Goal: Information Seeking & Learning: Learn about a topic

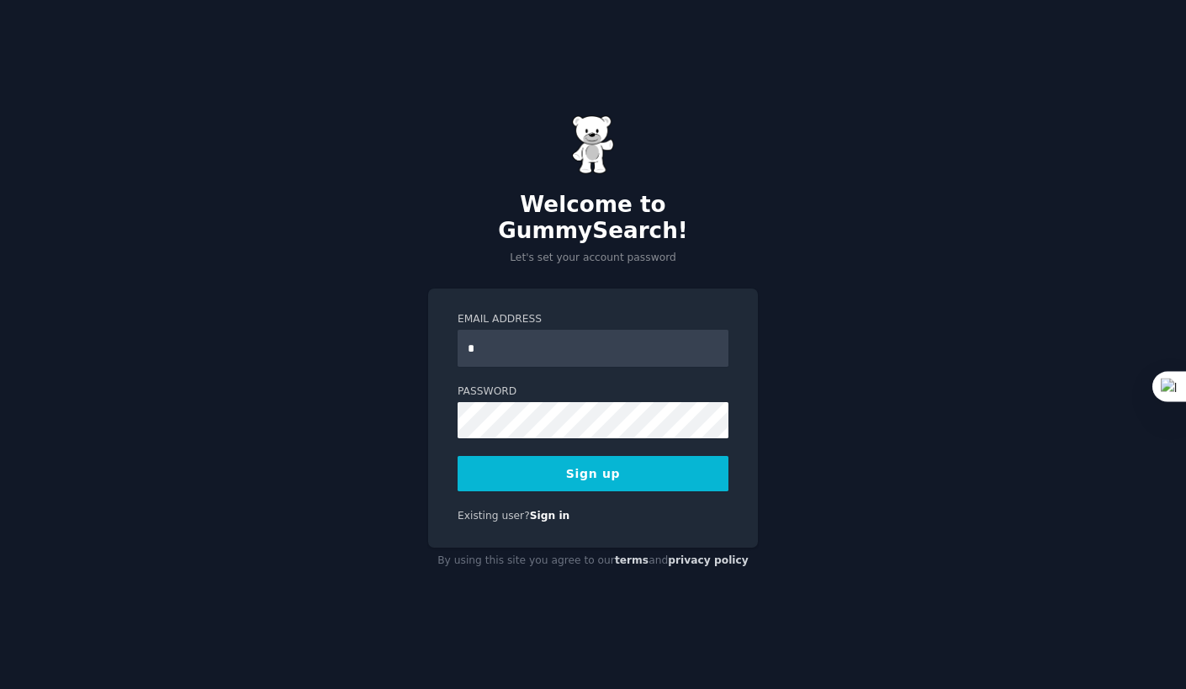
type input "**********"
click at [601, 456] on button "Sign up" at bounding box center [593, 473] width 271 height 35
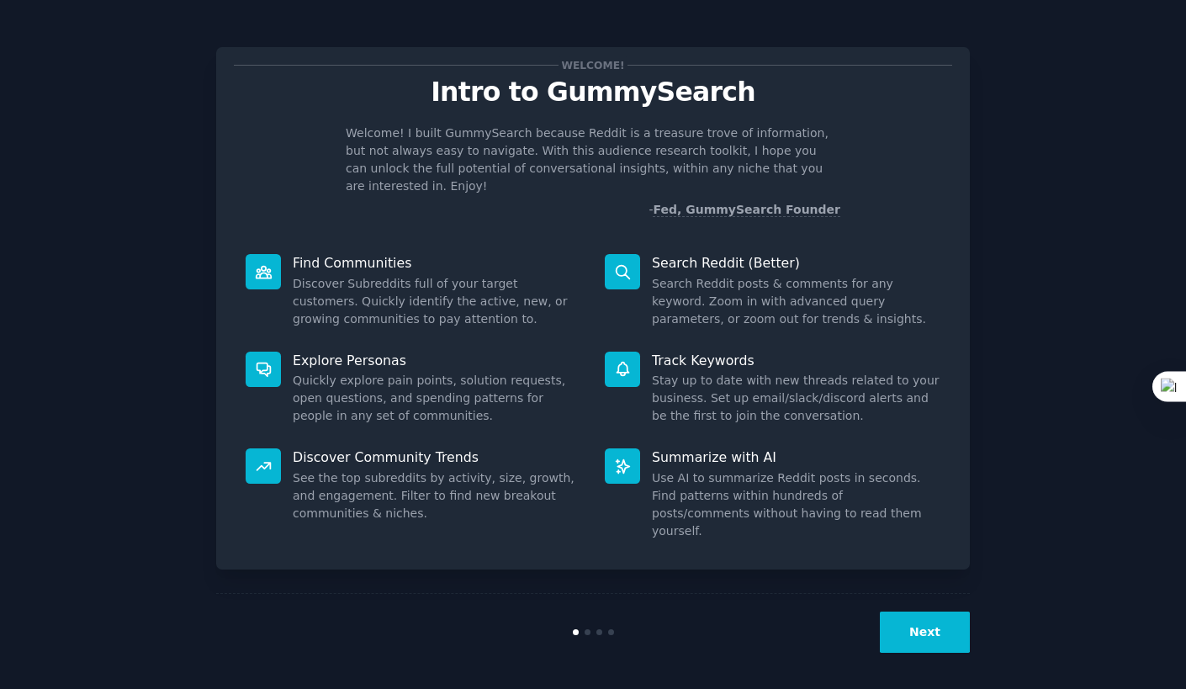
click at [941, 632] on button "Next" at bounding box center [925, 632] width 90 height 41
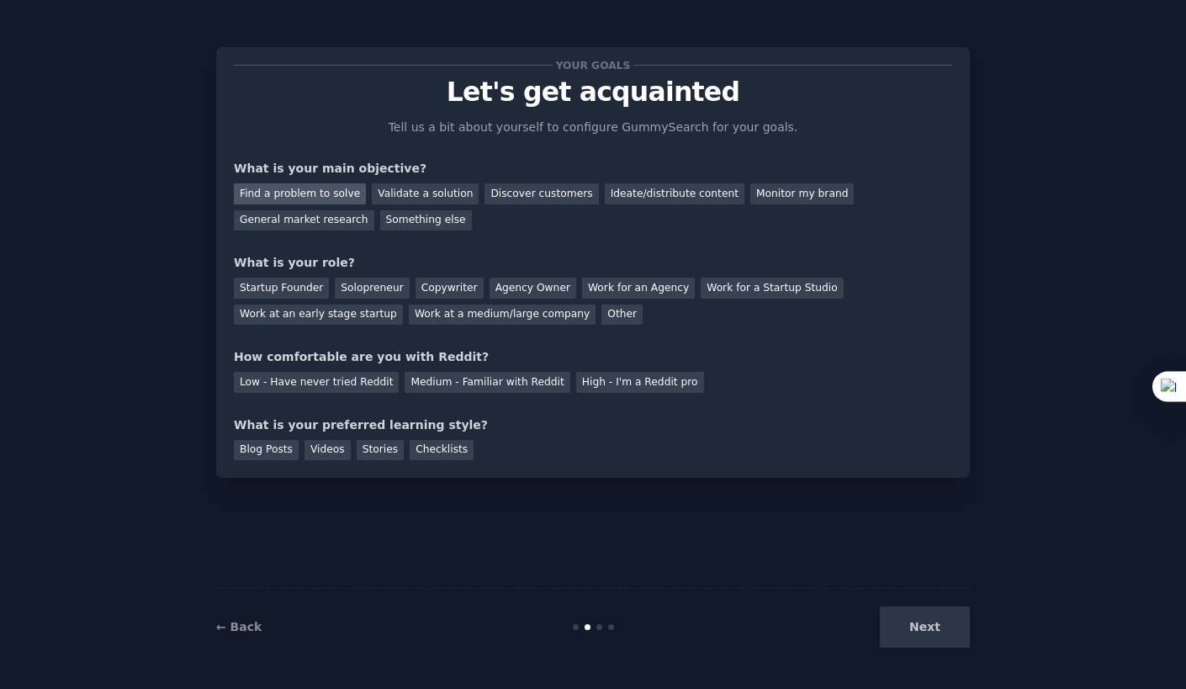
click at [326, 190] on div "Find a problem to solve" at bounding box center [300, 193] width 132 height 21
click at [374, 210] on div "General market research" at bounding box center [304, 220] width 140 height 21
click at [292, 201] on div "Find a problem to solve" at bounding box center [300, 193] width 132 height 21
click at [278, 280] on div "Startup Founder" at bounding box center [281, 288] width 95 height 21
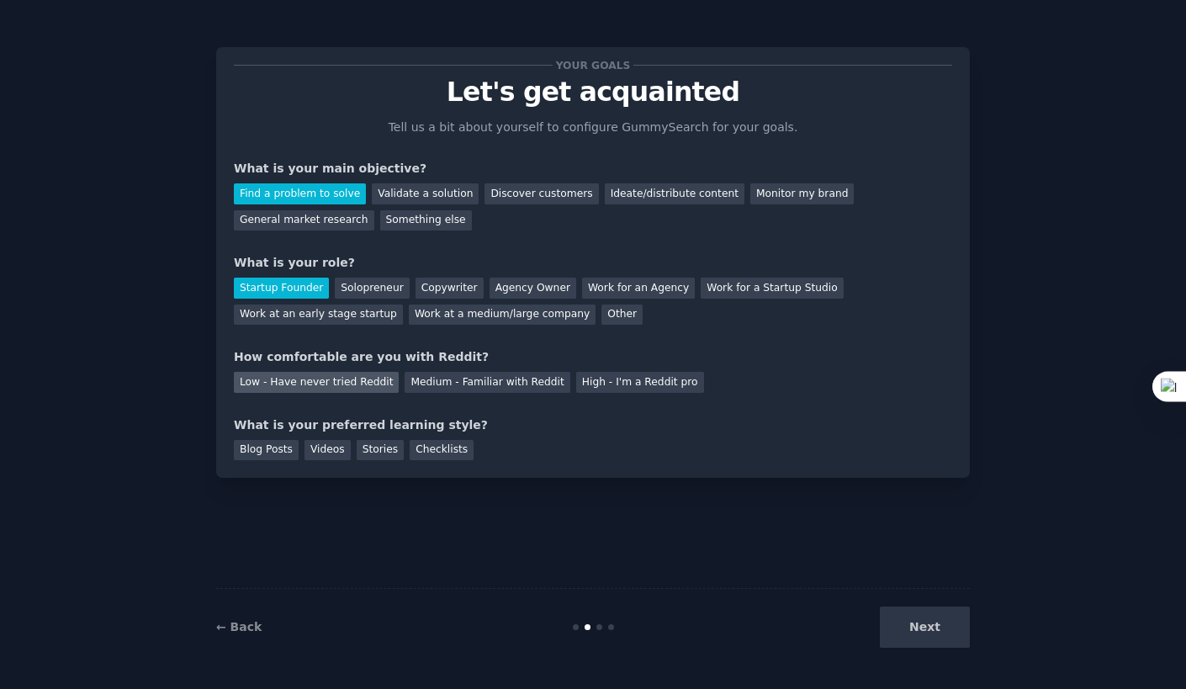
click at [347, 383] on div "Low - Have never tried Reddit" at bounding box center [316, 382] width 165 height 21
click at [326, 451] on div "Videos" at bounding box center [328, 450] width 46 height 21
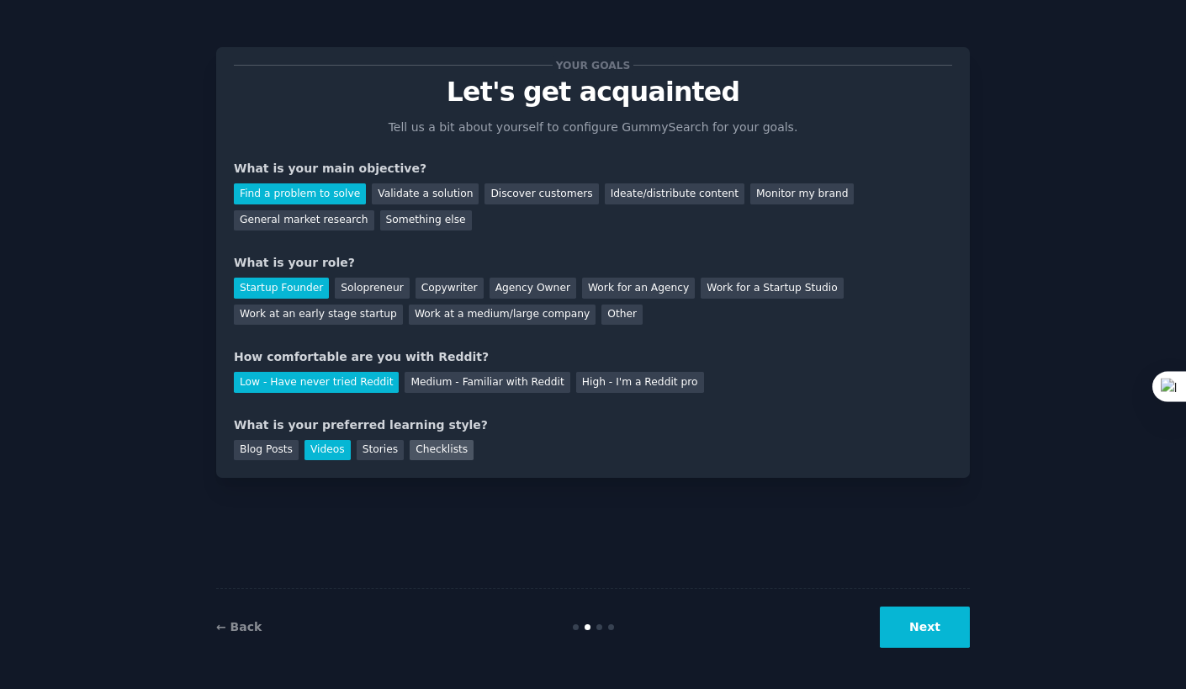
click at [417, 453] on div "Checklists" at bounding box center [442, 450] width 64 height 21
click at [321, 453] on div "Videos" at bounding box center [328, 450] width 46 height 21
click at [930, 633] on button "Next" at bounding box center [925, 627] width 90 height 41
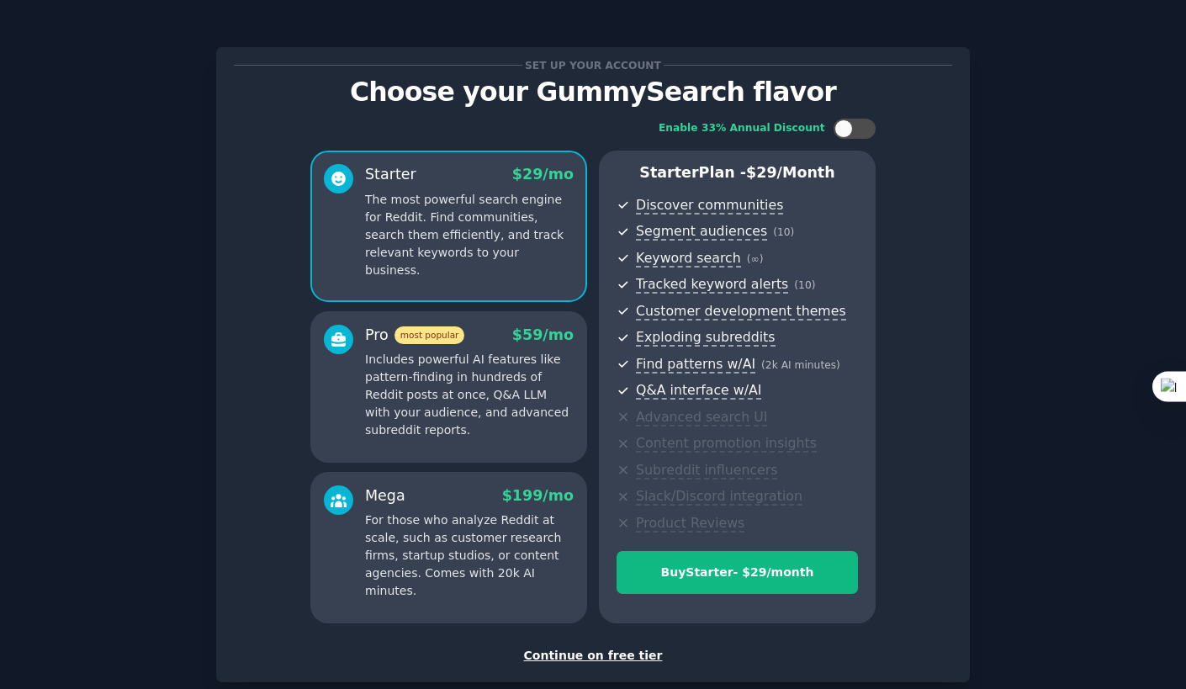
scroll to position [53, 0]
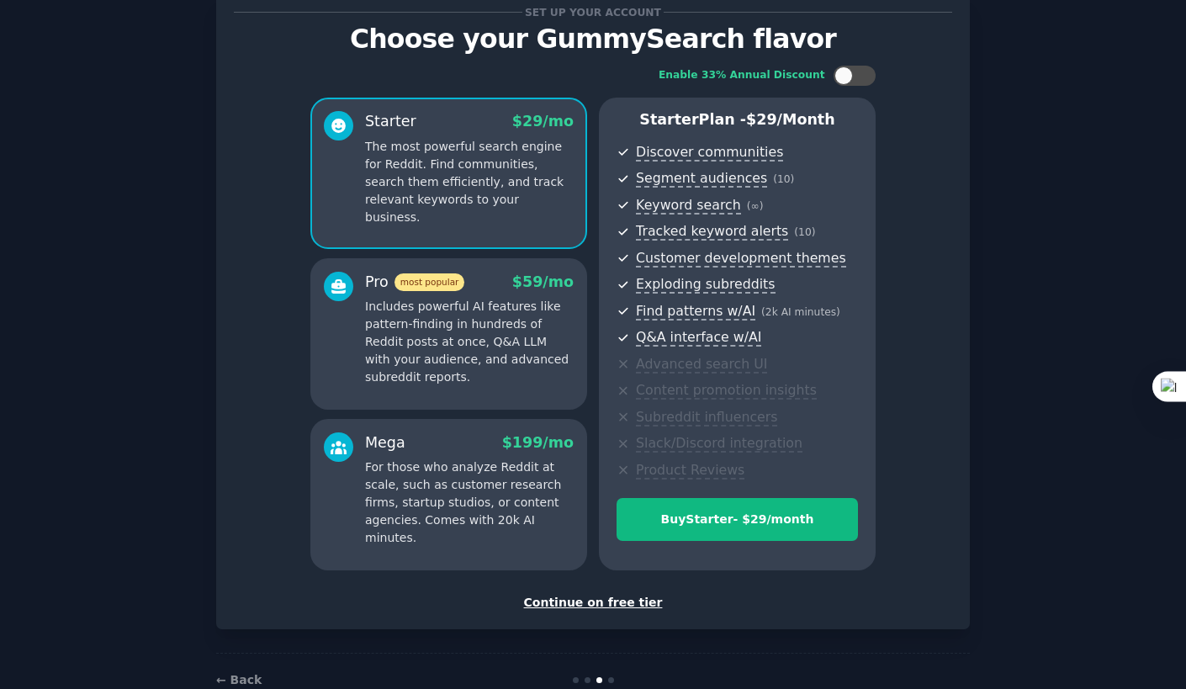
click at [541, 368] on p "Includes powerful AI features like pattern-finding in hundreds of Reddit posts …" at bounding box center [469, 342] width 209 height 88
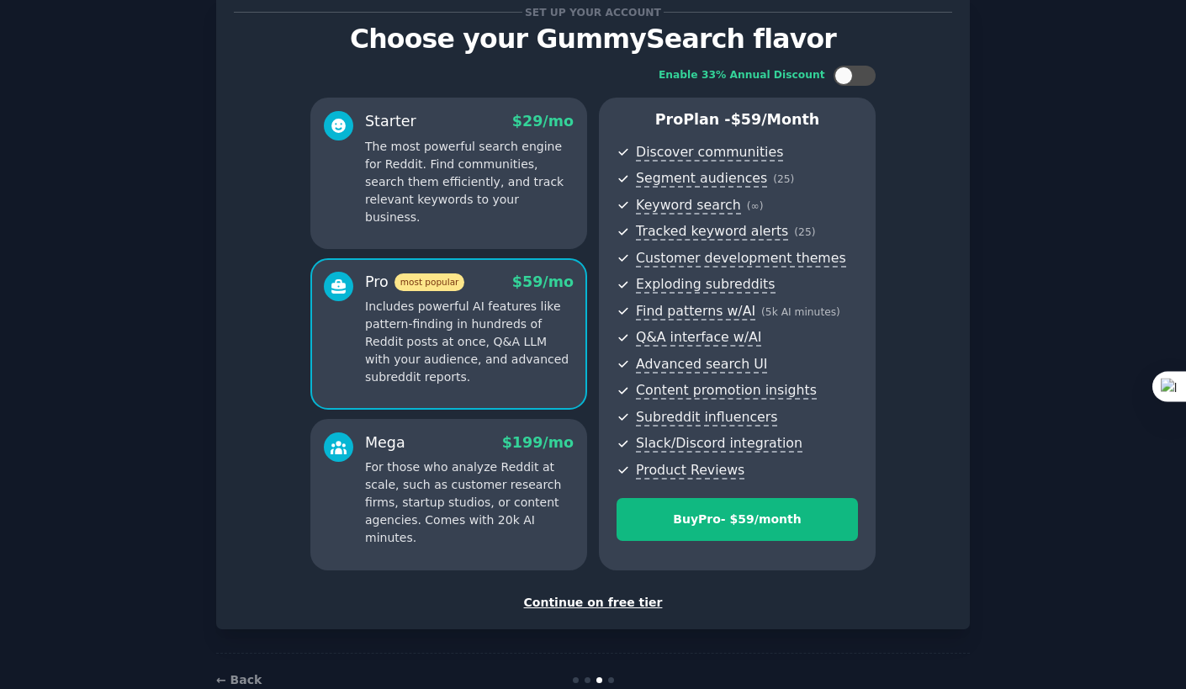
click at [464, 463] on p "For those who analyze Reddit at scale, such as customer research firms, startup…" at bounding box center [469, 502] width 209 height 88
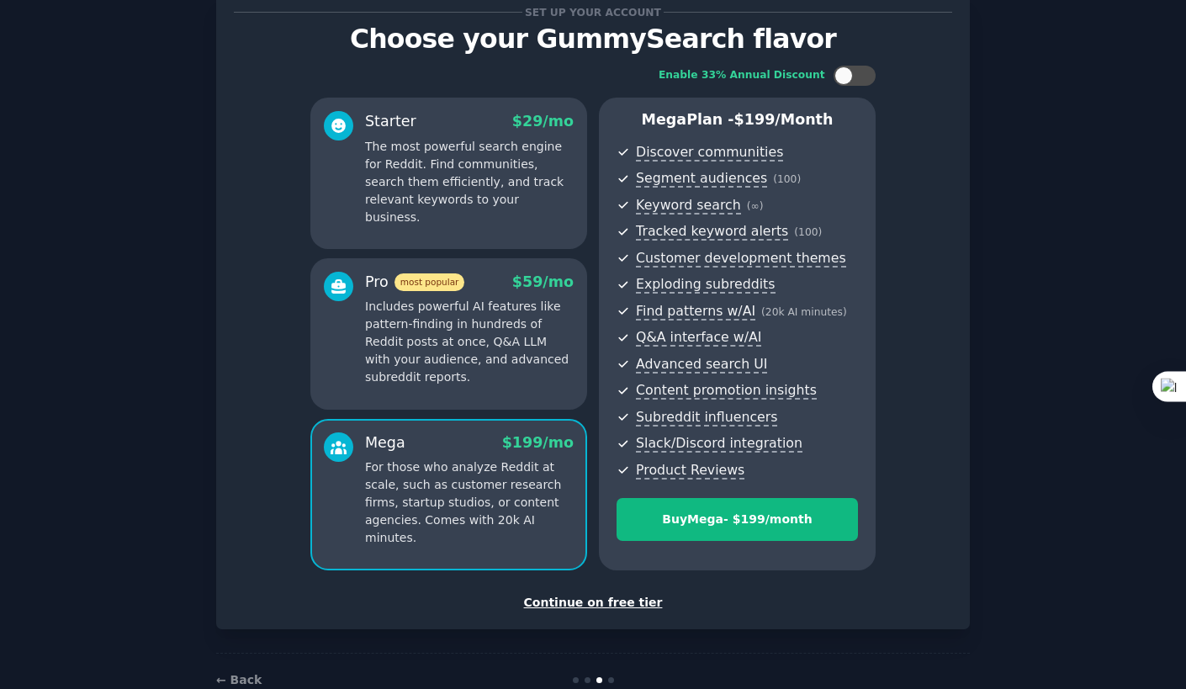
click at [437, 331] on p "Includes powerful AI features like pattern-finding in hundreds of Reddit posts …" at bounding box center [469, 342] width 209 height 88
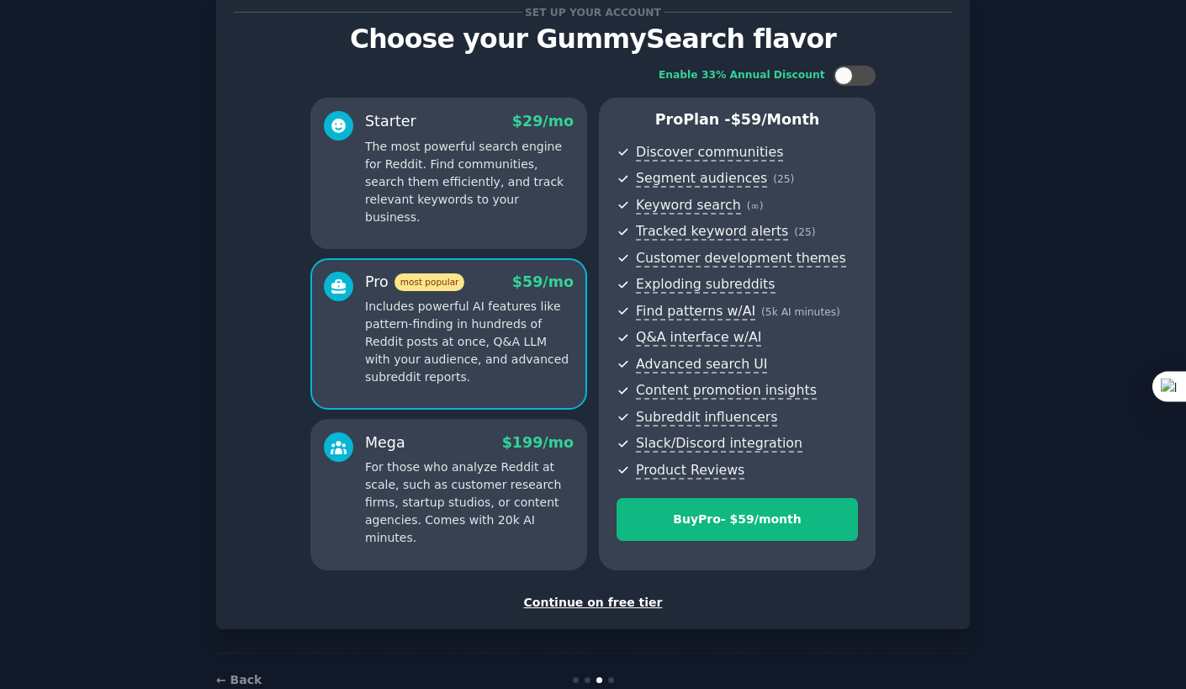
click at [458, 221] on div "Starter $ 29 /mo The most powerful search engine for Reddit. Find communities, …" at bounding box center [448, 173] width 277 height 151
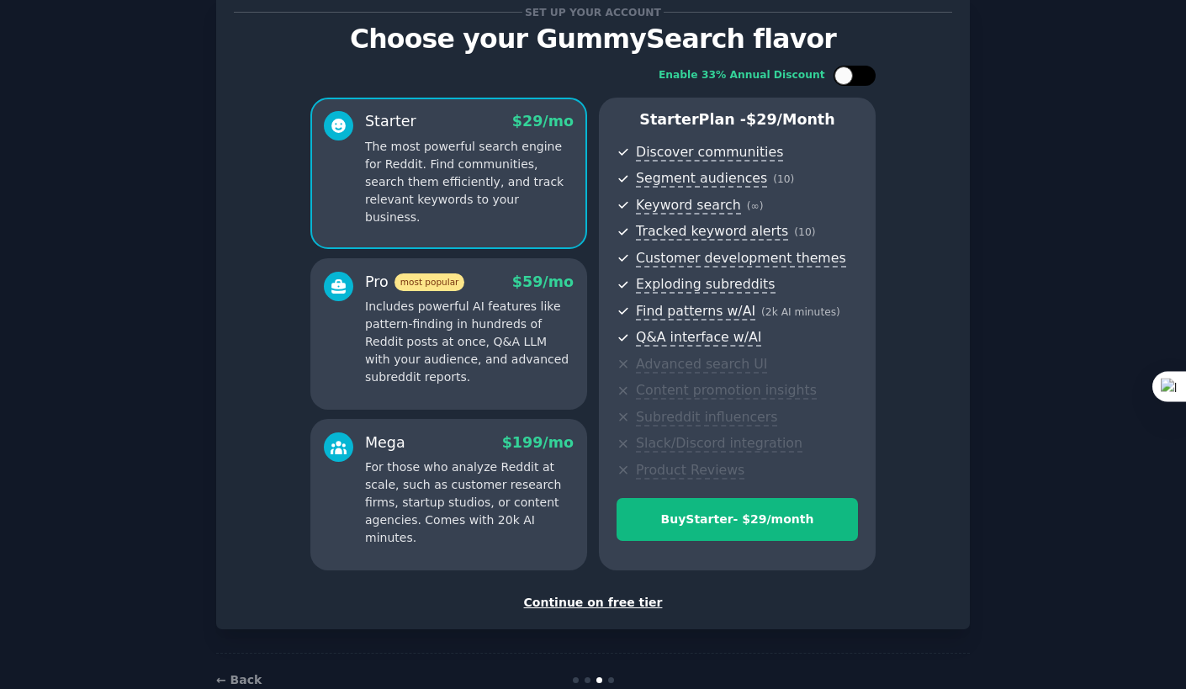
click at [861, 73] on div at bounding box center [863, 76] width 8 height 8
click at [861, 73] on div at bounding box center [865, 75] width 19 height 19
checkbox input "false"
click at [597, 607] on div "Continue on free tier" at bounding box center [593, 603] width 718 height 18
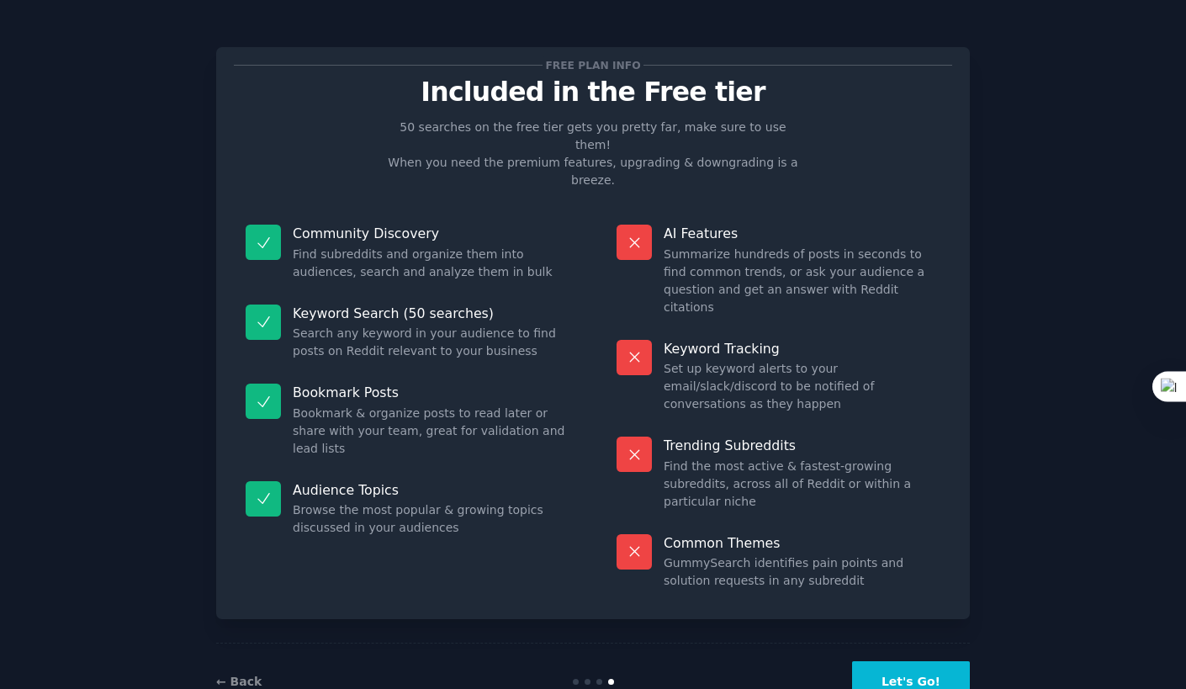
click at [926, 661] on button "Let's Go!" at bounding box center [911, 681] width 118 height 41
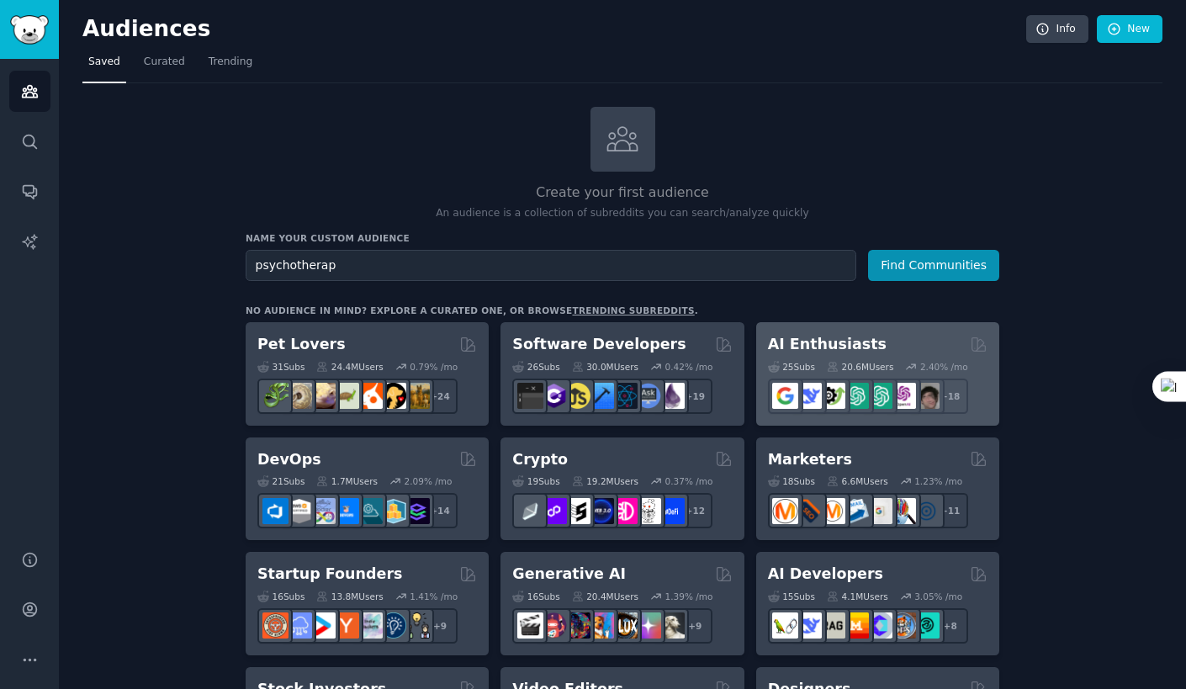
type input "psychotherapy"
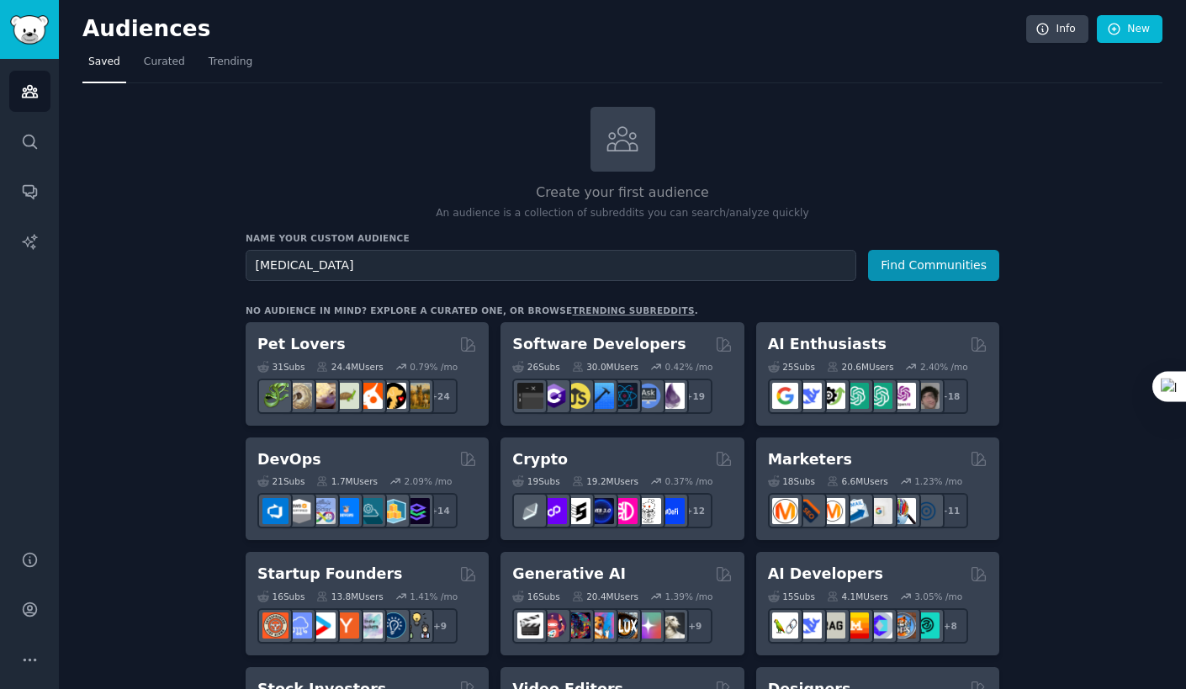
click at [572, 269] on input "psychotherapy" at bounding box center [551, 265] width 611 height 31
click at [169, 63] on span "Curated" at bounding box center [164, 62] width 41 height 15
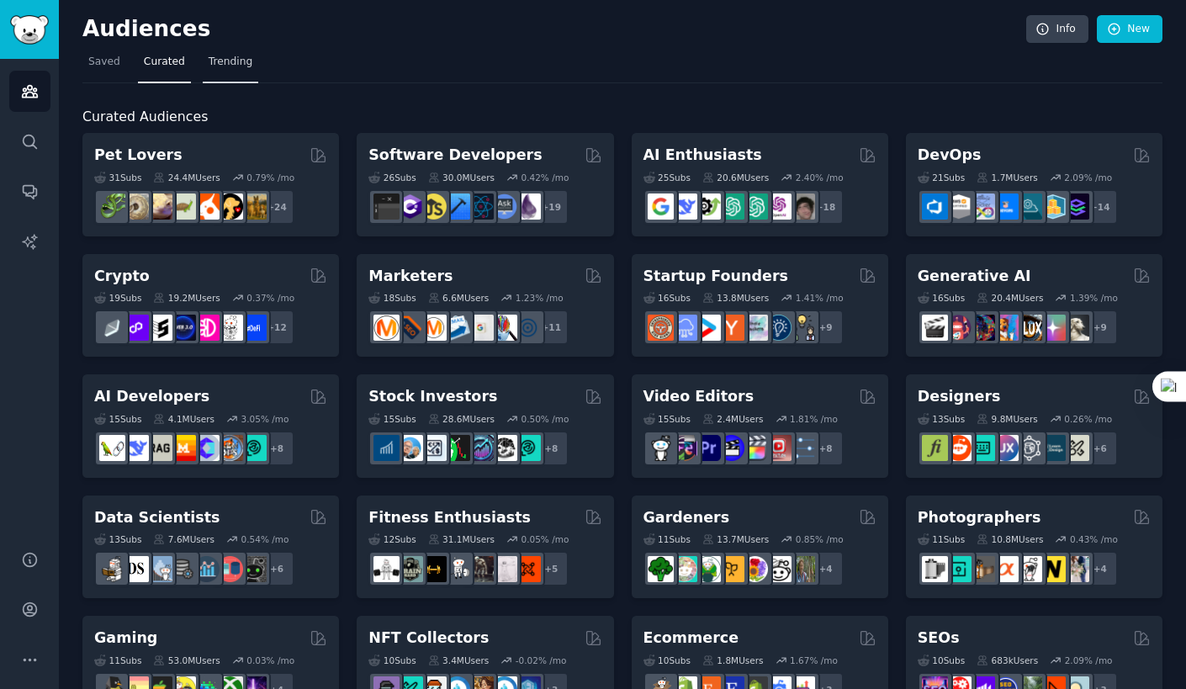
click at [233, 62] on span "Trending" at bounding box center [231, 62] width 44 height 15
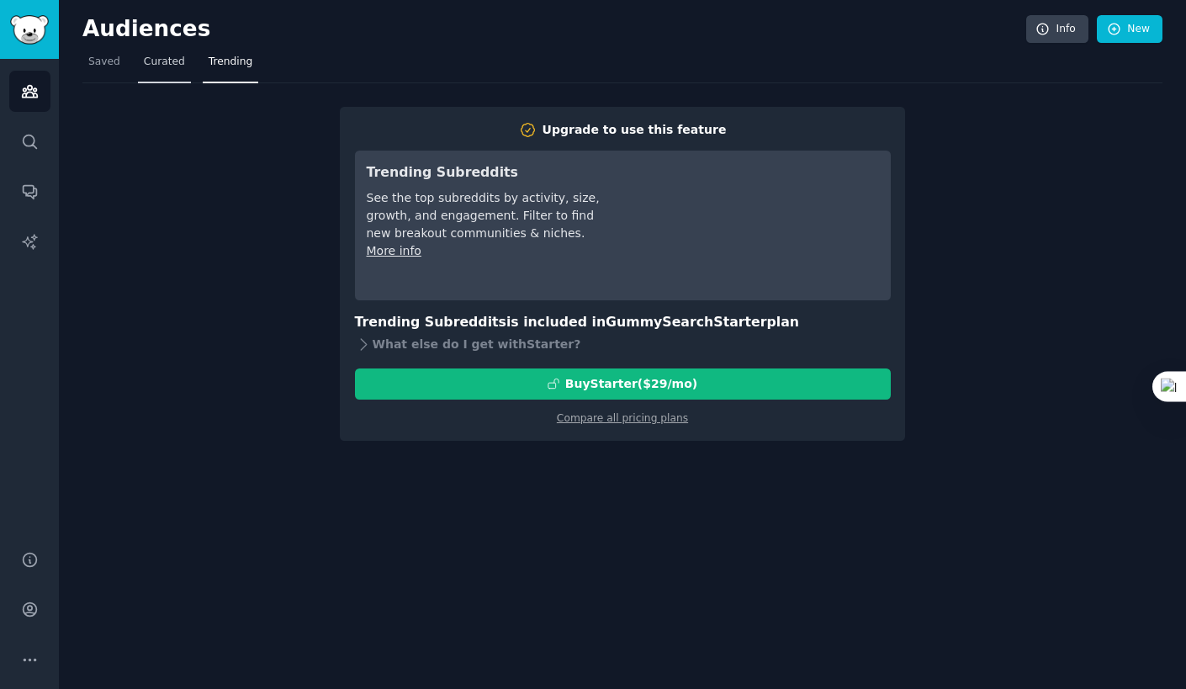
click at [173, 75] on link "Curated" at bounding box center [164, 66] width 53 height 34
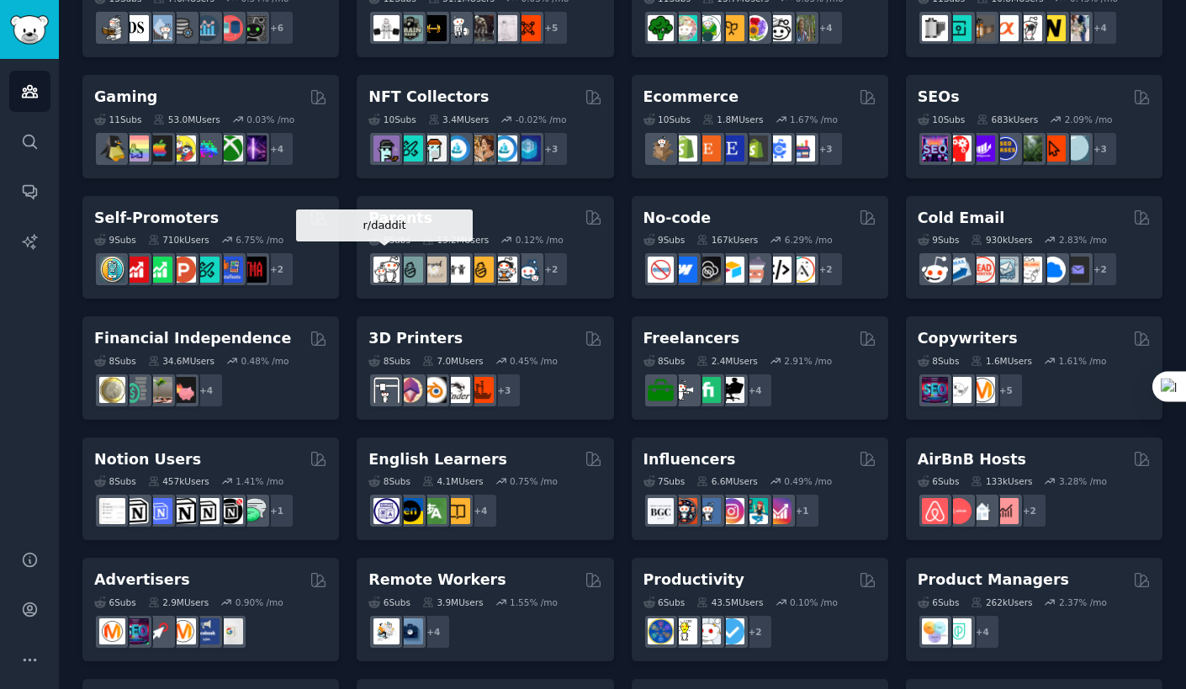
scroll to position [583, 0]
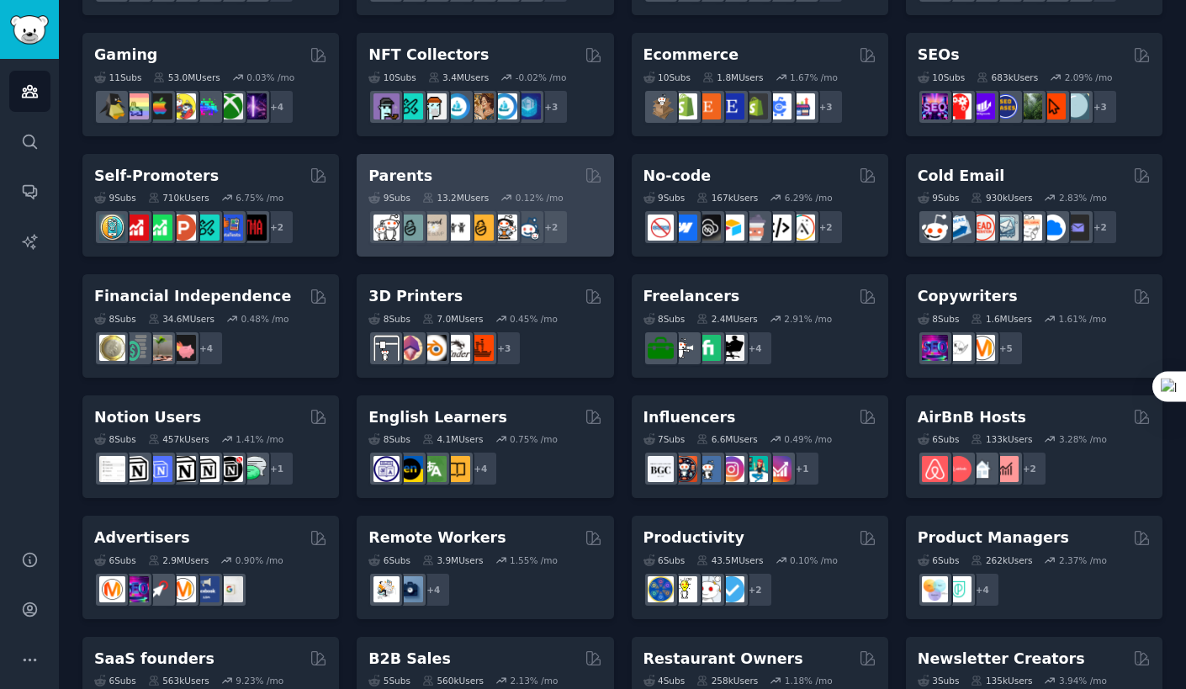
click at [481, 174] on div "Parents Curated by GummySearch" at bounding box center [484, 176] width 233 height 21
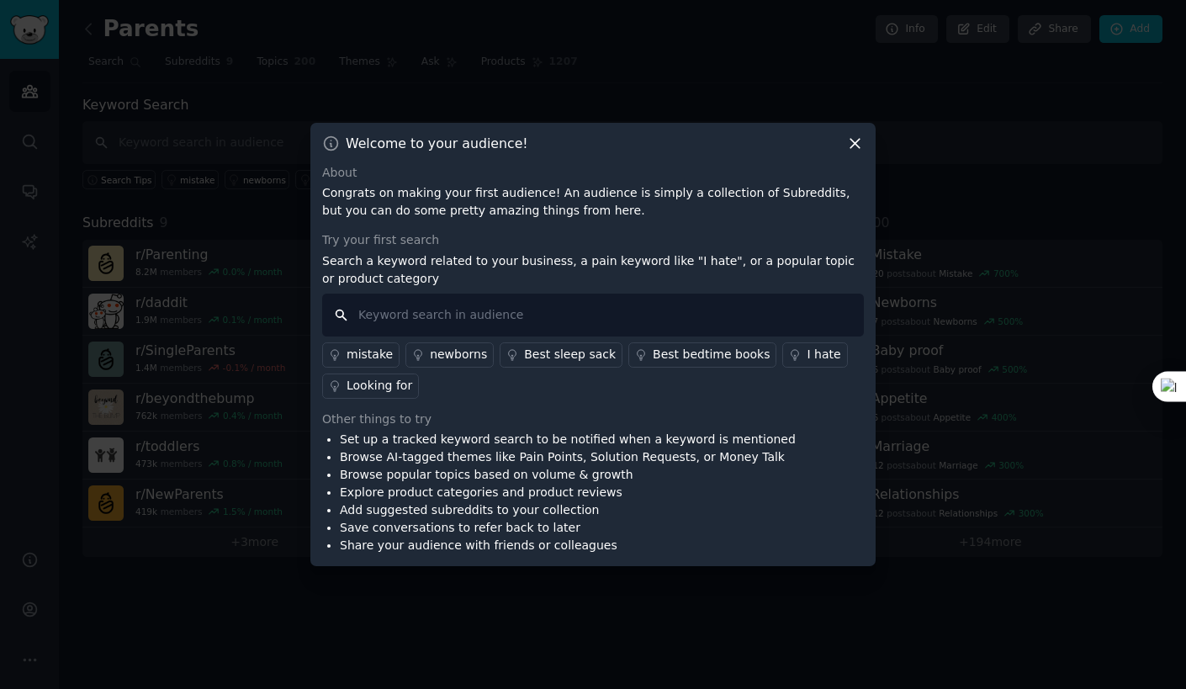
click at [641, 322] on input "text" at bounding box center [593, 315] width 542 height 43
type input "how do you"
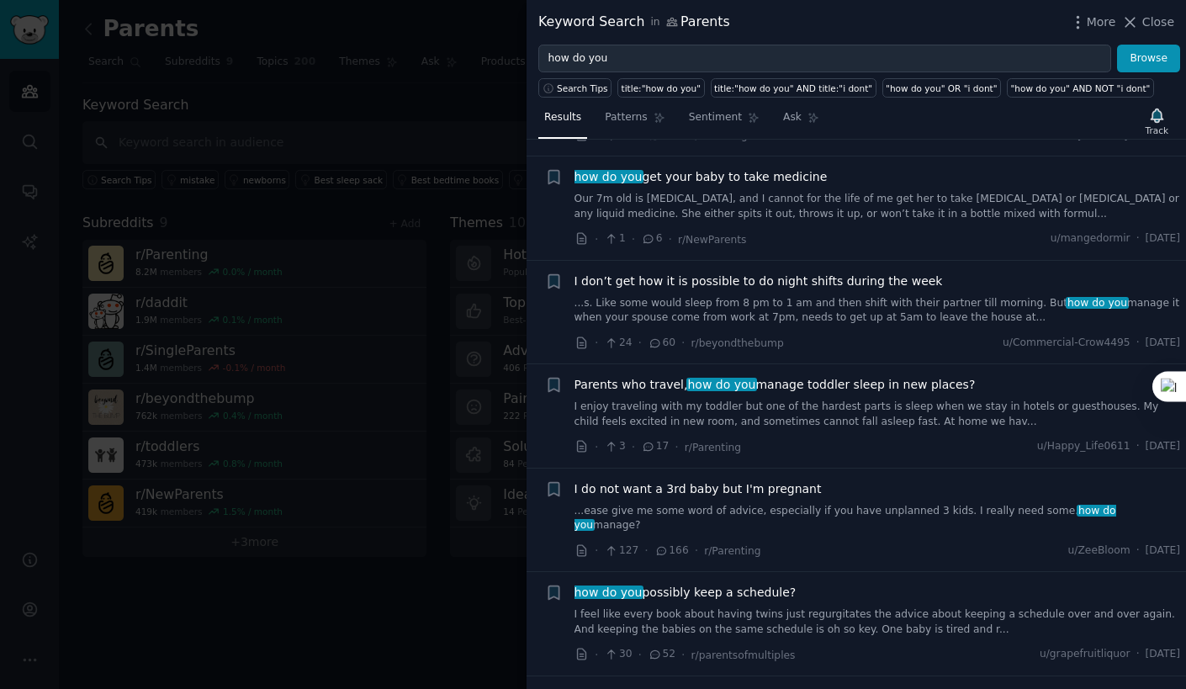
scroll to position [1213, 0]
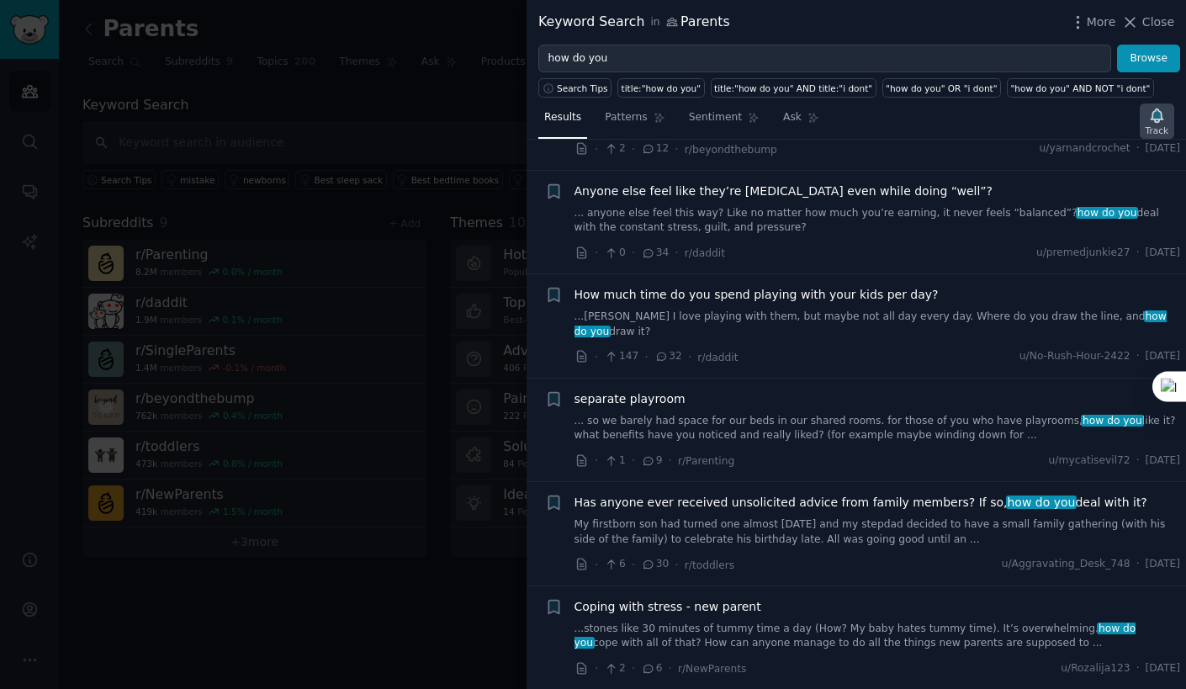
click at [1162, 130] on div "Track" at bounding box center [1157, 131] width 23 height 12
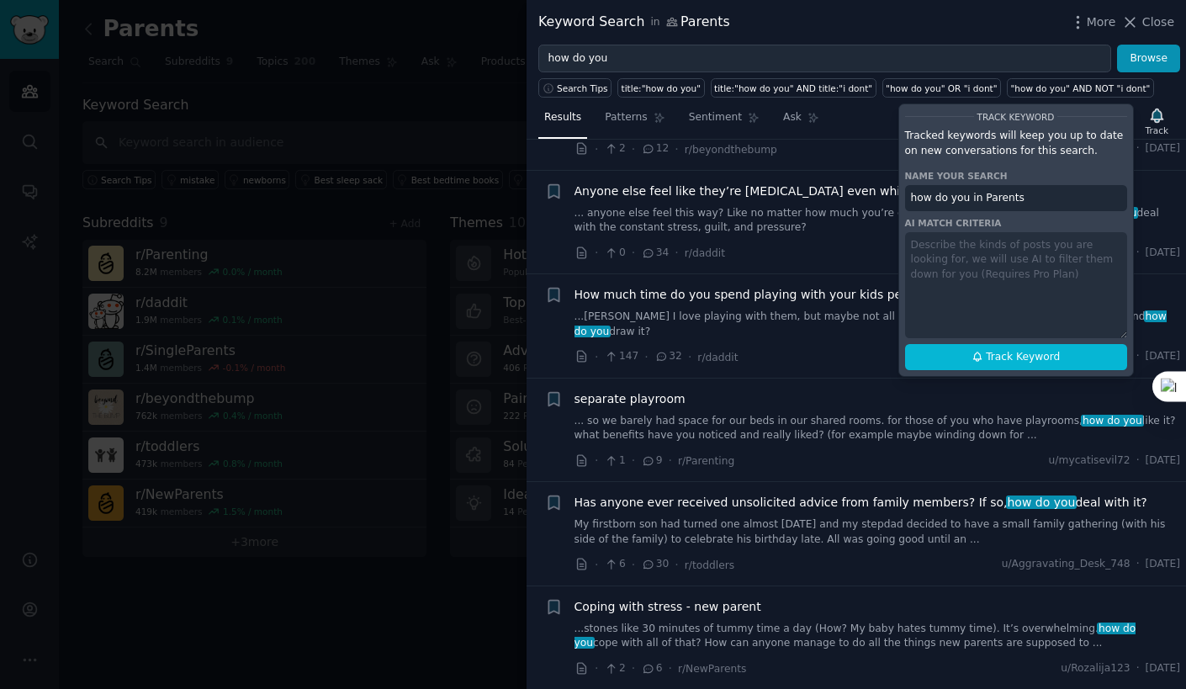
click at [1076, 268] on div "Track Keyword Tracked keywords will keep you up to date on new conversations fo…" at bounding box center [1016, 239] width 236 height 273
click at [1041, 276] on div "Track Keyword Tracked keywords will keep you up to date on new conversations fo…" at bounding box center [1016, 239] width 236 height 273
click at [997, 271] on div "Track Keyword Tracked keywords will keep you up to date on new conversations fo…" at bounding box center [1016, 239] width 236 height 273
click at [1023, 353] on span "Track Keyword" at bounding box center [1023, 357] width 74 height 15
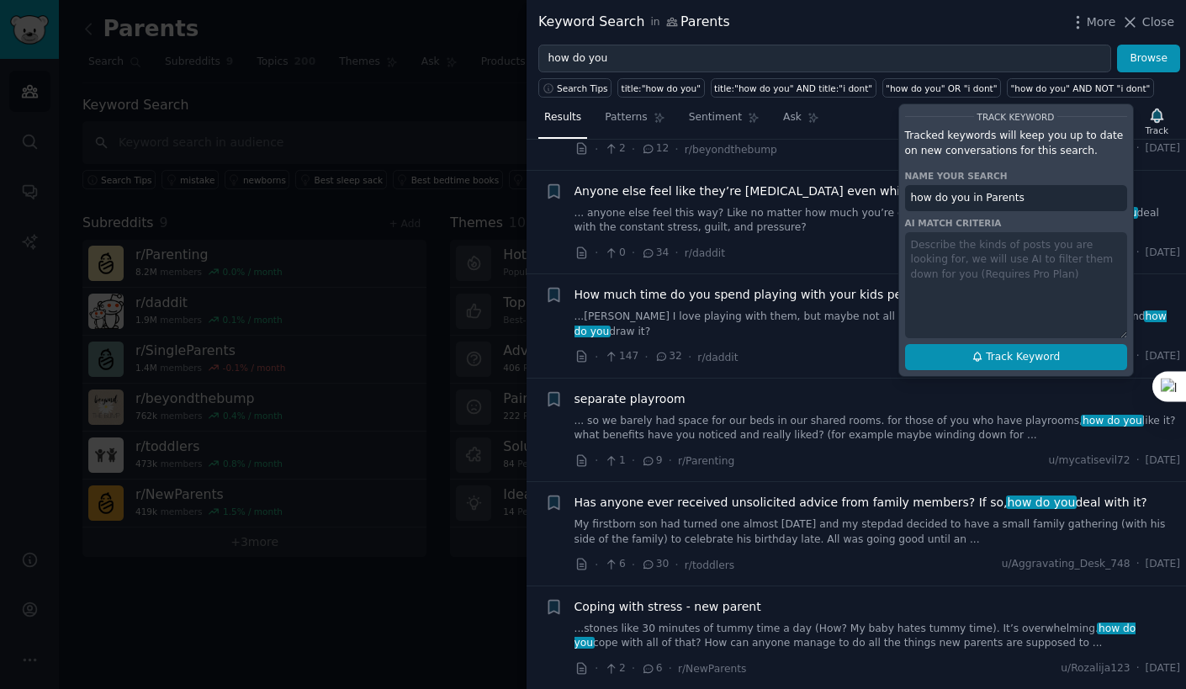
type input "how do you in Parents"
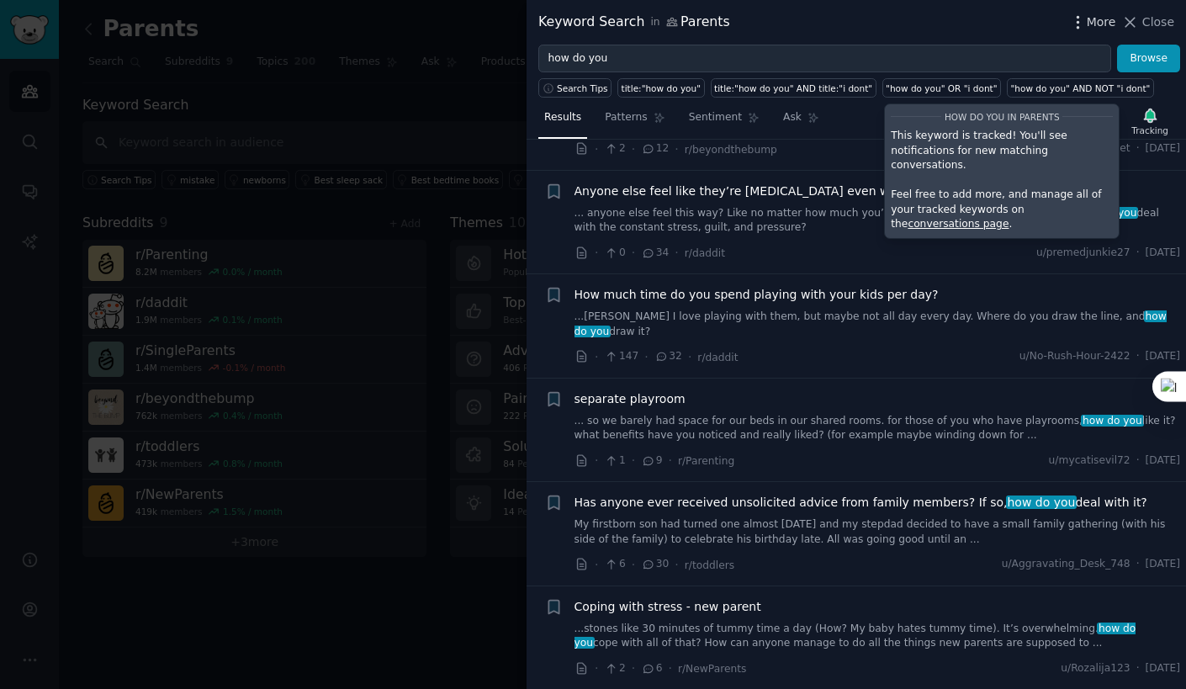
click at [1103, 26] on span "More" at bounding box center [1101, 22] width 29 height 18
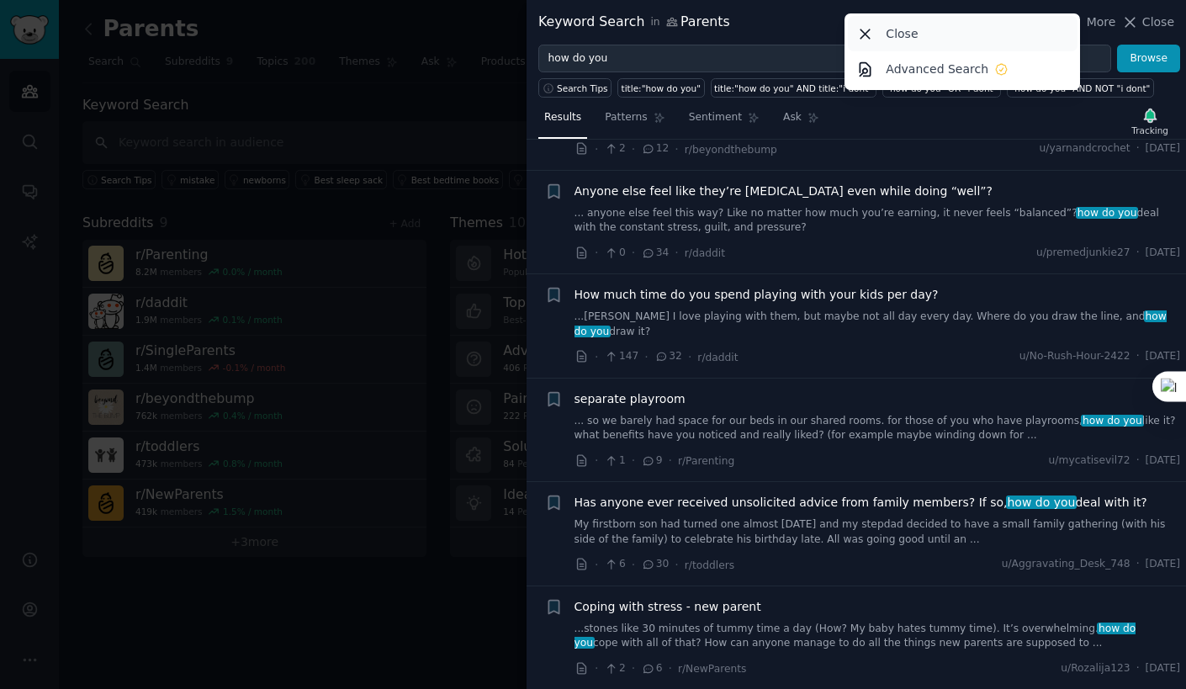
click at [1024, 33] on div "Close" at bounding box center [963, 33] width 230 height 35
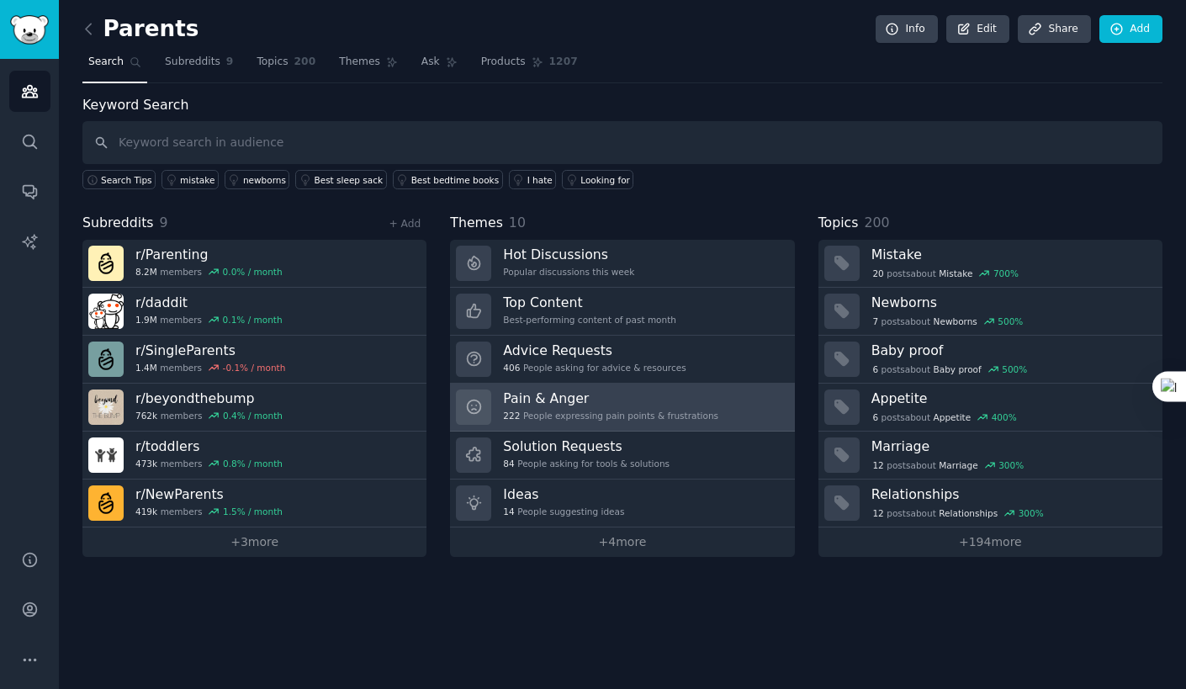
click at [690, 404] on div "Pain & Anger 222 People expressing pain points & frustrations" at bounding box center [610, 406] width 215 height 35
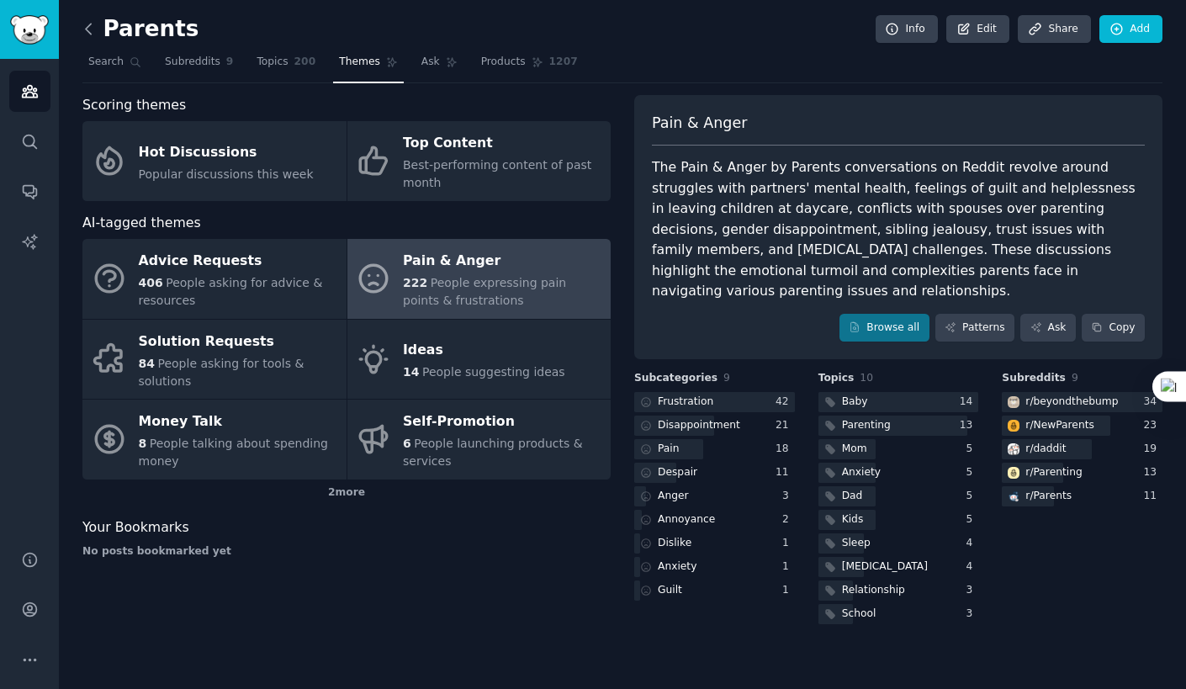
click at [93, 34] on icon at bounding box center [89, 29] width 18 height 18
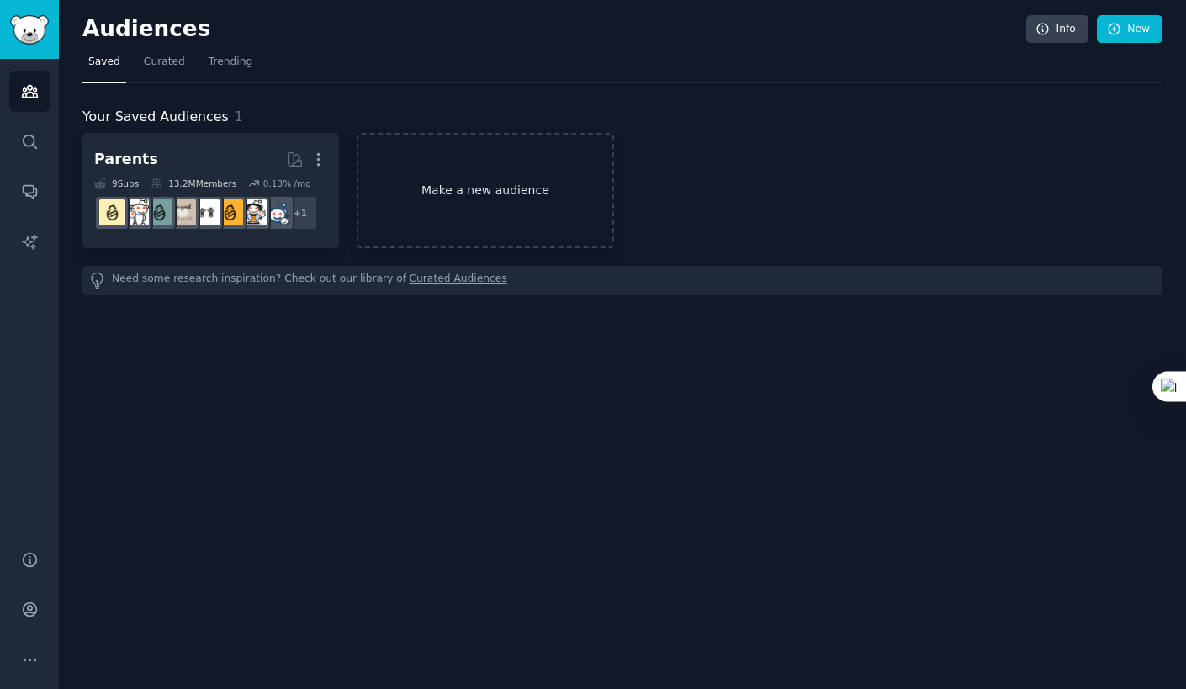
click at [561, 169] on link "Make a new audience" at bounding box center [485, 190] width 257 height 115
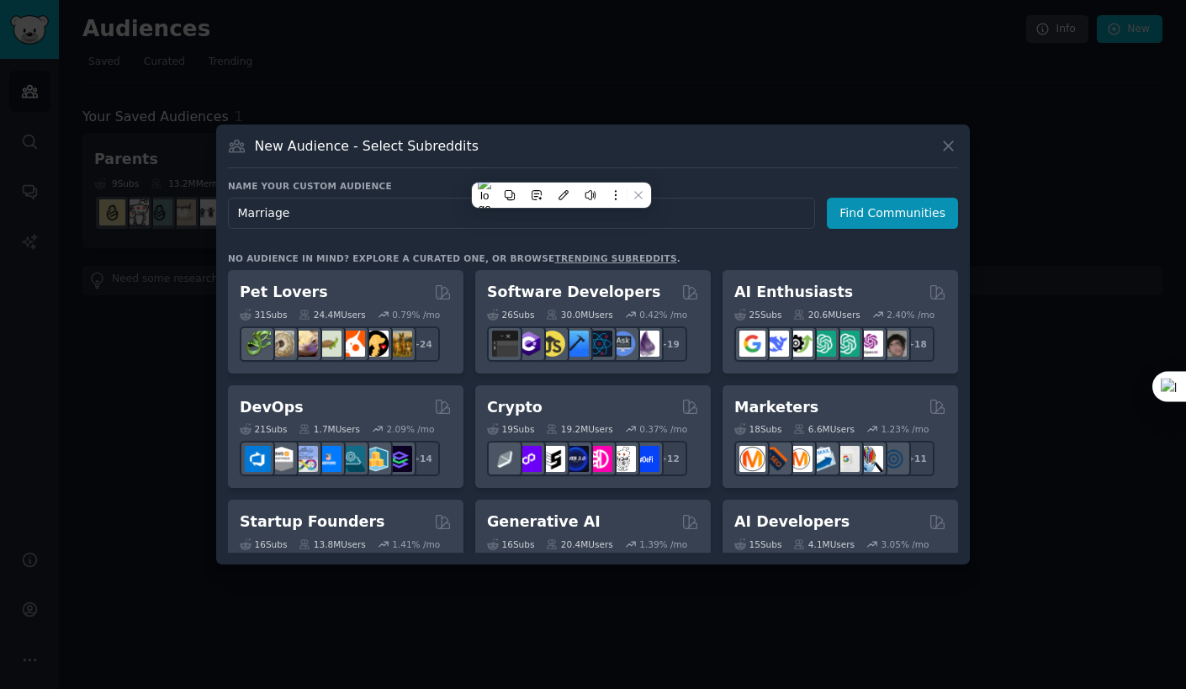
type input "Marriage"
click at [900, 208] on button "Find Communities" at bounding box center [892, 213] width 131 height 31
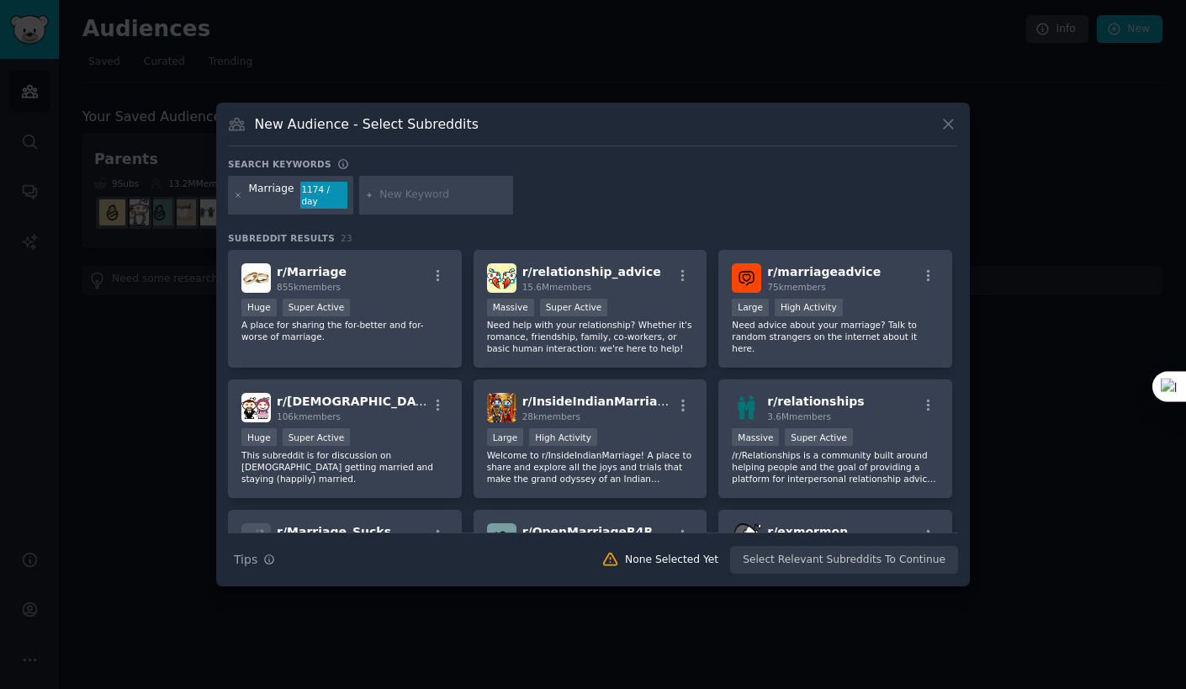
click at [421, 188] on input "text" at bounding box center [443, 195] width 128 height 15
type input "relationship"
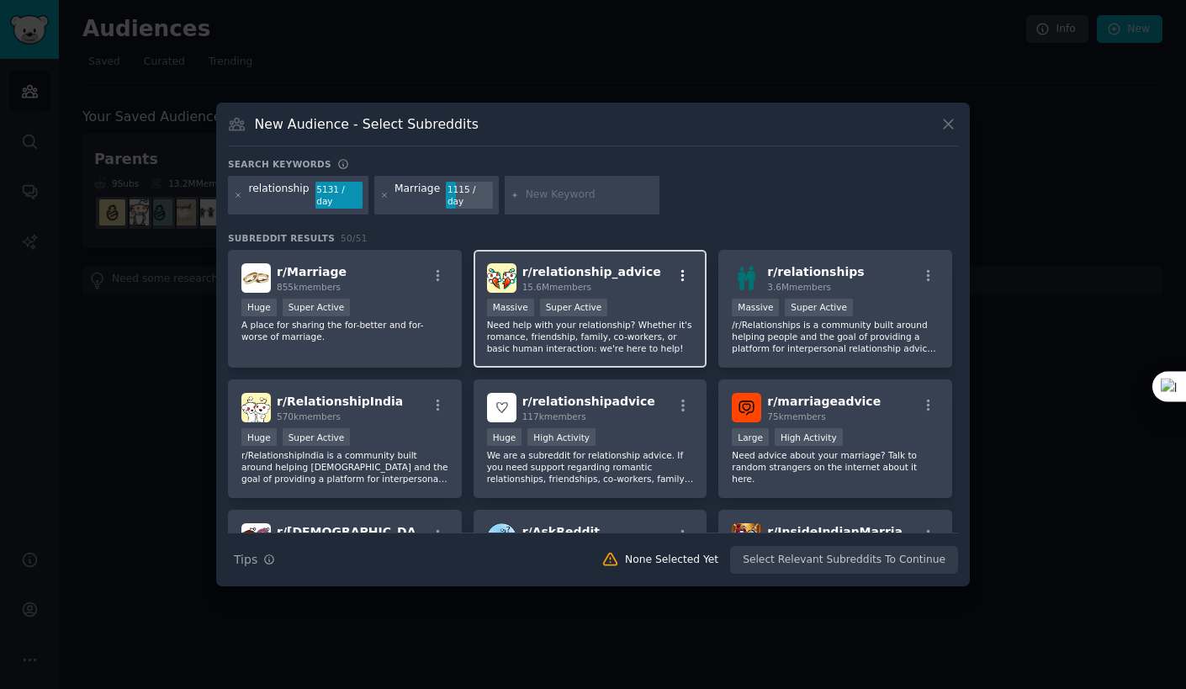
click at [684, 270] on icon "button" at bounding box center [683, 275] width 15 height 15
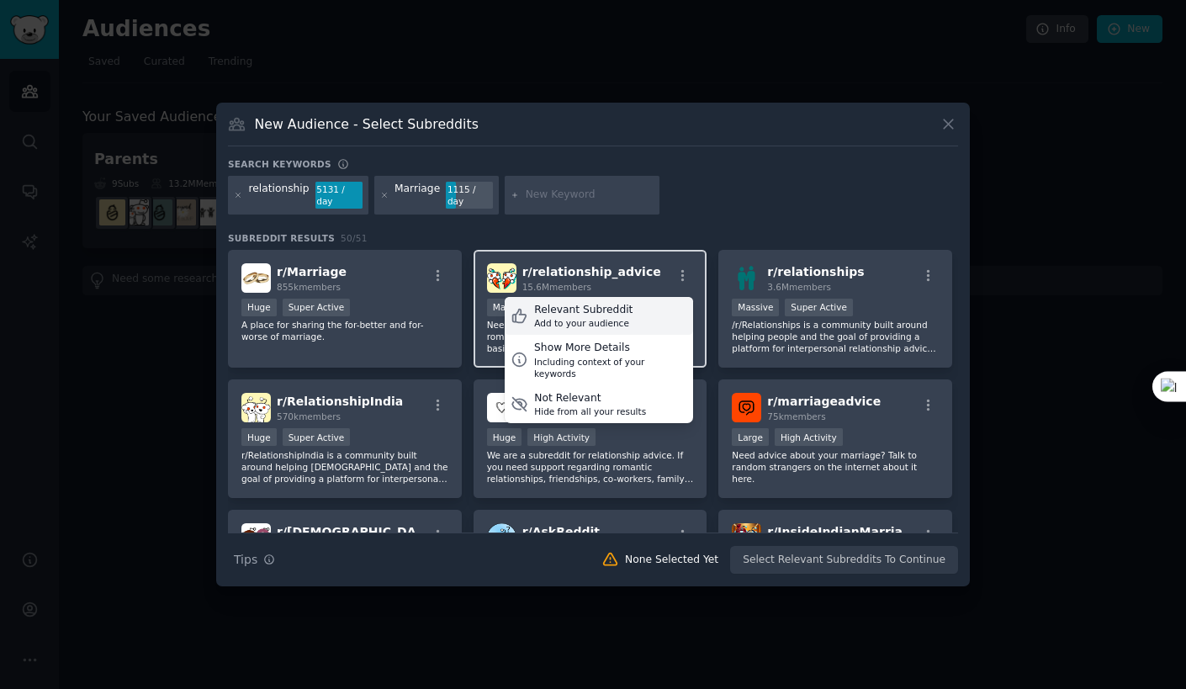
click at [628, 301] on div "Relevant Subreddit Add to your audience" at bounding box center [599, 316] width 188 height 39
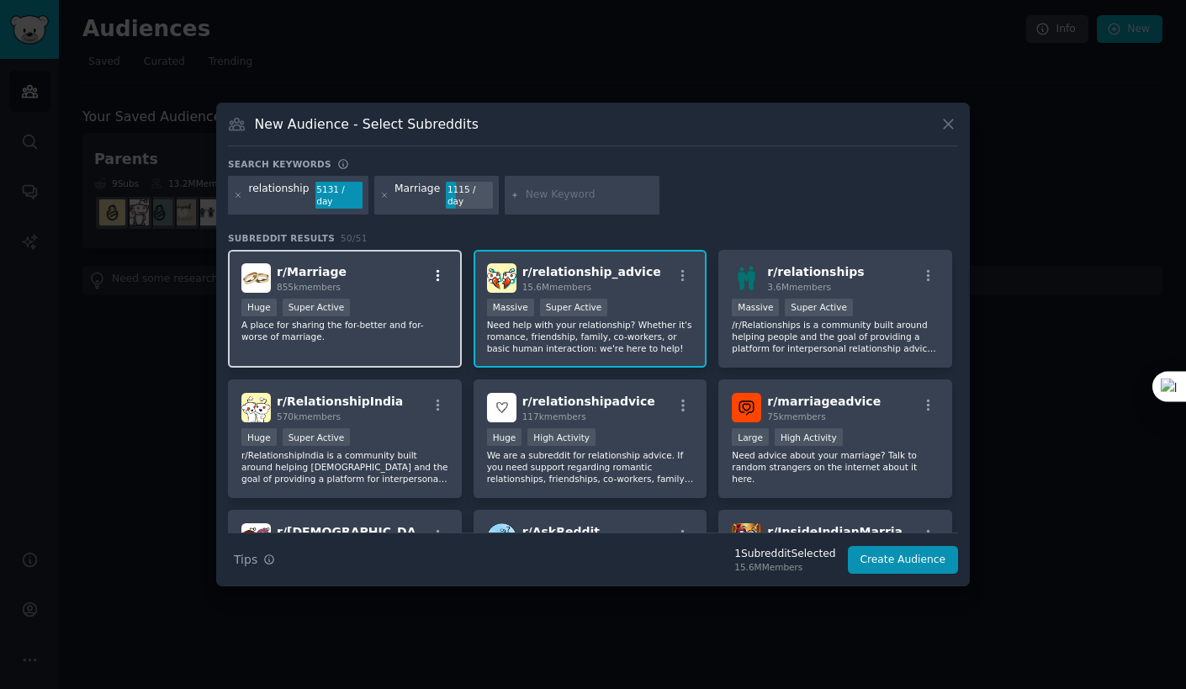
click at [437, 269] on icon "button" at bounding box center [438, 275] width 3 height 12
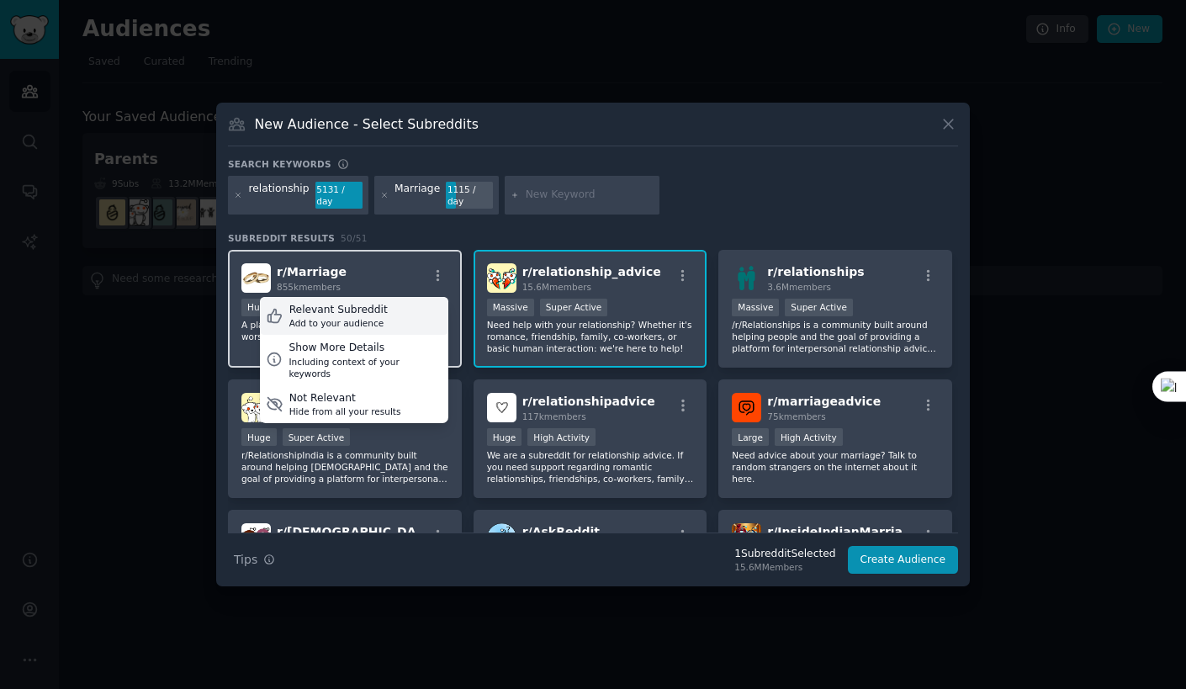
click at [405, 299] on div "Relevant Subreddit Add to your audience" at bounding box center [354, 316] width 188 height 39
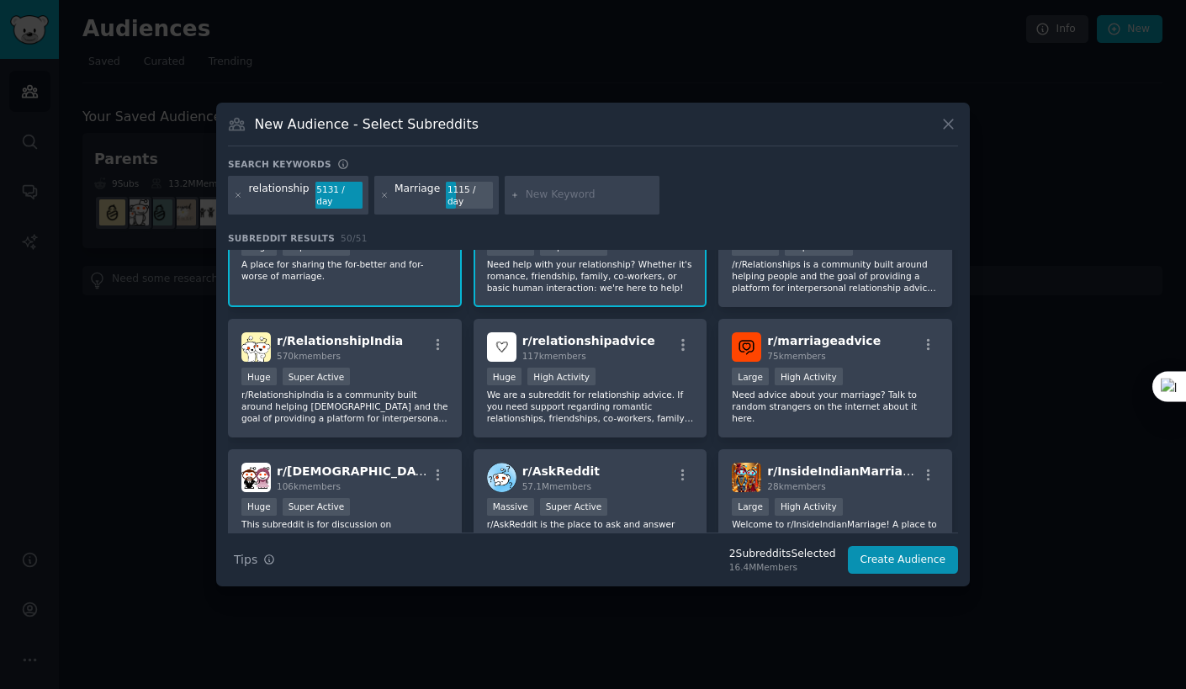
scroll to position [64, 0]
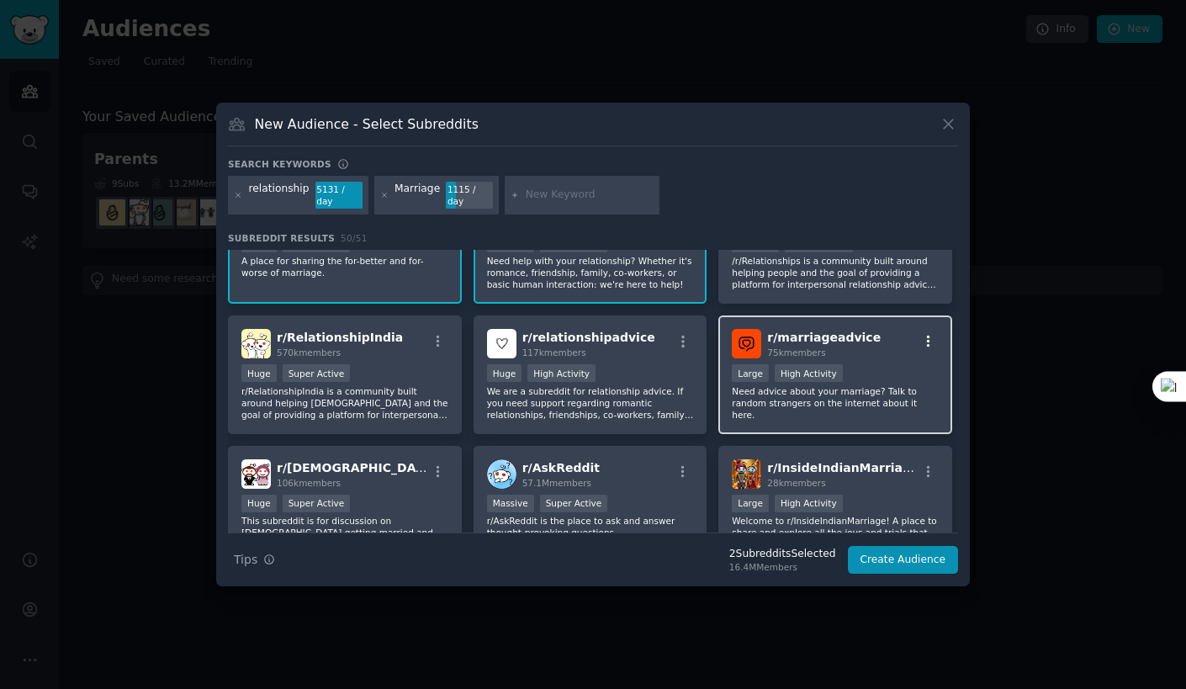
click at [927, 336] on icon "button" at bounding box center [928, 342] width 3 height 12
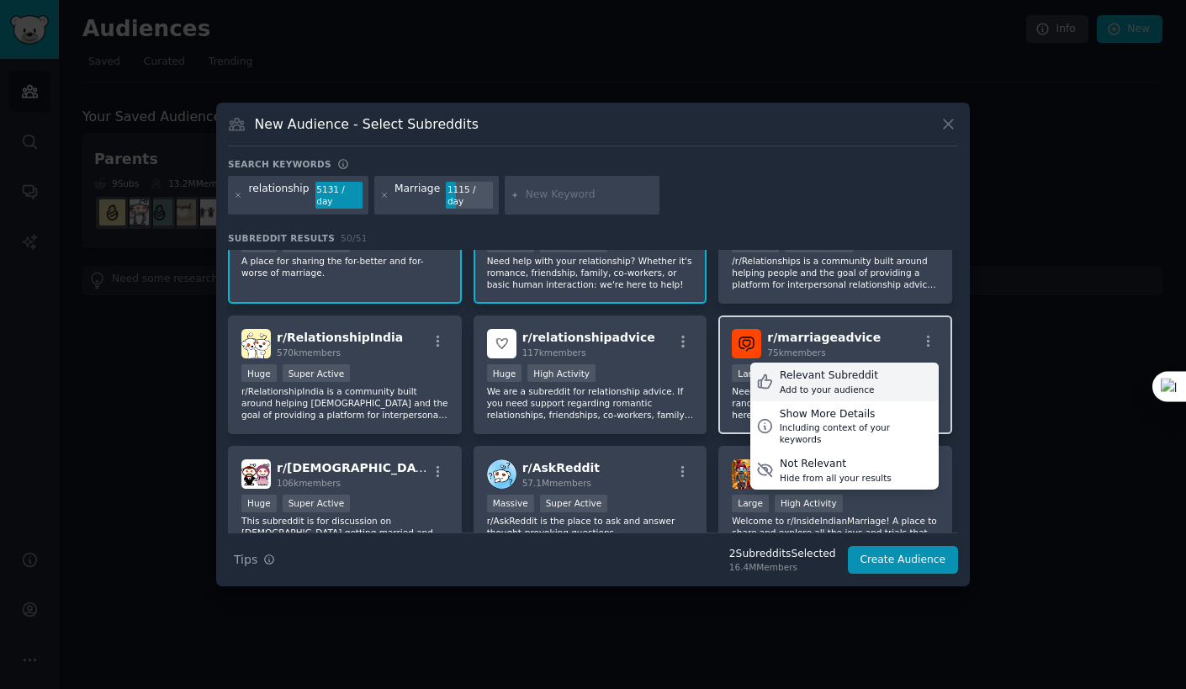
click at [862, 369] on div "Relevant Subreddit Add to your audience" at bounding box center [844, 382] width 188 height 39
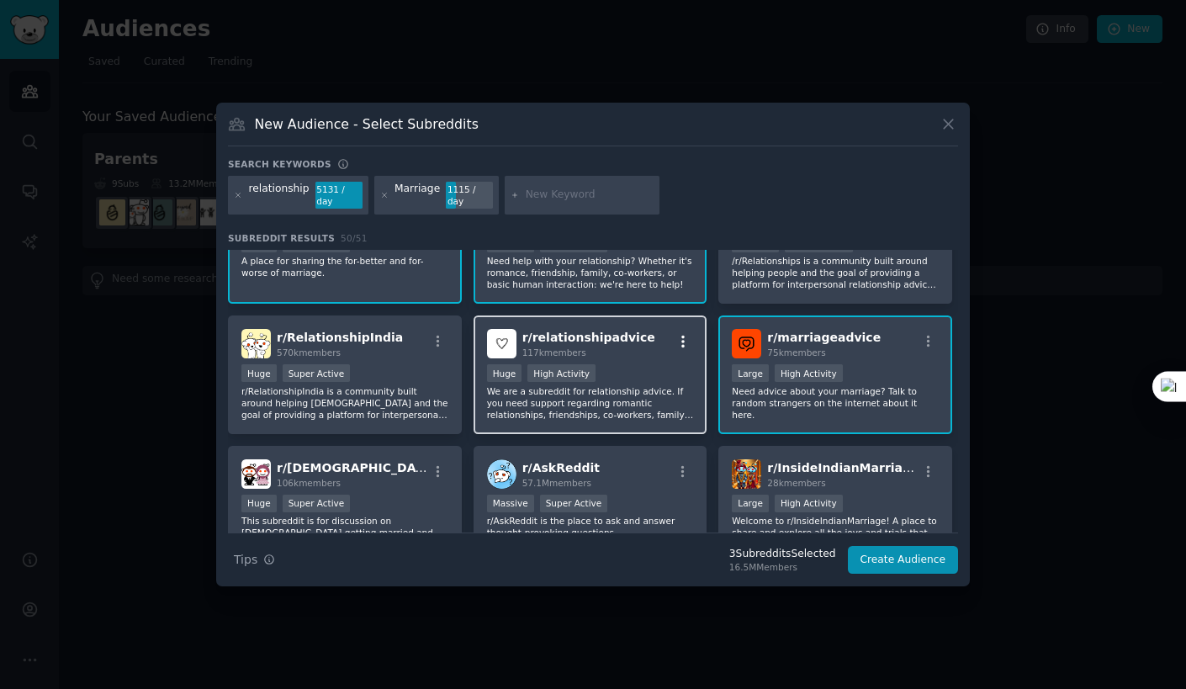
click at [679, 334] on icon "button" at bounding box center [683, 341] width 15 height 15
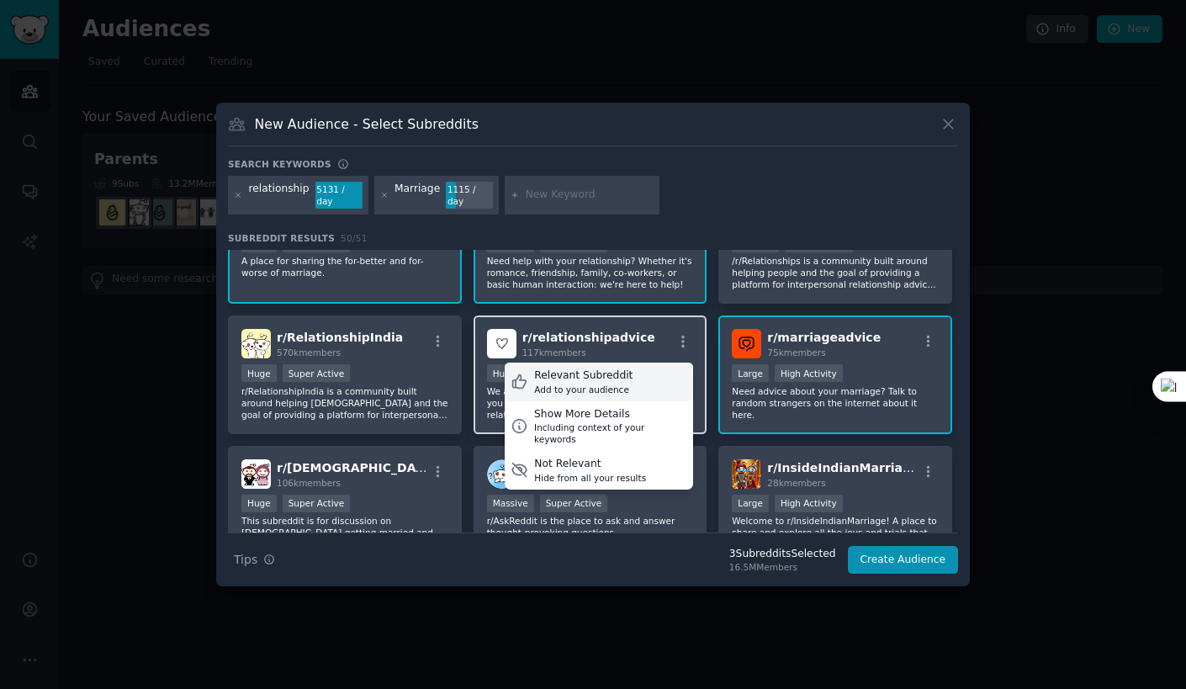
click at [631, 363] on div "Relevant Subreddit Add to your audience" at bounding box center [599, 382] width 188 height 39
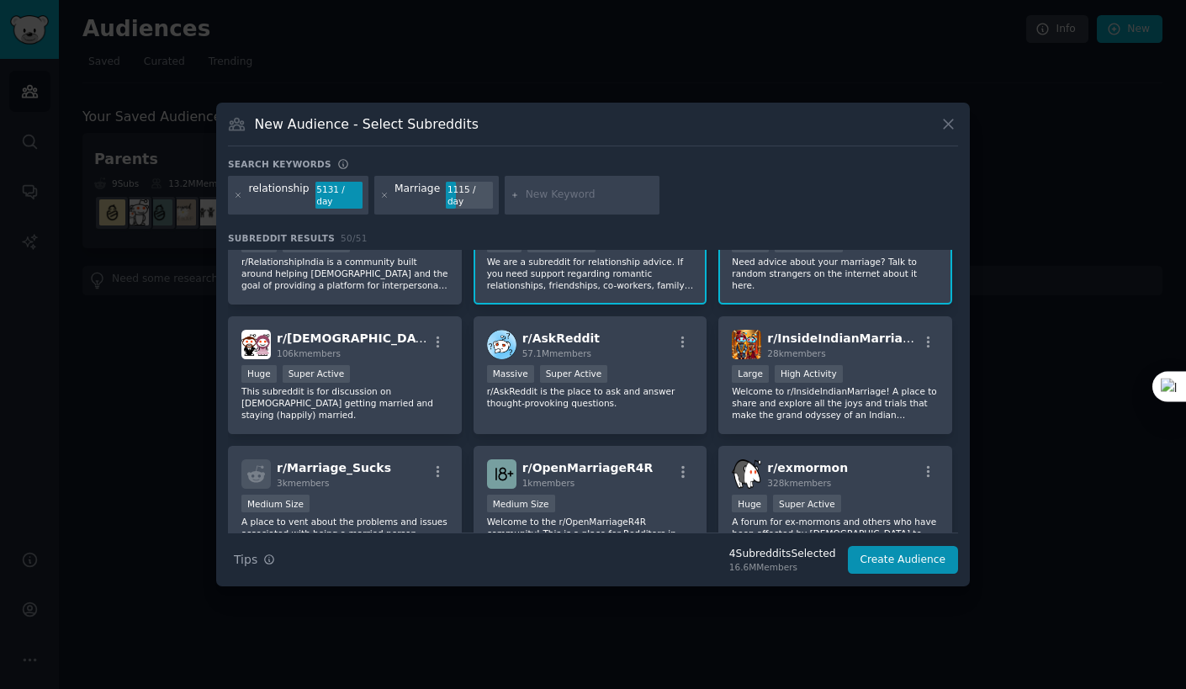
scroll to position [189, 0]
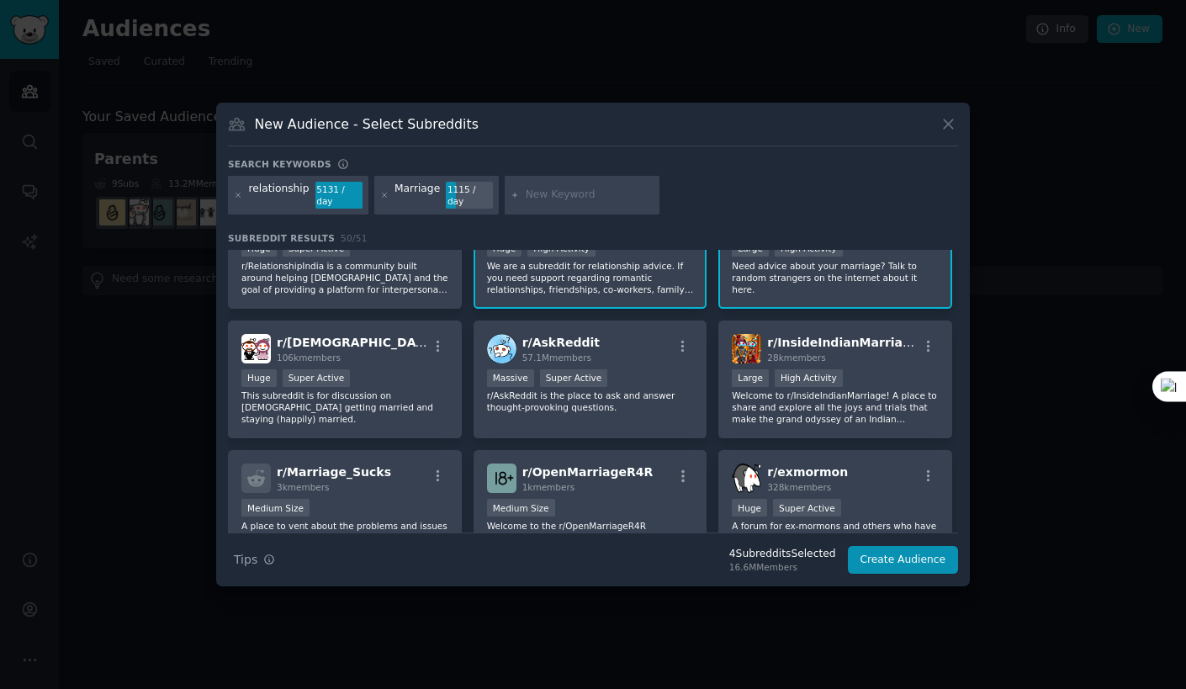
click at [681, 343] on icon "button" at bounding box center [682, 346] width 3 height 12
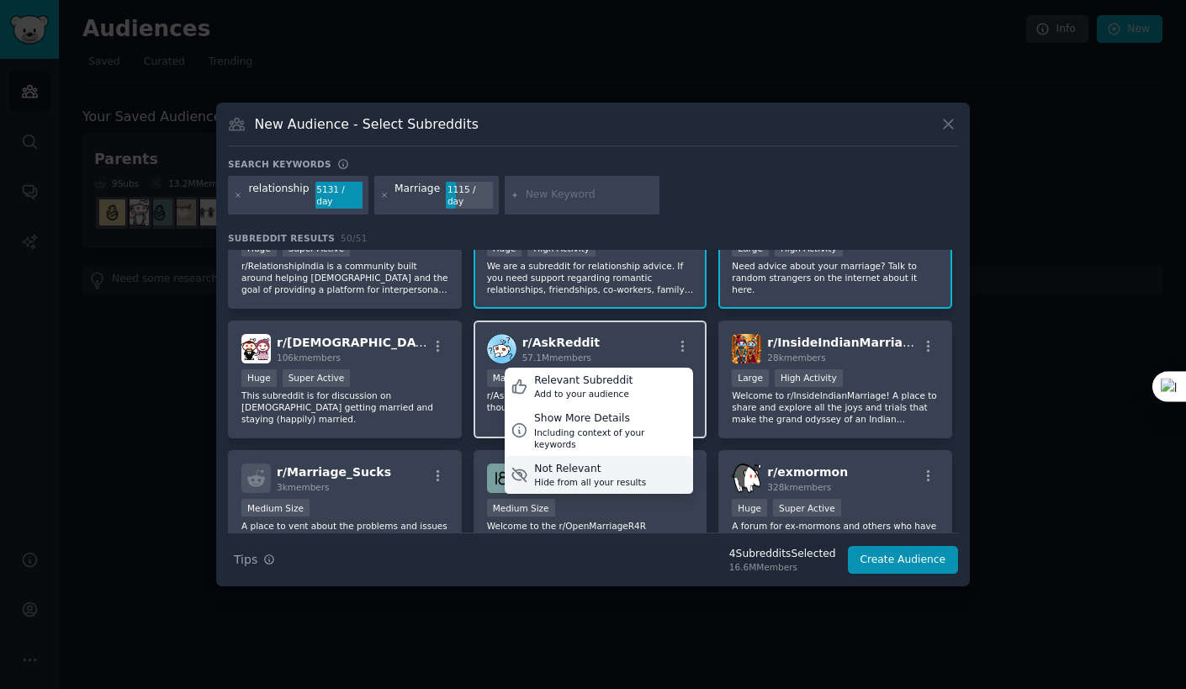
click at [625, 462] on div "Not Relevant" at bounding box center [590, 469] width 112 height 15
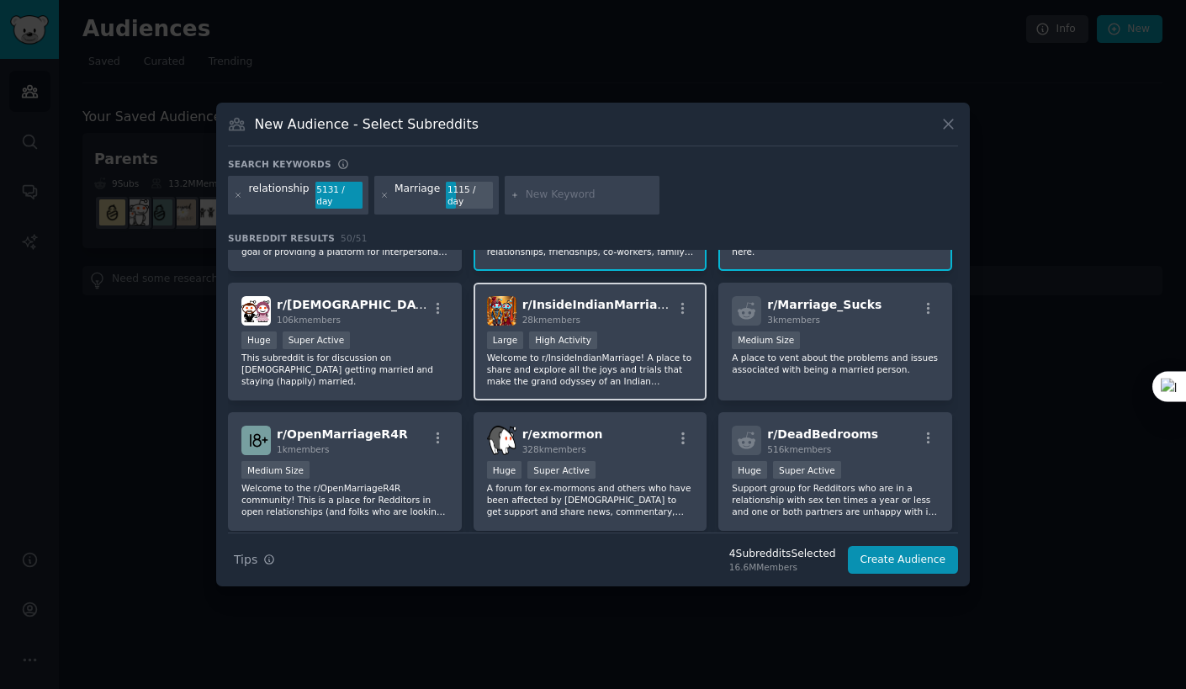
scroll to position [224, 0]
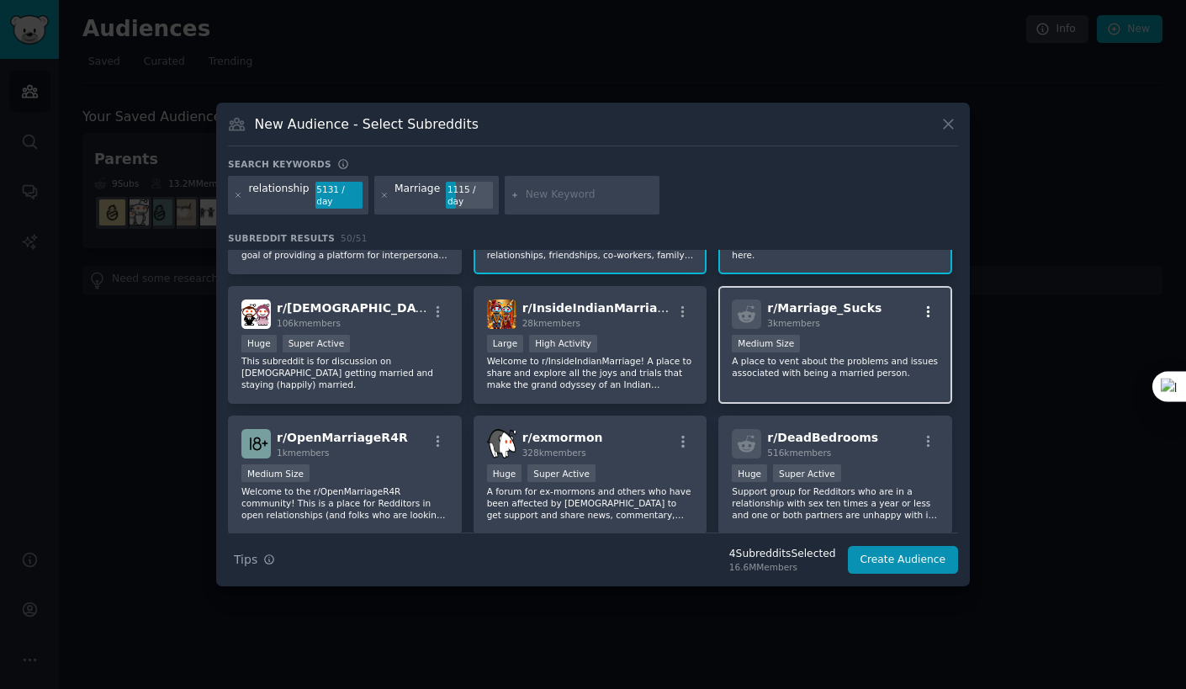
click at [927, 305] on icon "button" at bounding box center [928, 311] width 3 height 12
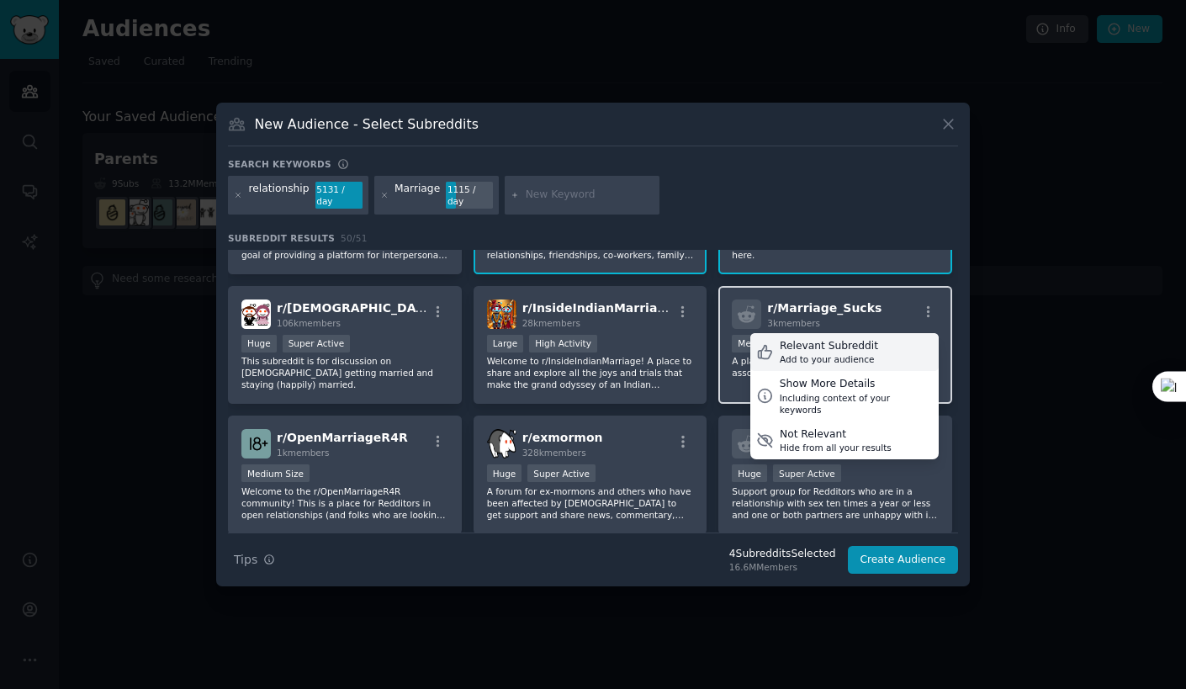
click at [877, 336] on div "Relevant Subreddit Add to your audience" at bounding box center [844, 352] width 188 height 39
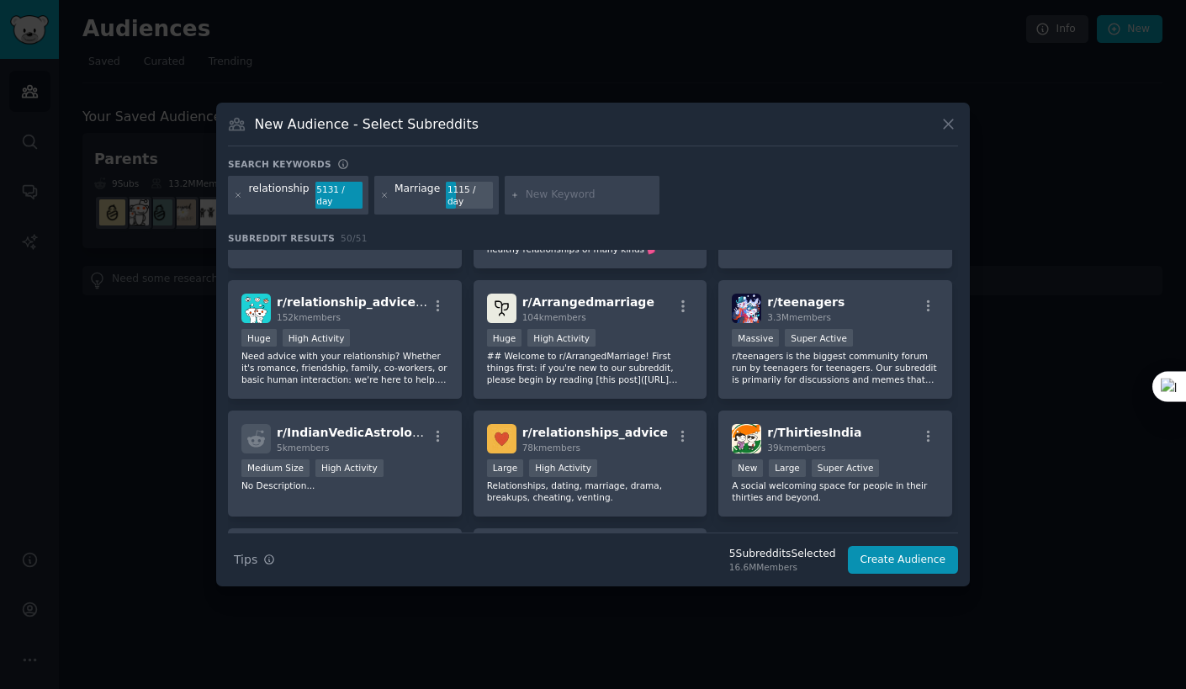
scroll to position [621, 0]
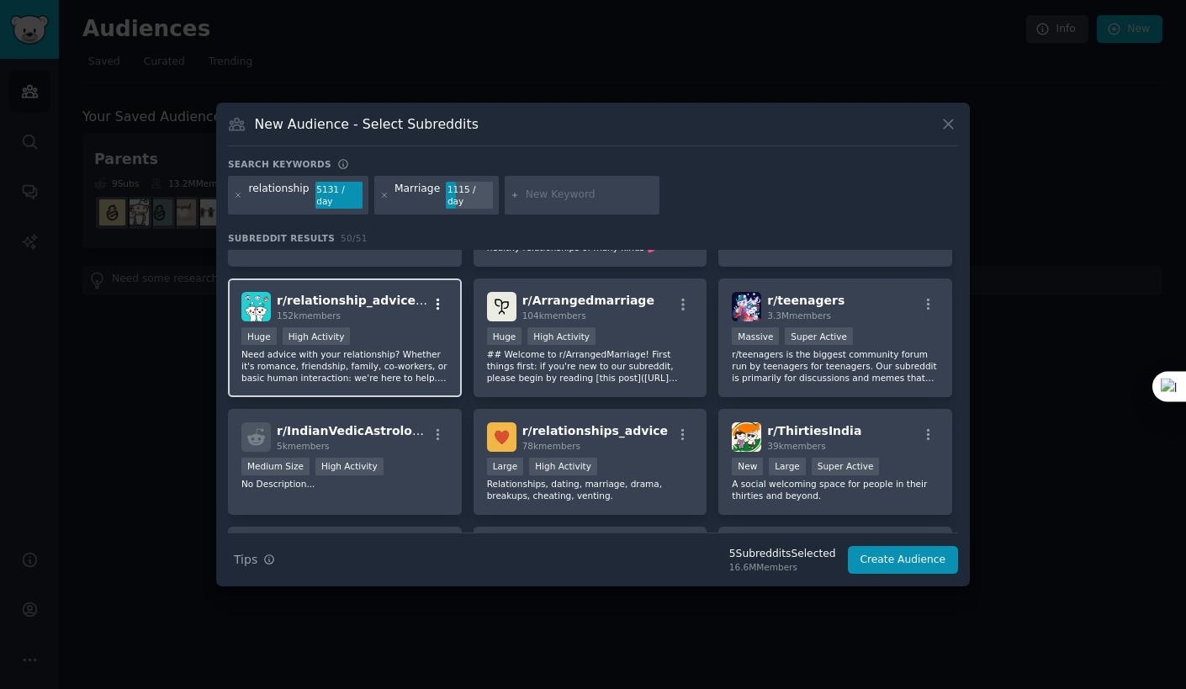
click at [434, 297] on icon "button" at bounding box center [438, 304] width 15 height 15
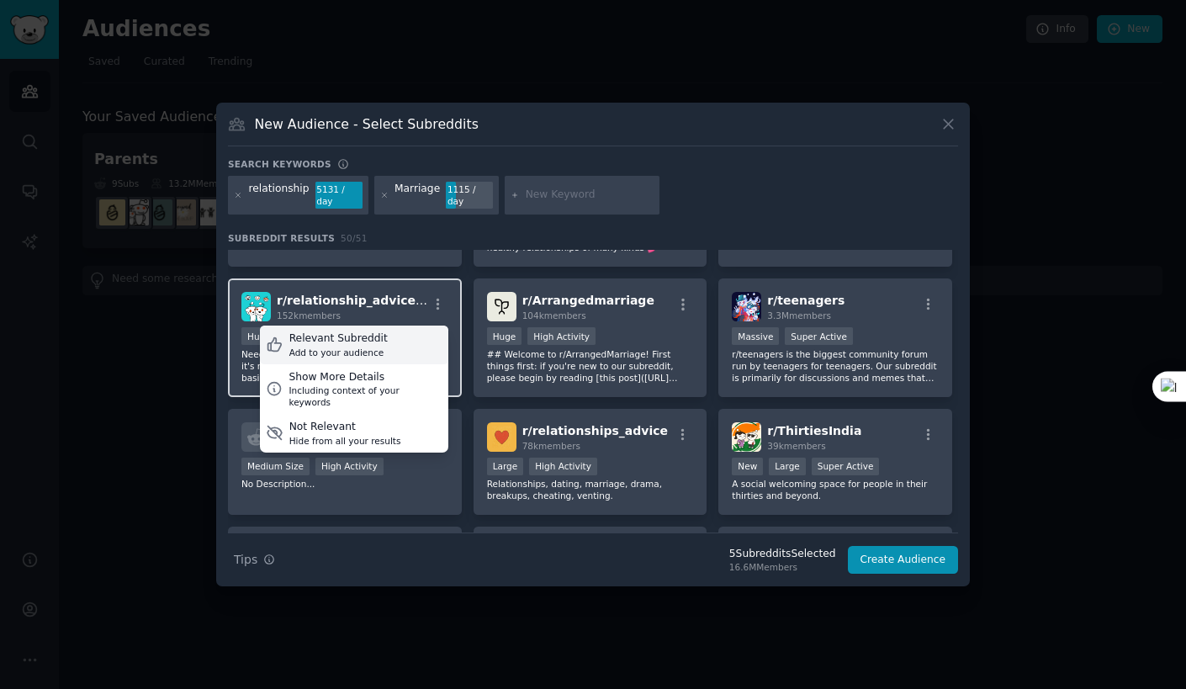
click at [401, 326] on div "Relevant Subreddit Add to your audience" at bounding box center [354, 345] width 188 height 39
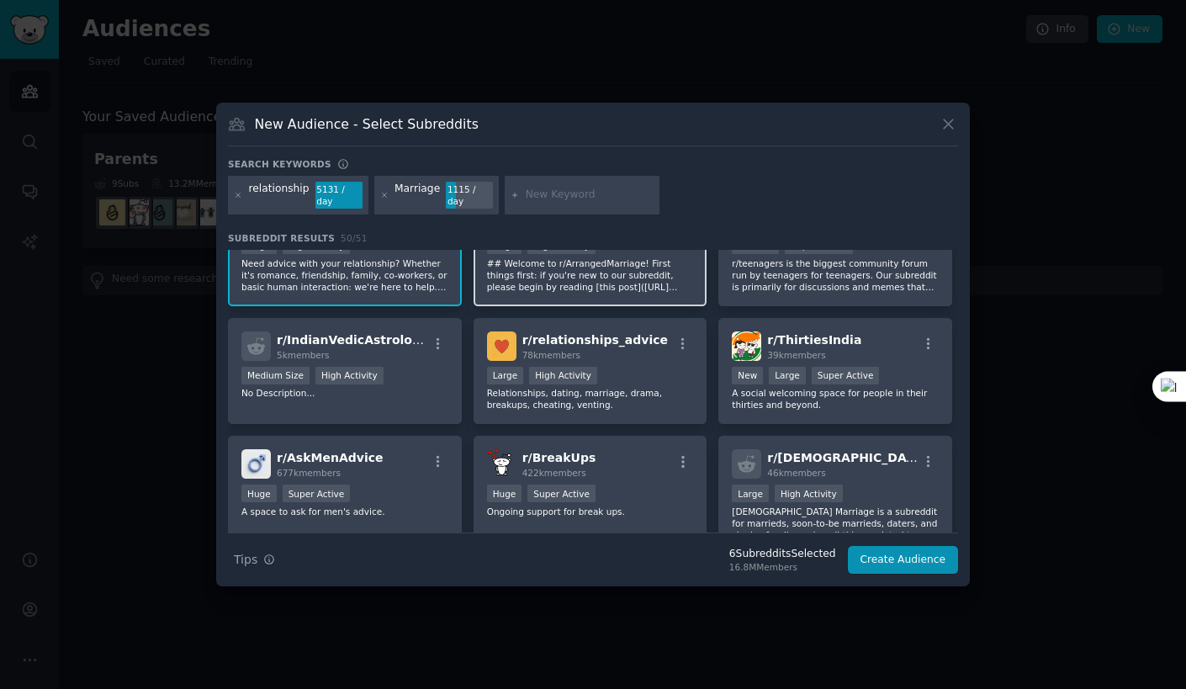
scroll to position [713, 0]
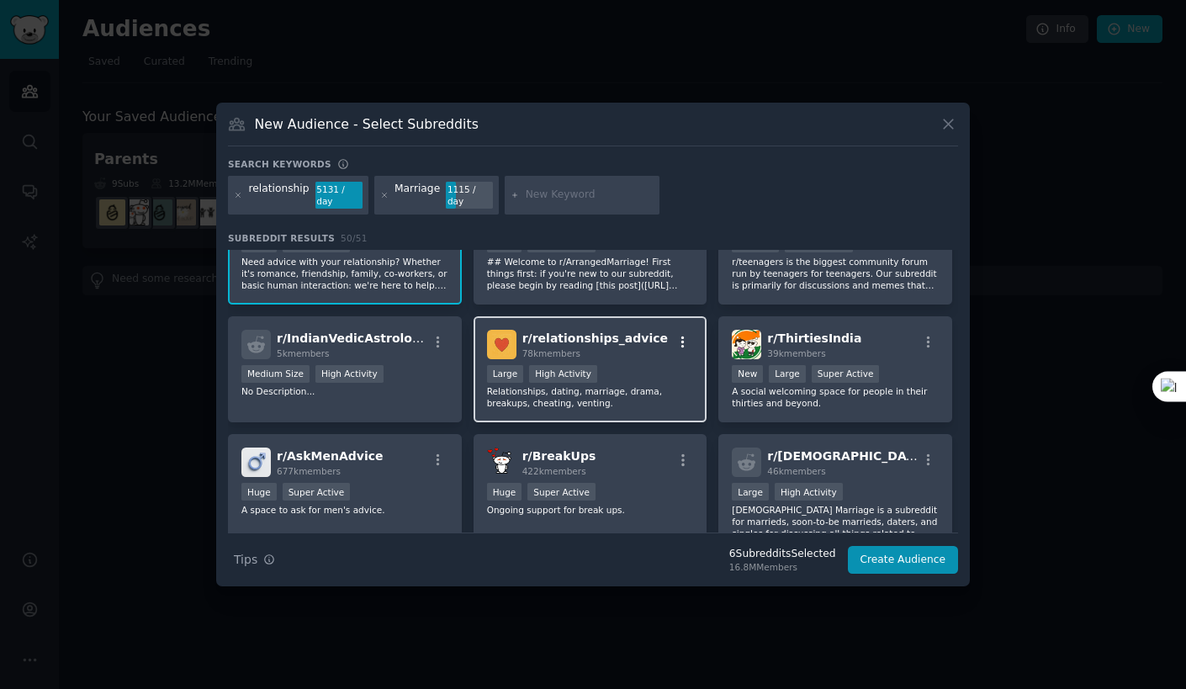
click at [681, 336] on icon "button" at bounding box center [682, 342] width 3 height 12
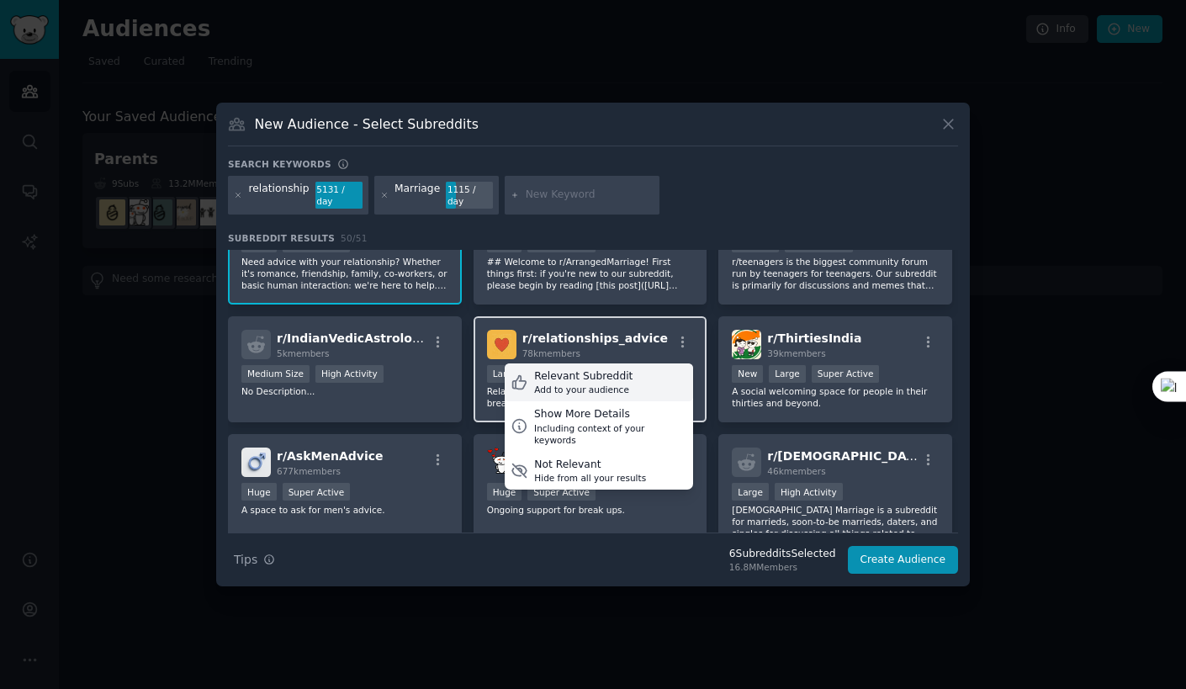
click at [628, 367] on div "Relevant Subreddit Add to your audience" at bounding box center [599, 382] width 188 height 39
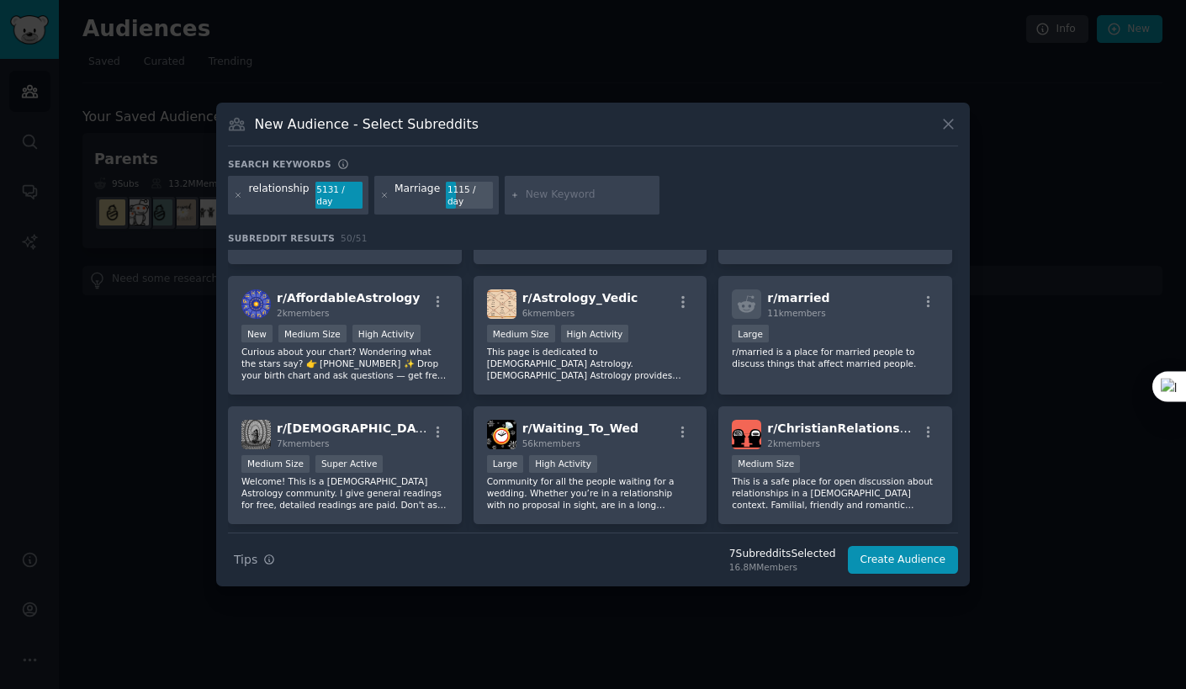
scroll to position [1132, 0]
click at [921, 294] on icon "button" at bounding box center [928, 301] width 15 height 15
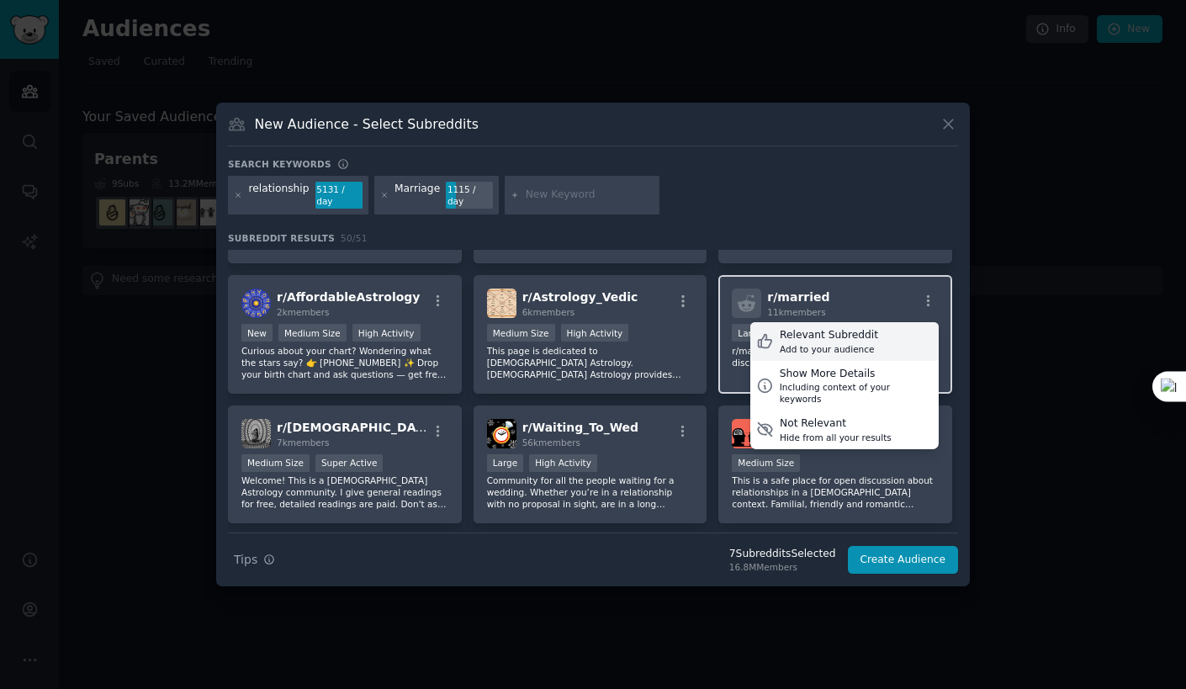
click at [872, 332] on div "Relevant Subreddit Add to your audience" at bounding box center [844, 341] width 188 height 39
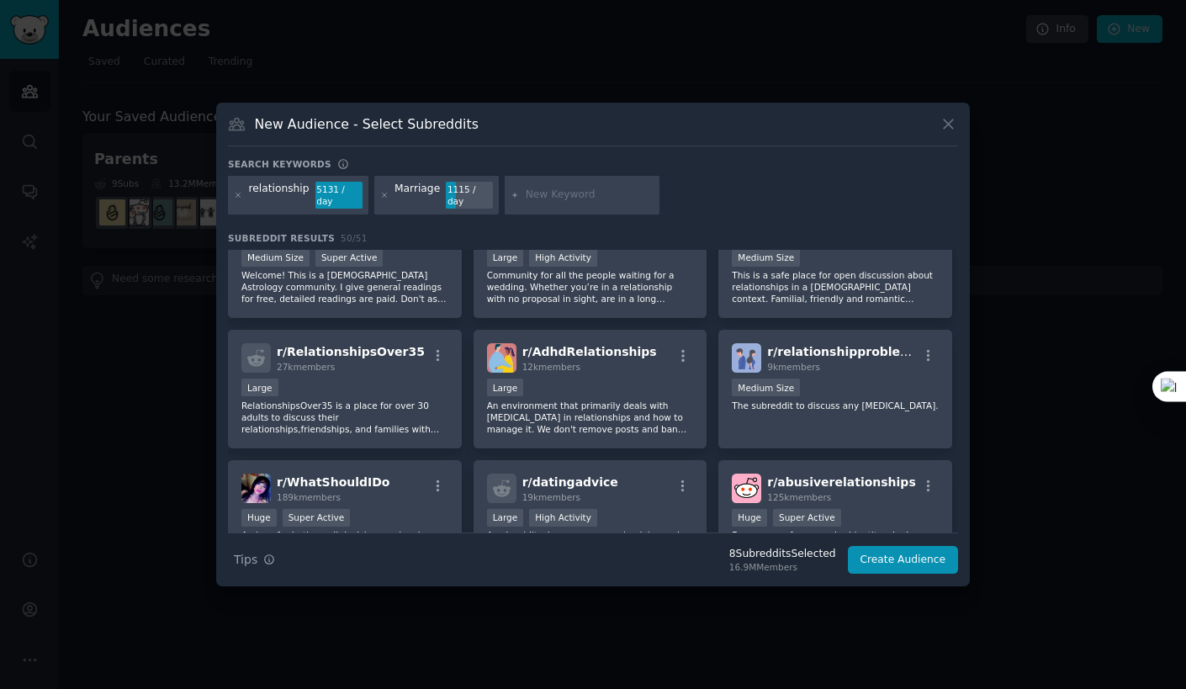
scroll to position [1346, 0]
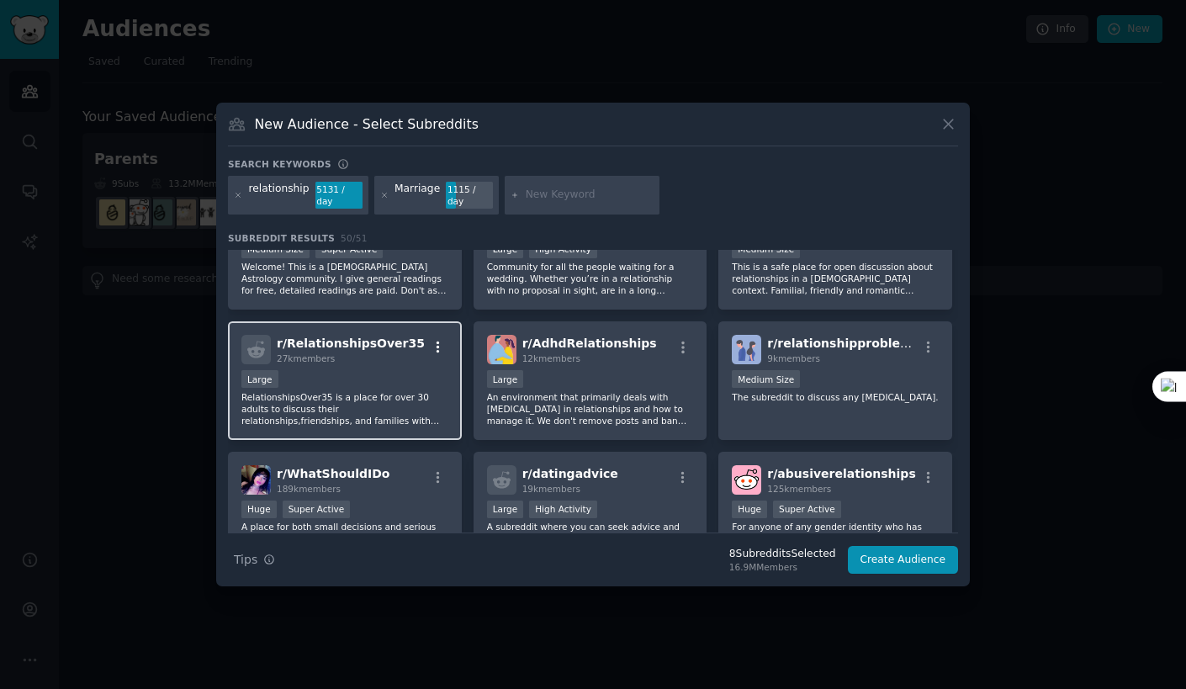
click at [438, 340] on icon "button" at bounding box center [438, 347] width 15 height 15
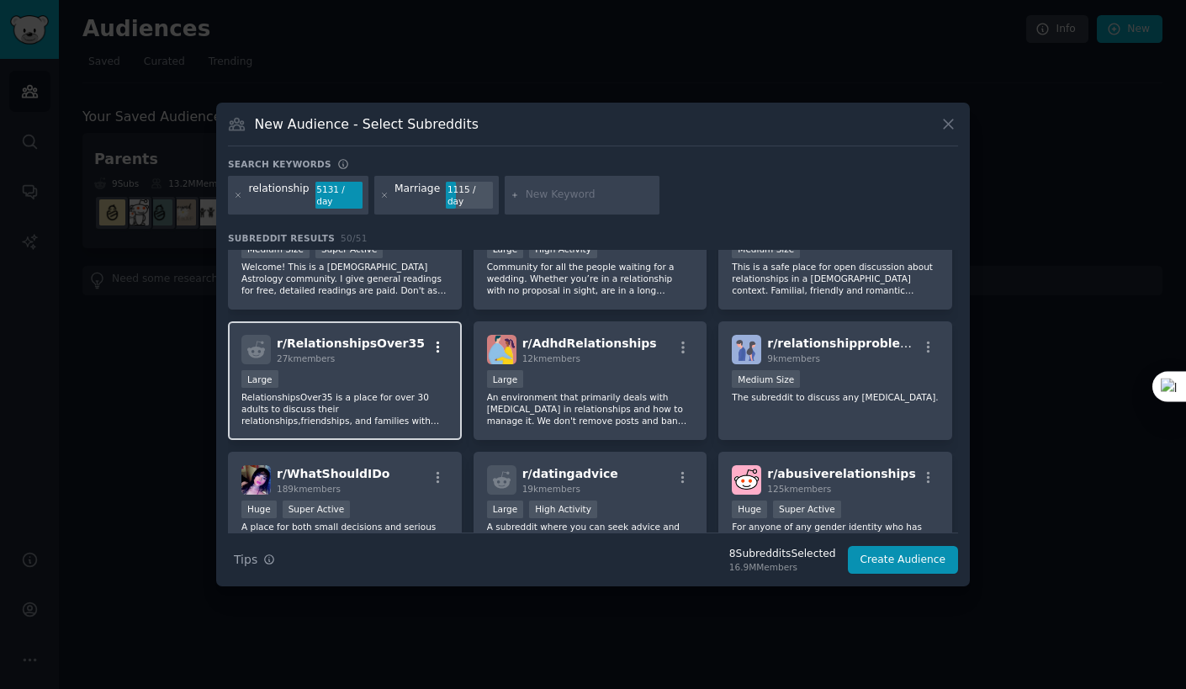
click at [437, 340] on icon "button" at bounding box center [438, 347] width 15 height 15
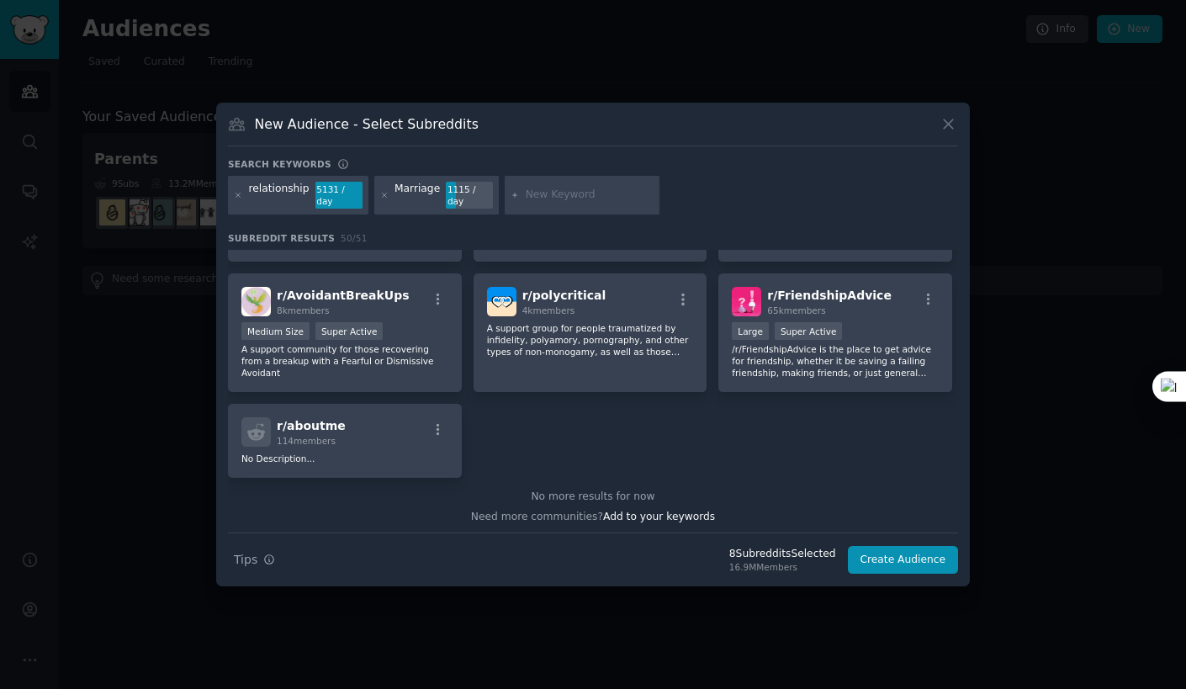
scroll to position [0, 0]
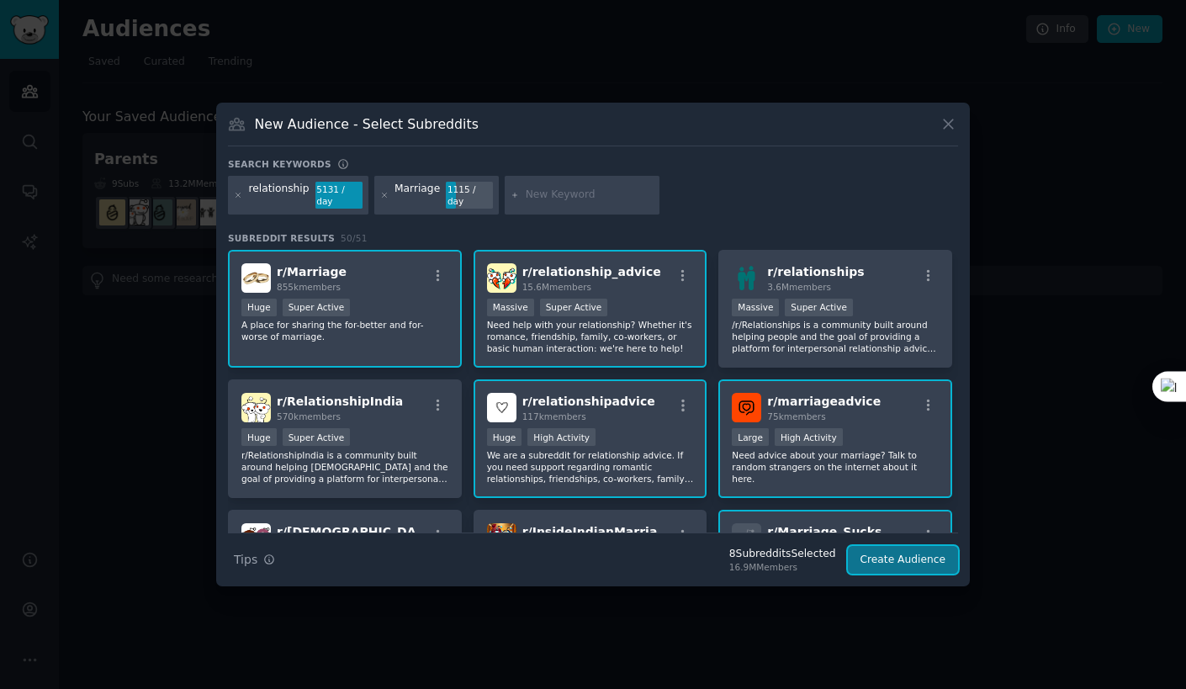
click at [914, 549] on button "Create Audience" at bounding box center [903, 560] width 111 height 29
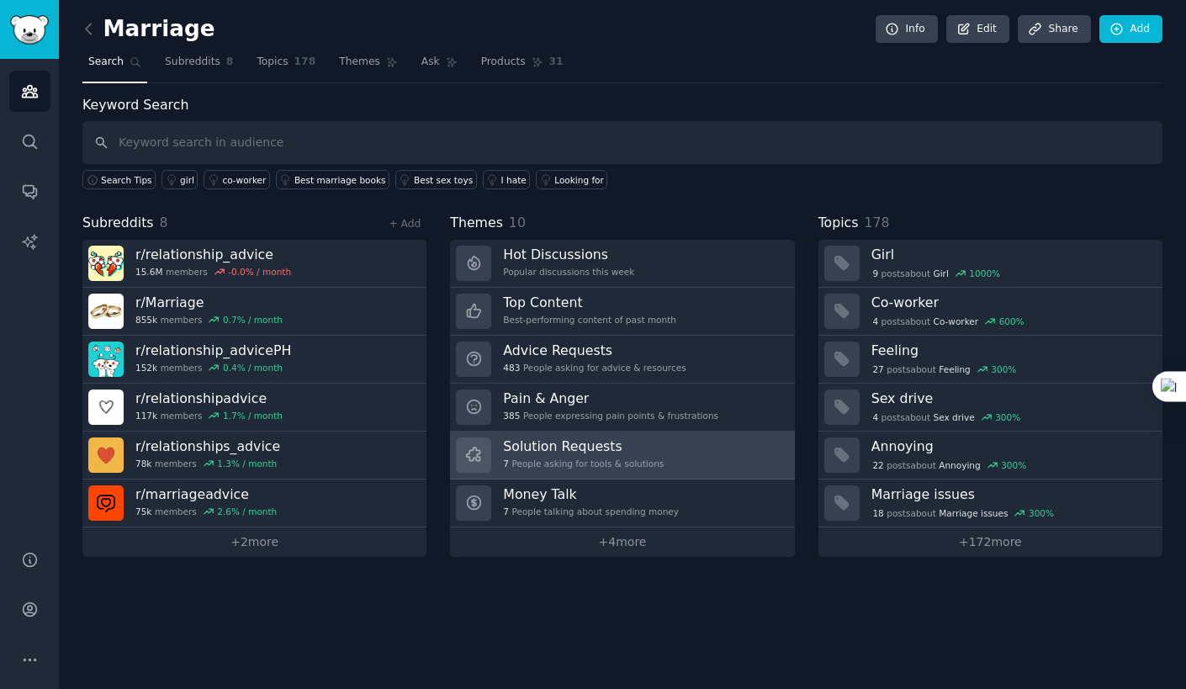
click at [668, 437] on link "Solution Requests 7 People asking for tools & solutions" at bounding box center [622, 456] width 344 height 48
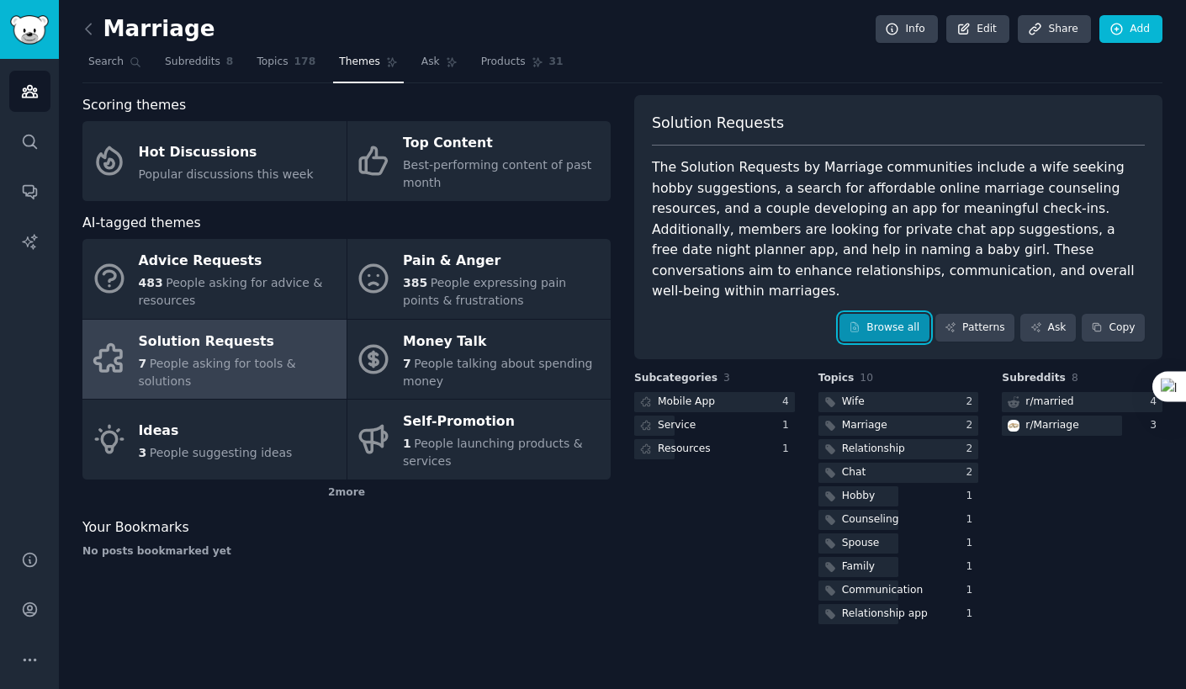
click at [904, 314] on link "Browse all" at bounding box center [885, 328] width 90 height 29
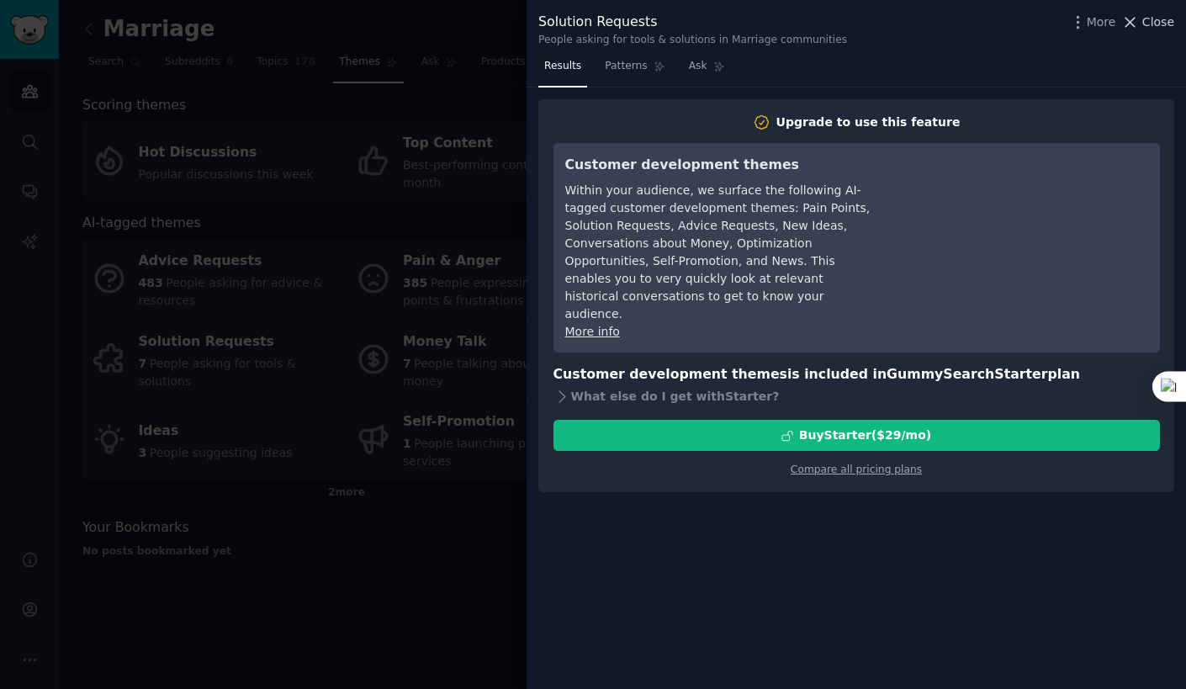
click at [1142, 24] on button "Close" at bounding box center [1147, 22] width 53 height 18
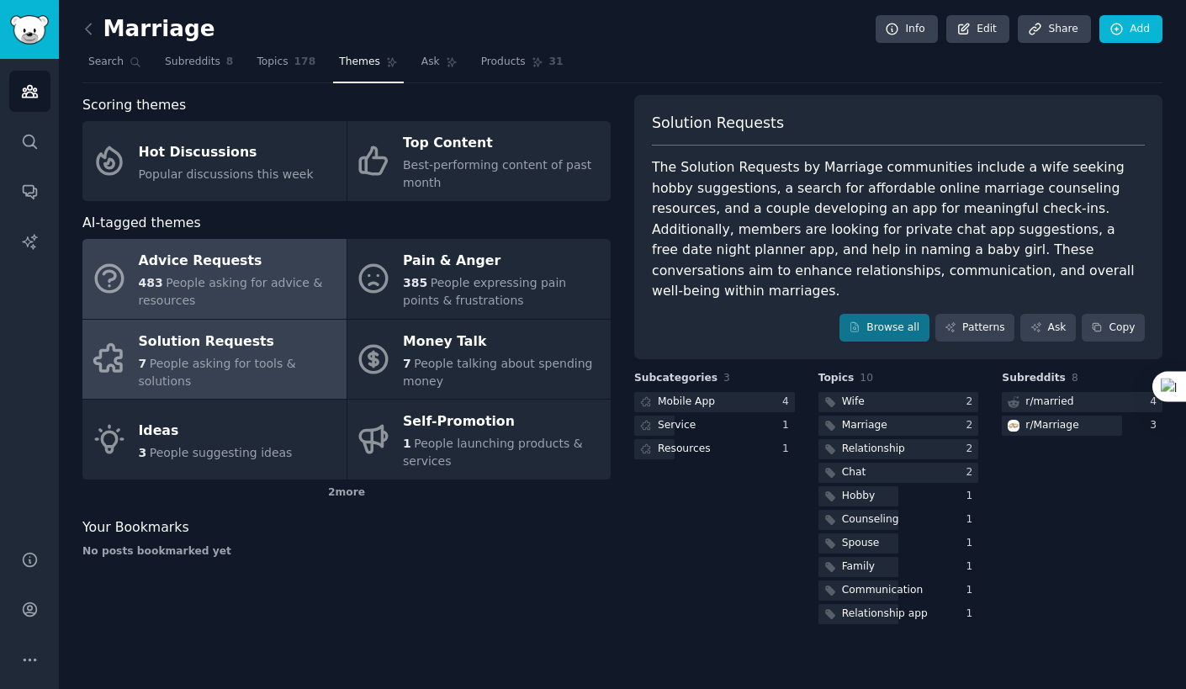
click at [215, 288] on span "People asking for advice & resources" at bounding box center [231, 291] width 184 height 31
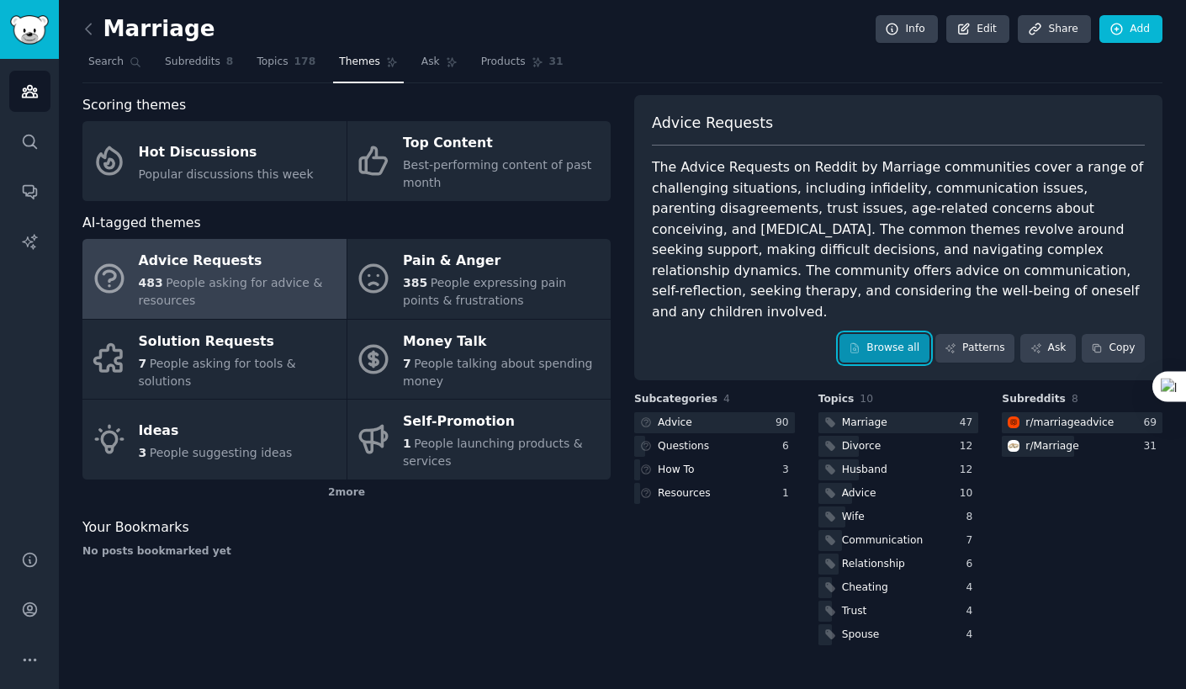
click at [911, 334] on link "Browse all" at bounding box center [885, 348] width 90 height 29
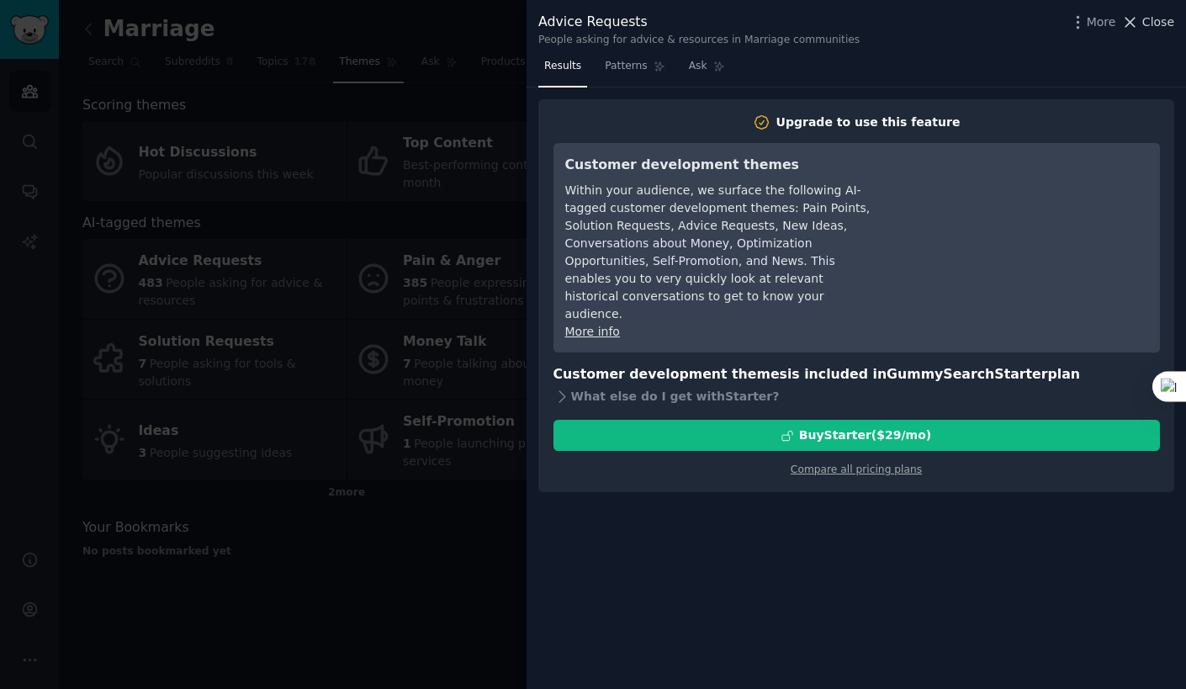
click at [1163, 16] on span "Close" at bounding box center [1158, 22] width 32 height 18
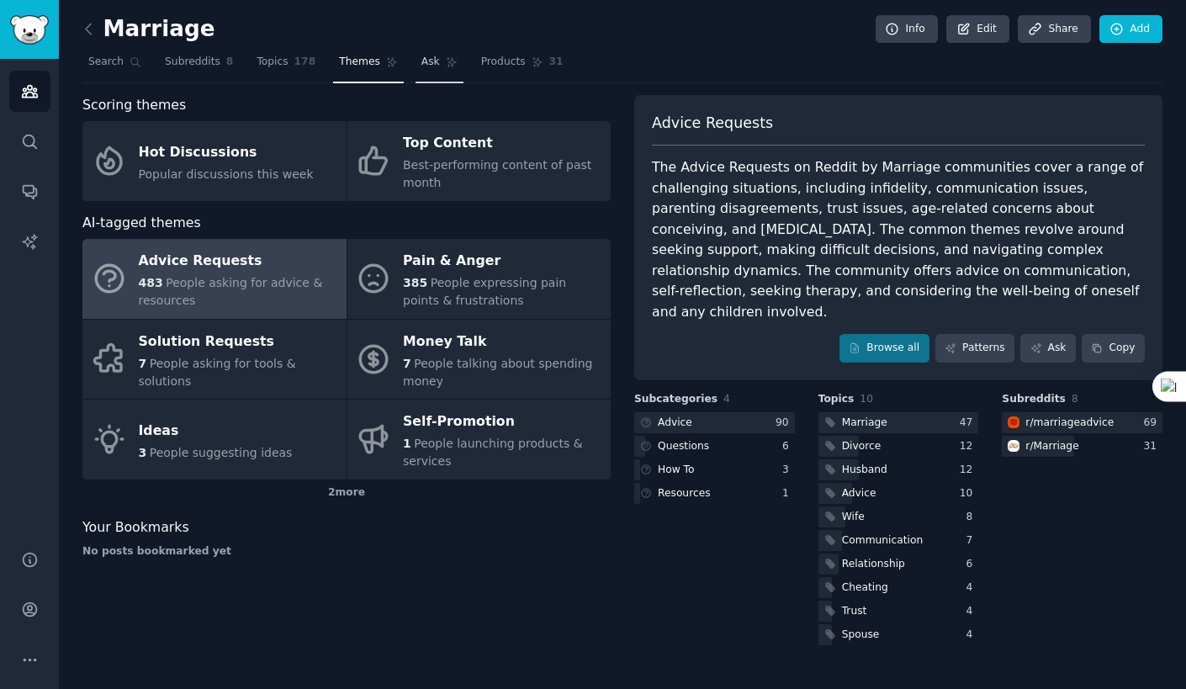
click at [416, 68] on link "Ask" at bounding box center [440, 66] width 48 height 34
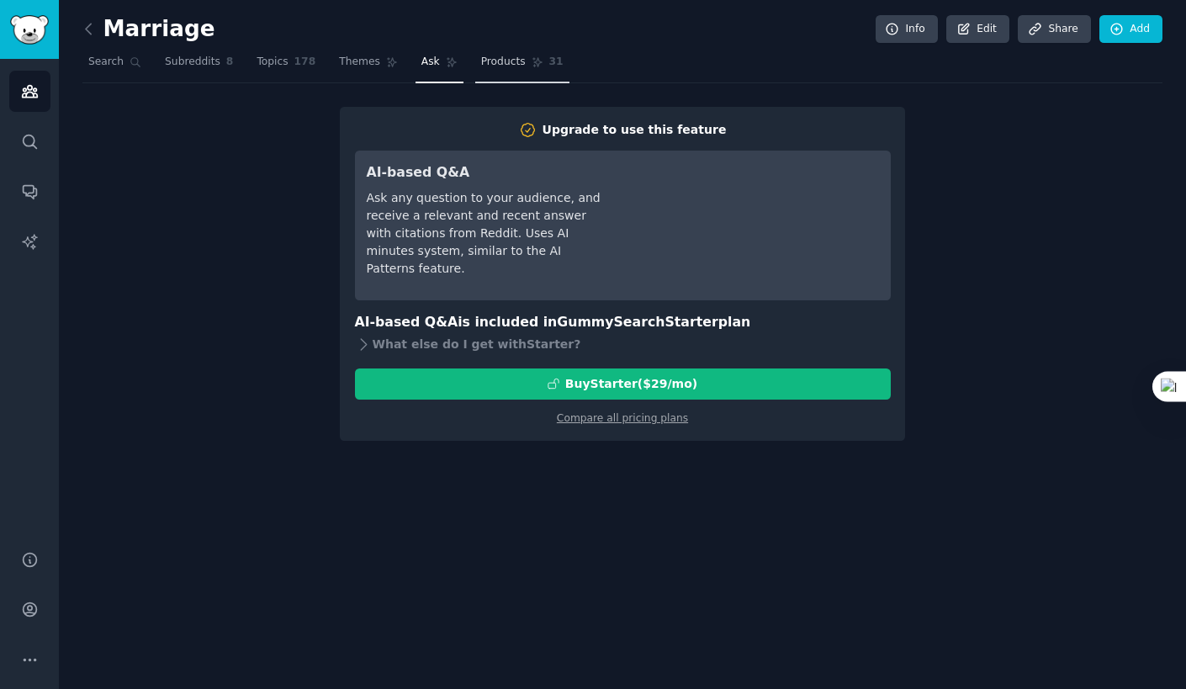
click at [494, 61] on span "Products" at bounding box center [503, 62] width 45 height 15
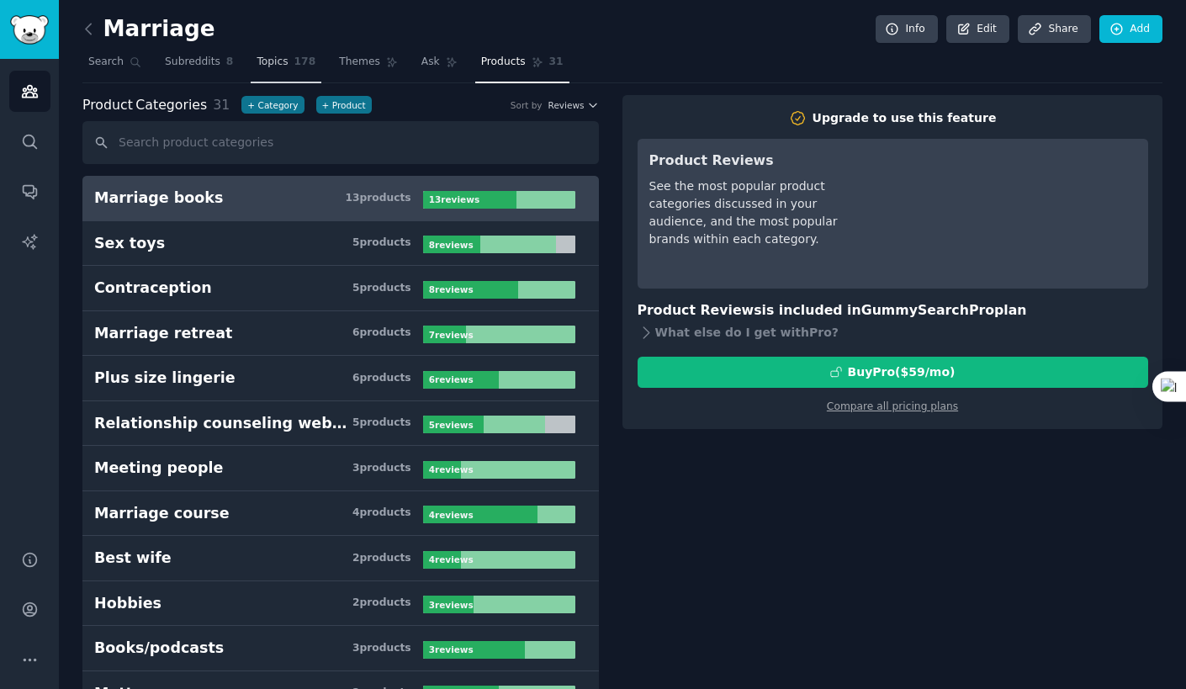
click at [294, 58] on span "178" at bounding box center [305, 62] width 22 height 15
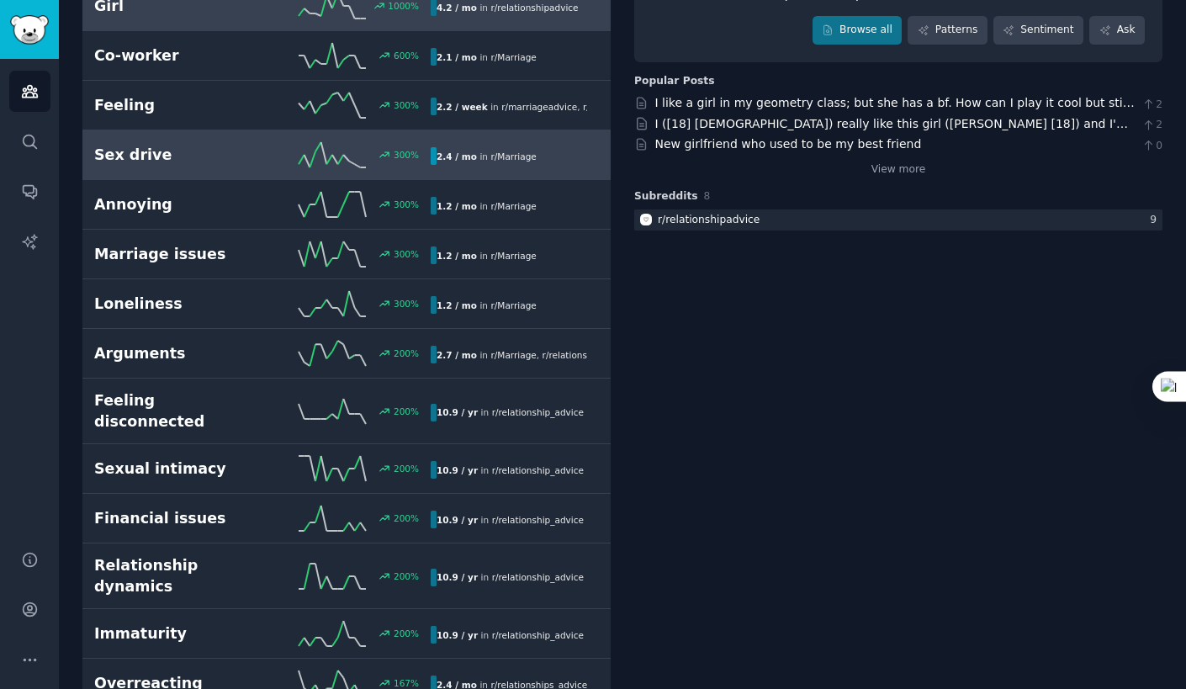
scroll to position [200, 0]
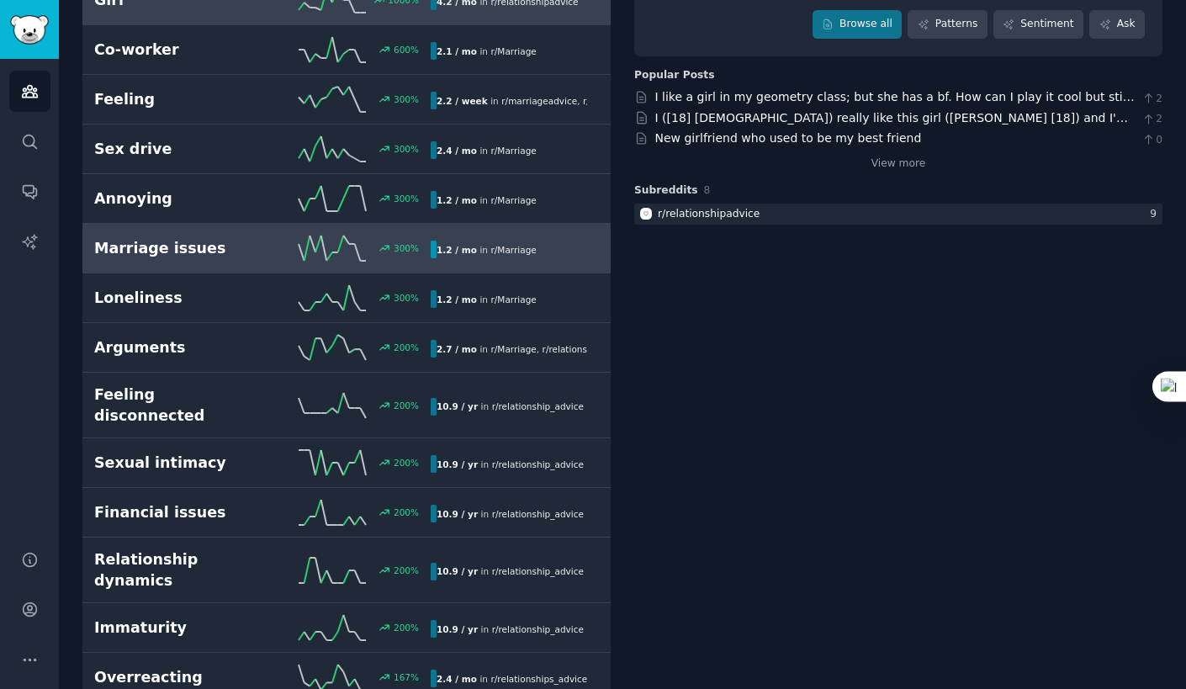
click at [198, 236] on div "Marriage issues 300 % 1.2 / mo in r/ Marriage" at bounding box center [346, 248] width 505 height 25
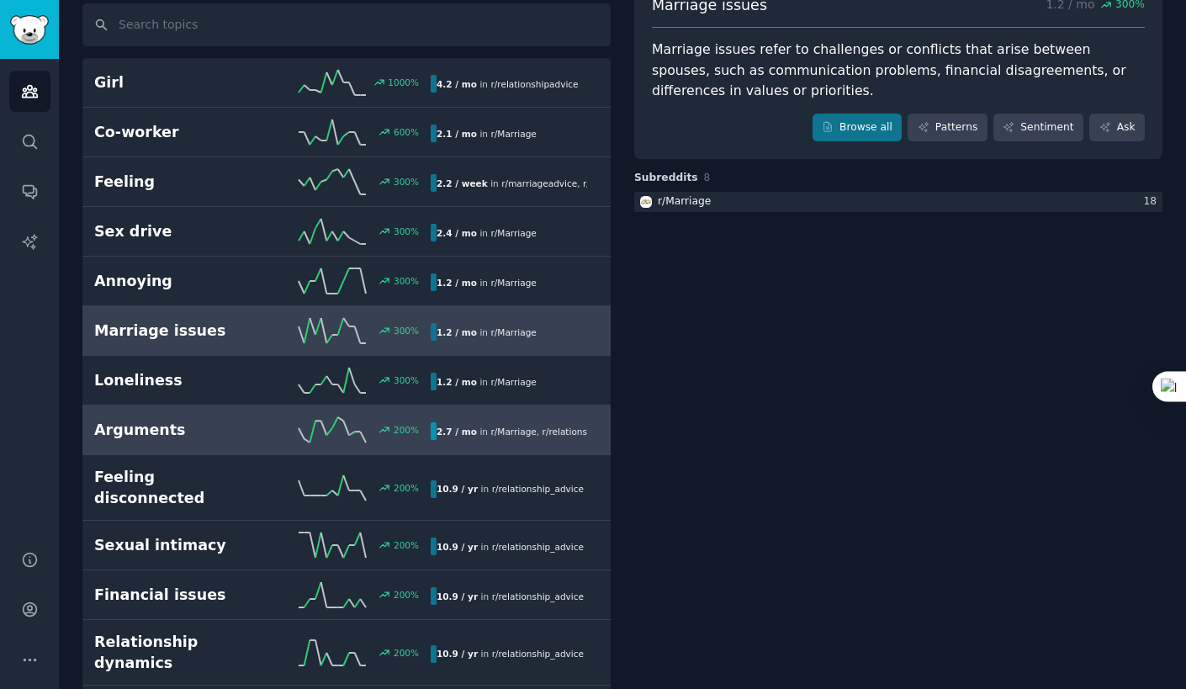
scroll to position [120, 0]
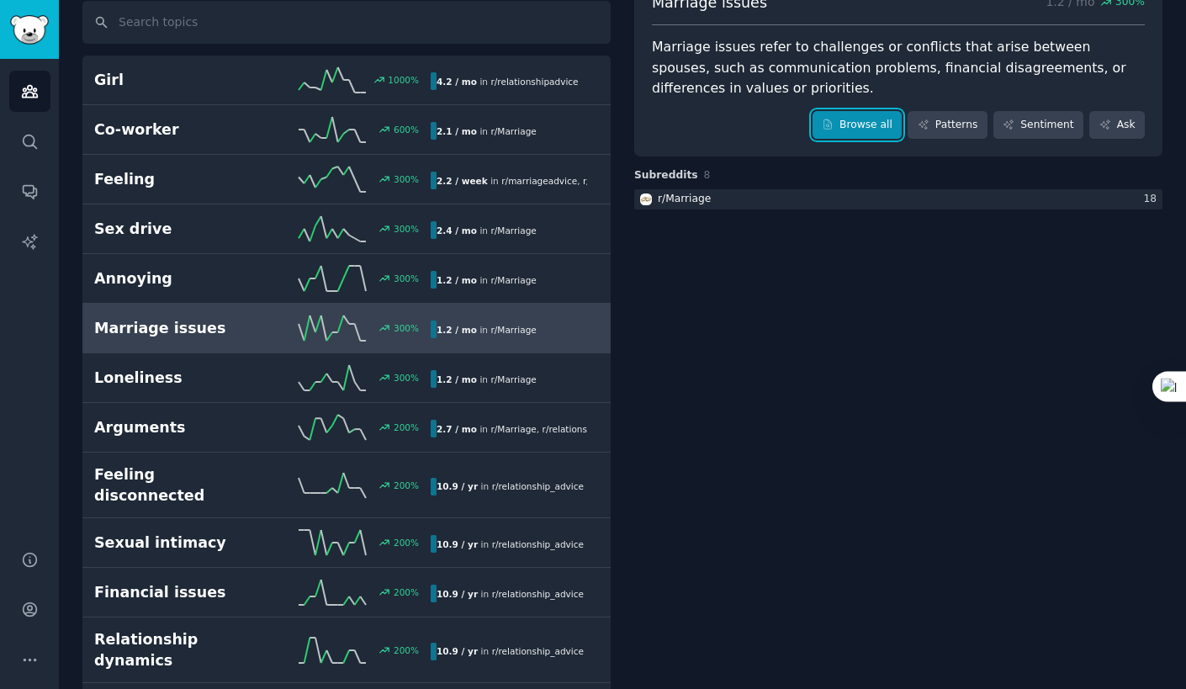
click at [884, 115] on link "Browse all" at bounding box center [858, 125] width 90 height 29
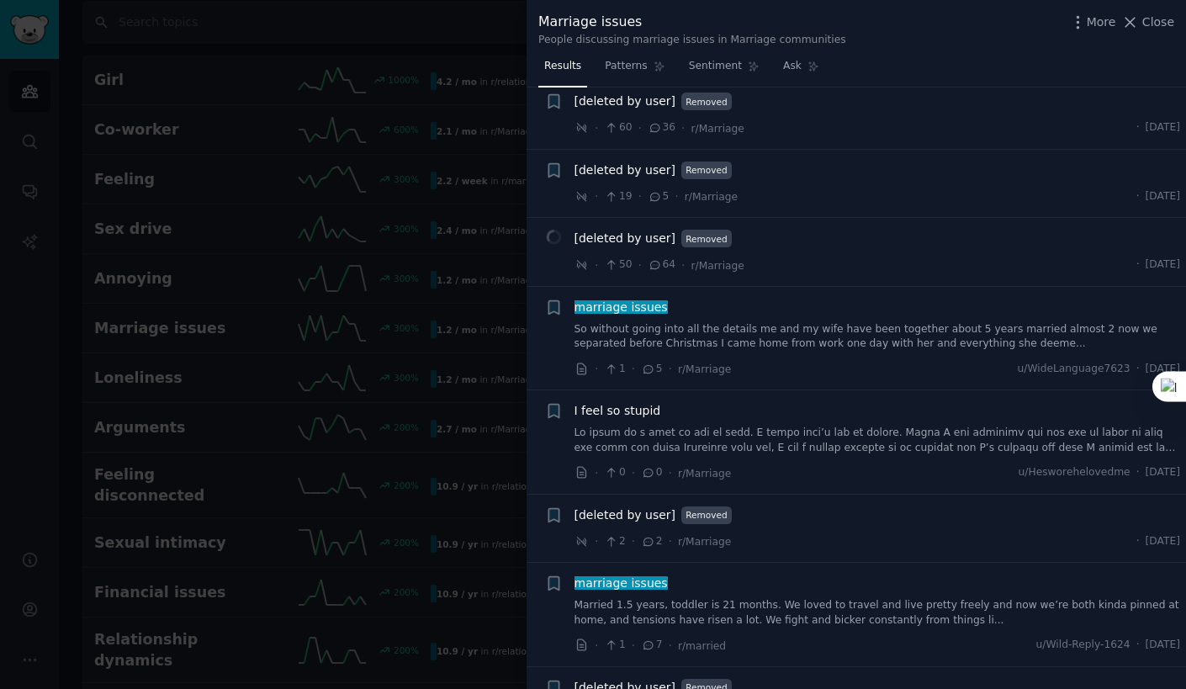
scroll to position [1399, 0]
click at [892, 336] on link "So without going into all the details me and my wife have been together about 5…" at bounding box center [878, 336] width 607 height 29
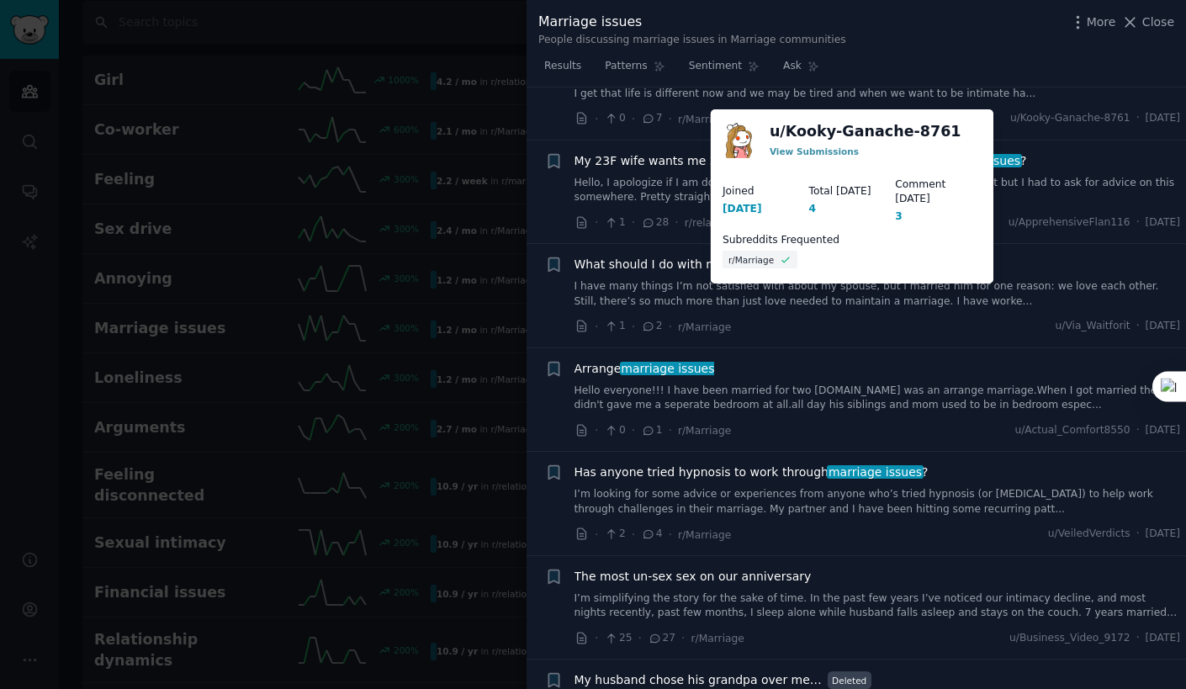
scroll to position [286, 0]
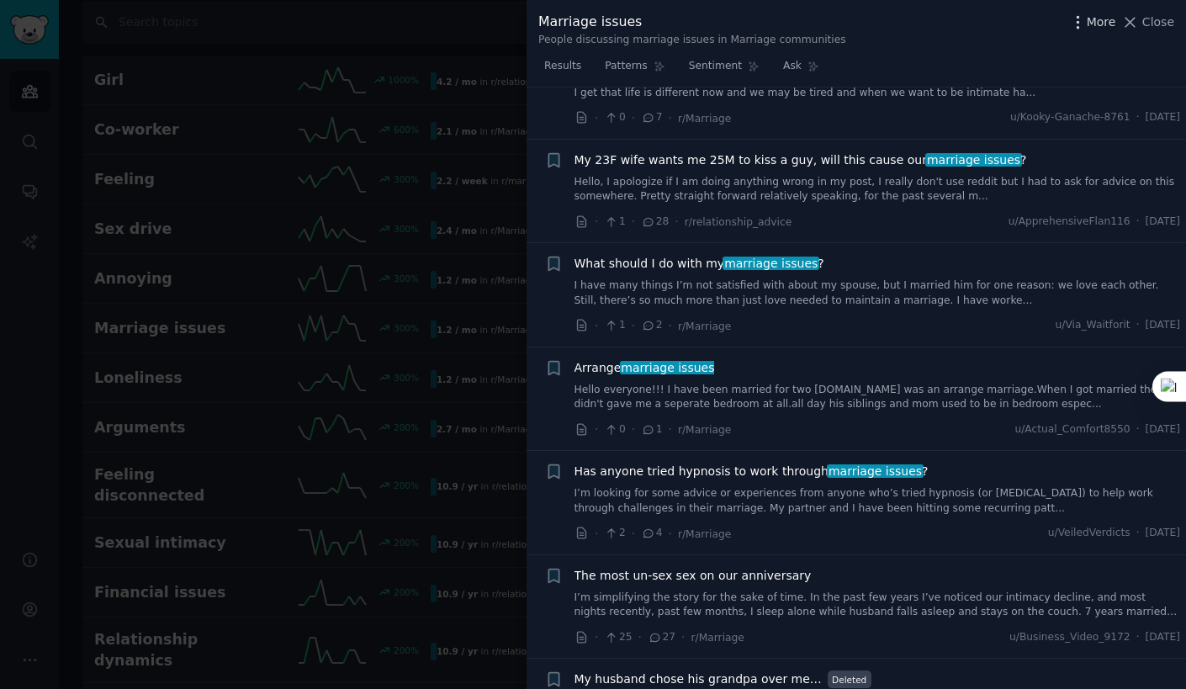
click at [1078, 26] on icon "button" at bounding box center [1078, 22] width 2 height 12
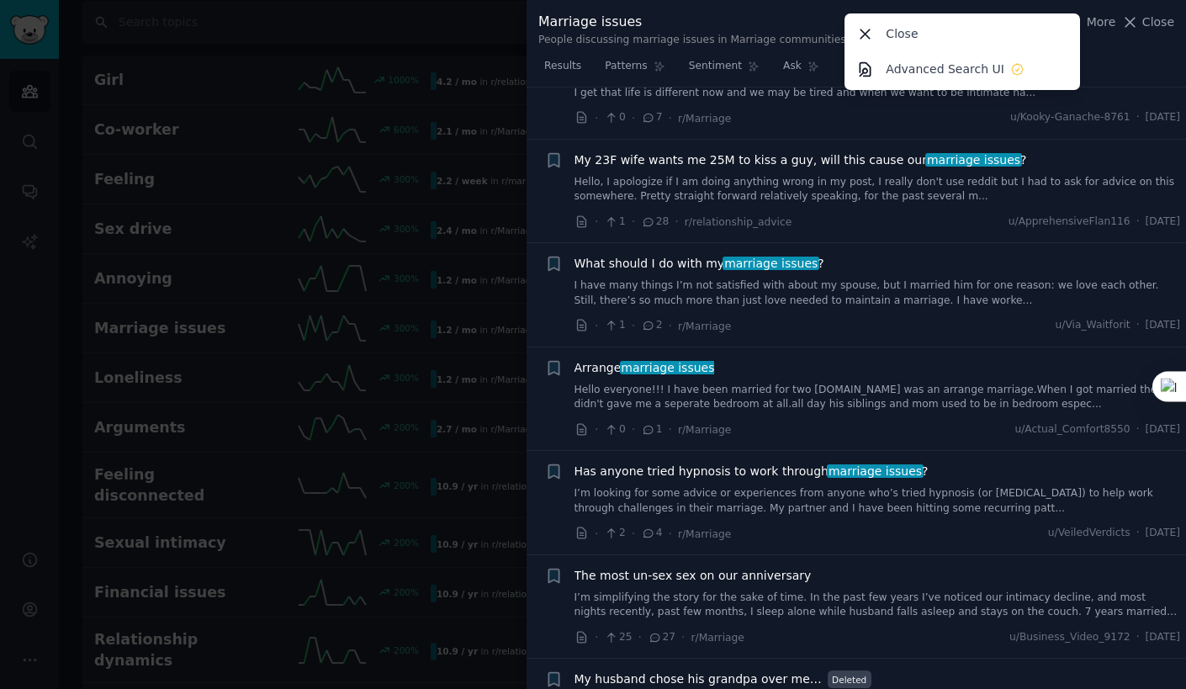
click at [1099, 5] on div "Marriage issues People discussing marriage issues in Marriage communities More …" at bounding box center [857, 26] width 660 height 53
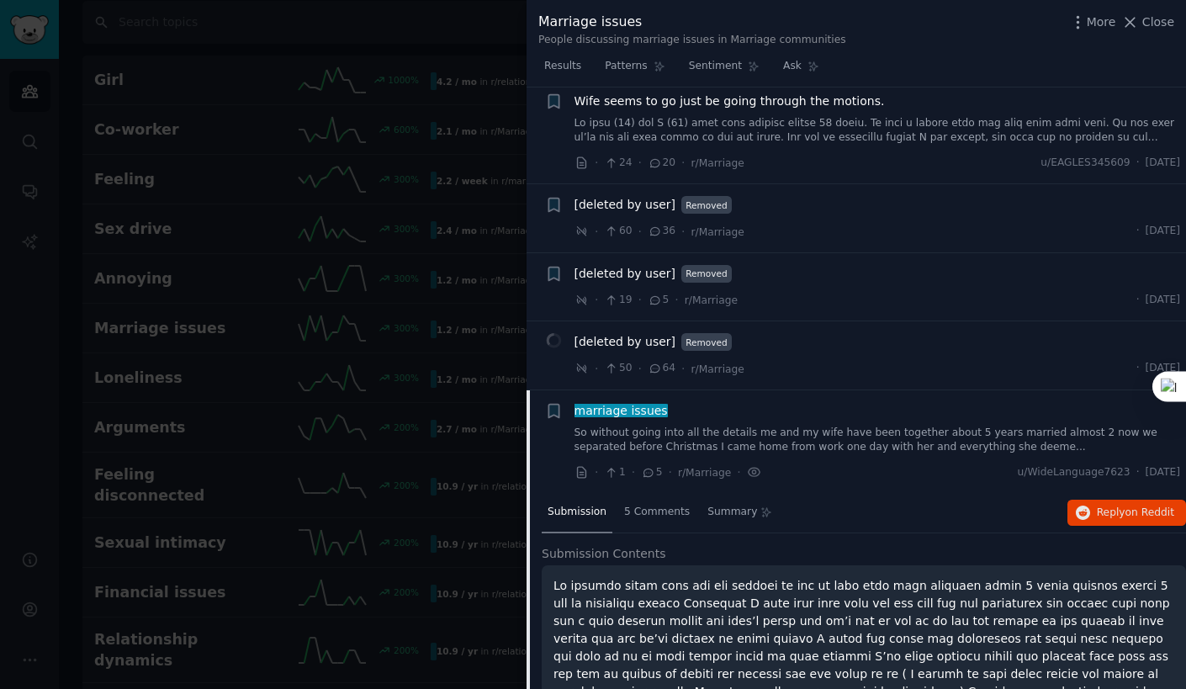
scroll to position [1273, 0]
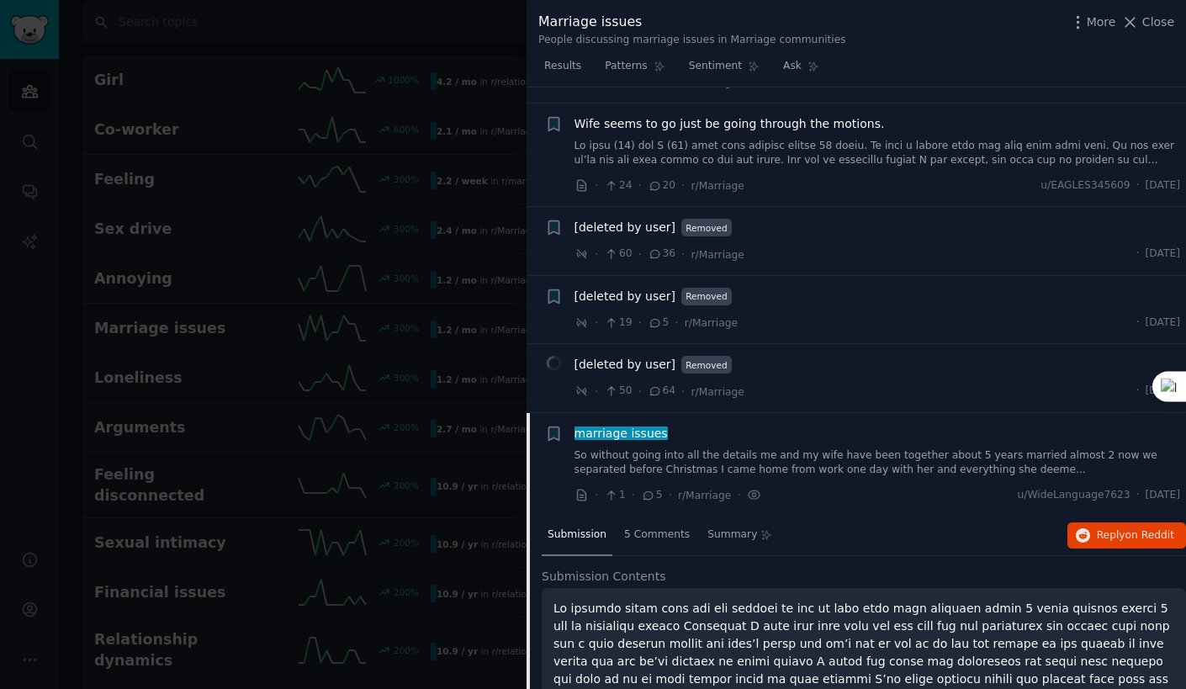
click at [627, 290] on span "[deleted by user]" at bounding box center [626, 297] width 102 height 18
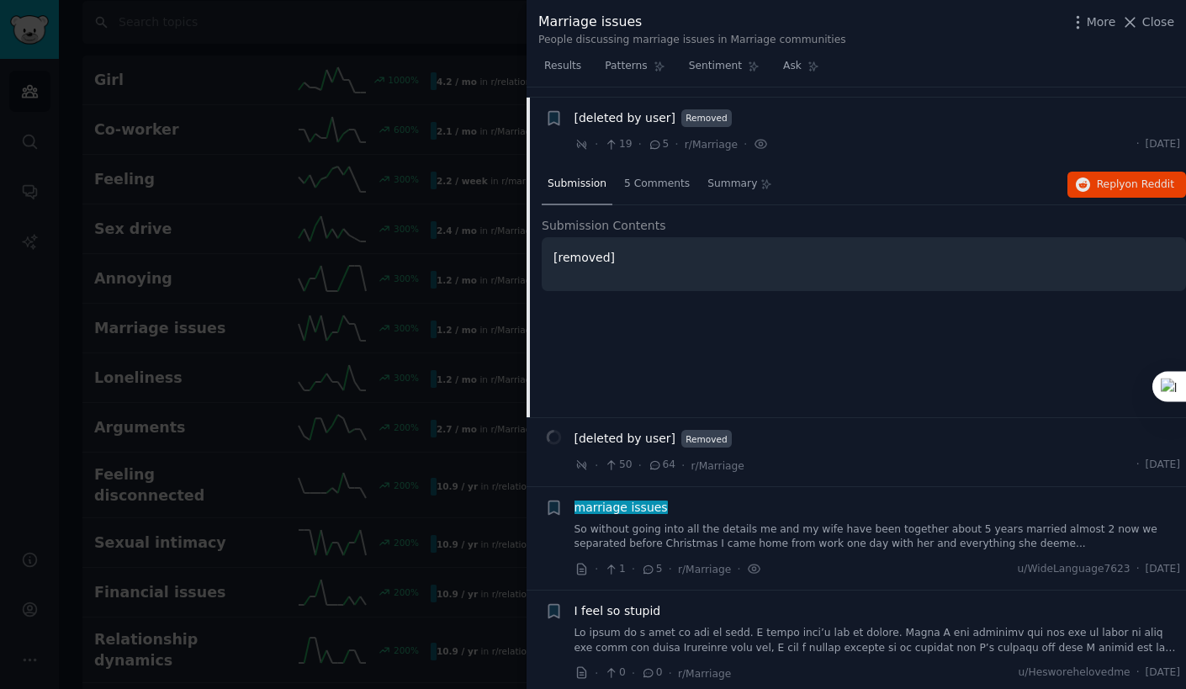
scroll to position [1456, 0]
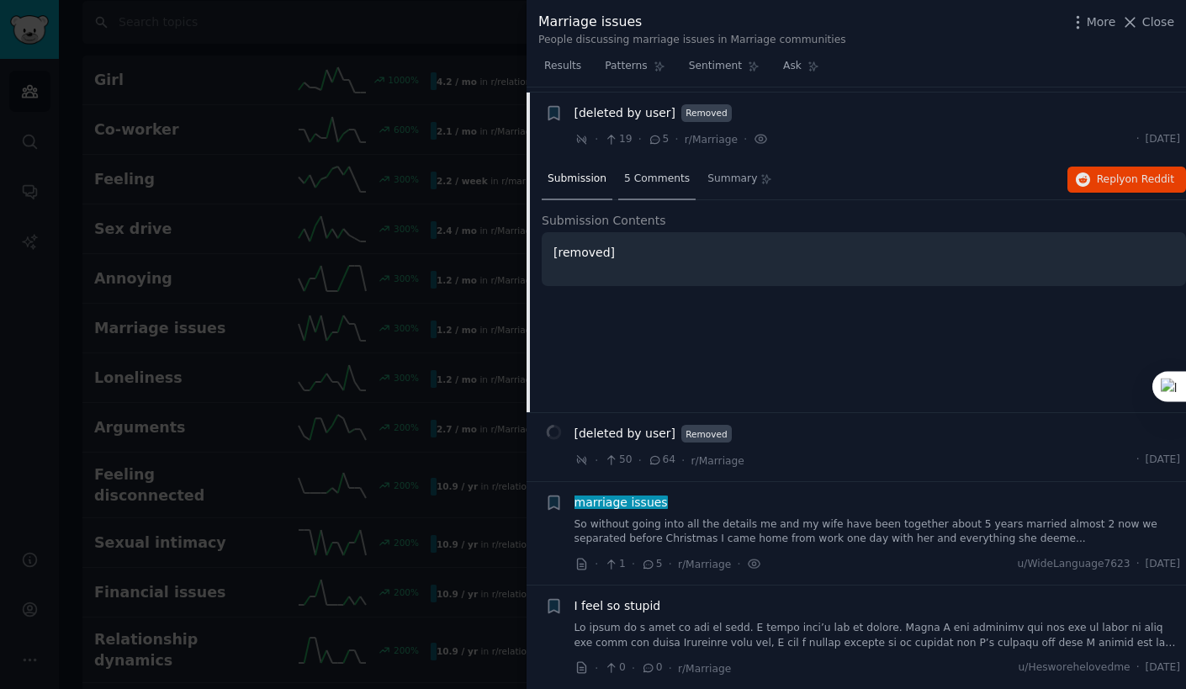
click at [646, 177] on span "5 Comments" at bounding box center [657, 179] width 66 height 15
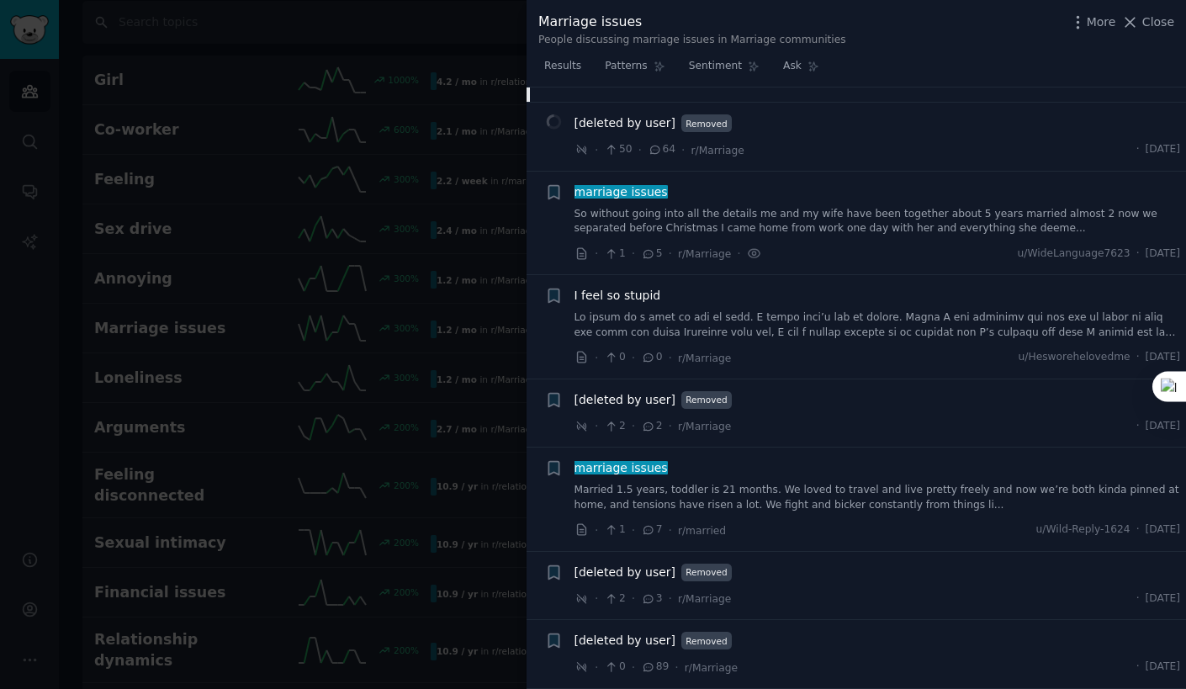
scroll to position [1801, 0]
click at [626, 119] on span "[deleted by user]" at bounding box center [626, 123] width 102 height 18
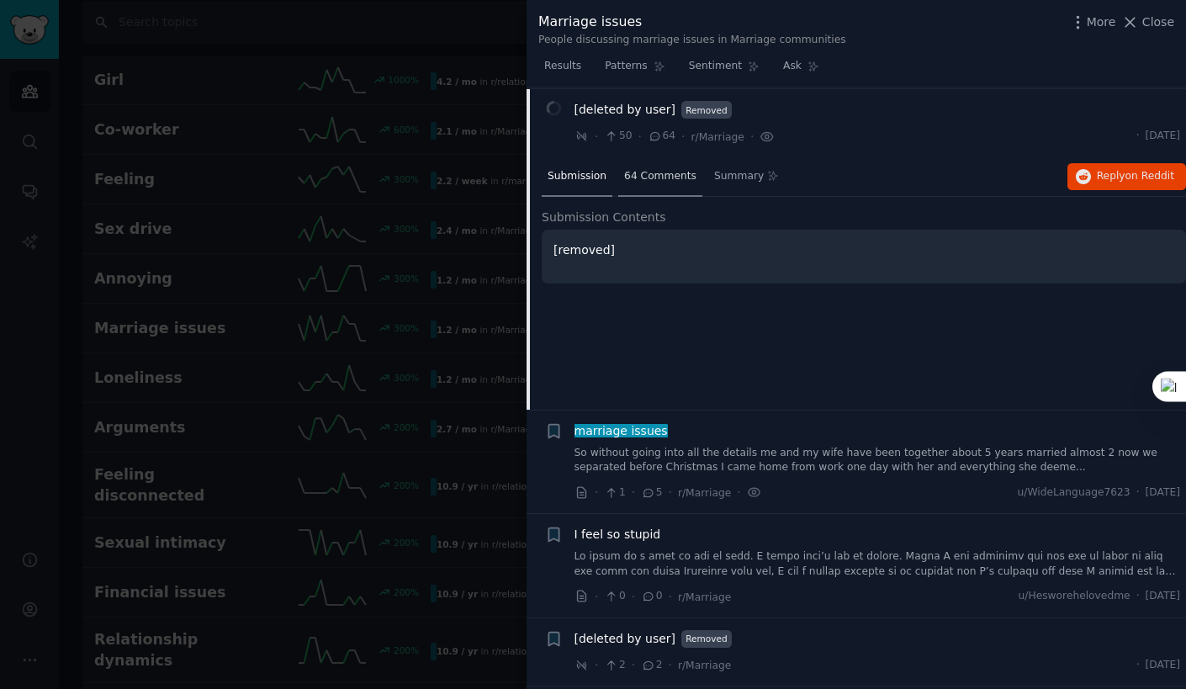
scroll to position [1524, 0]
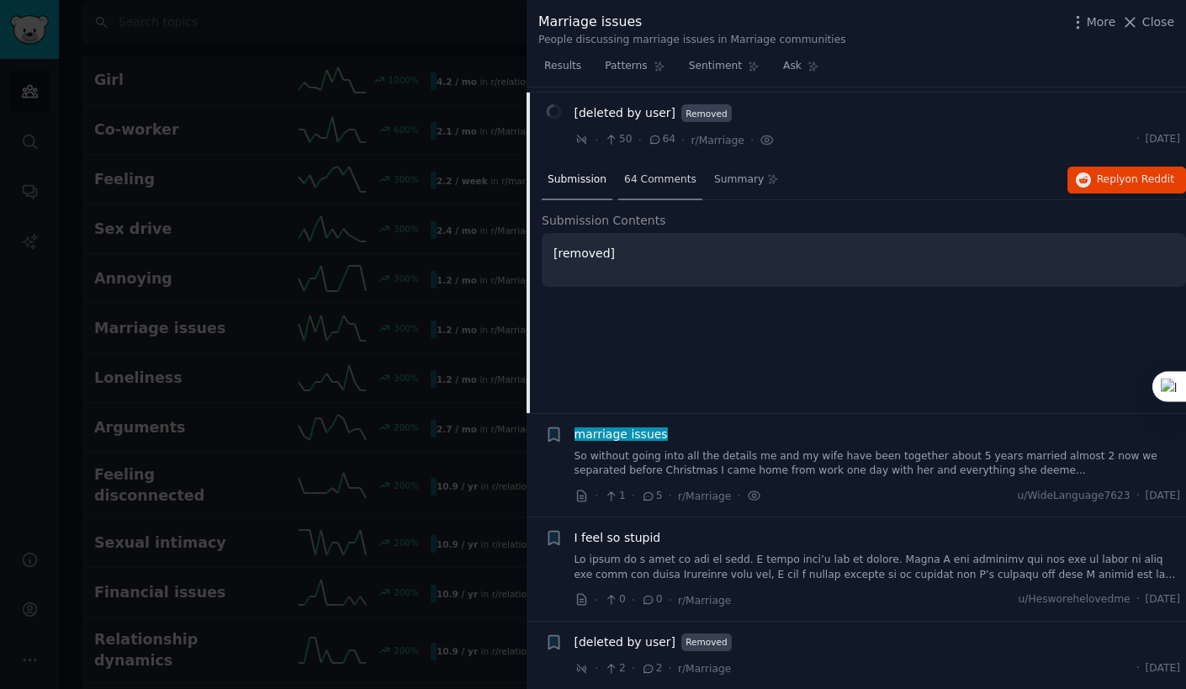
click at [635, 183] on div "64 Comments" at bounding box center [660, 181] width 84 height 40
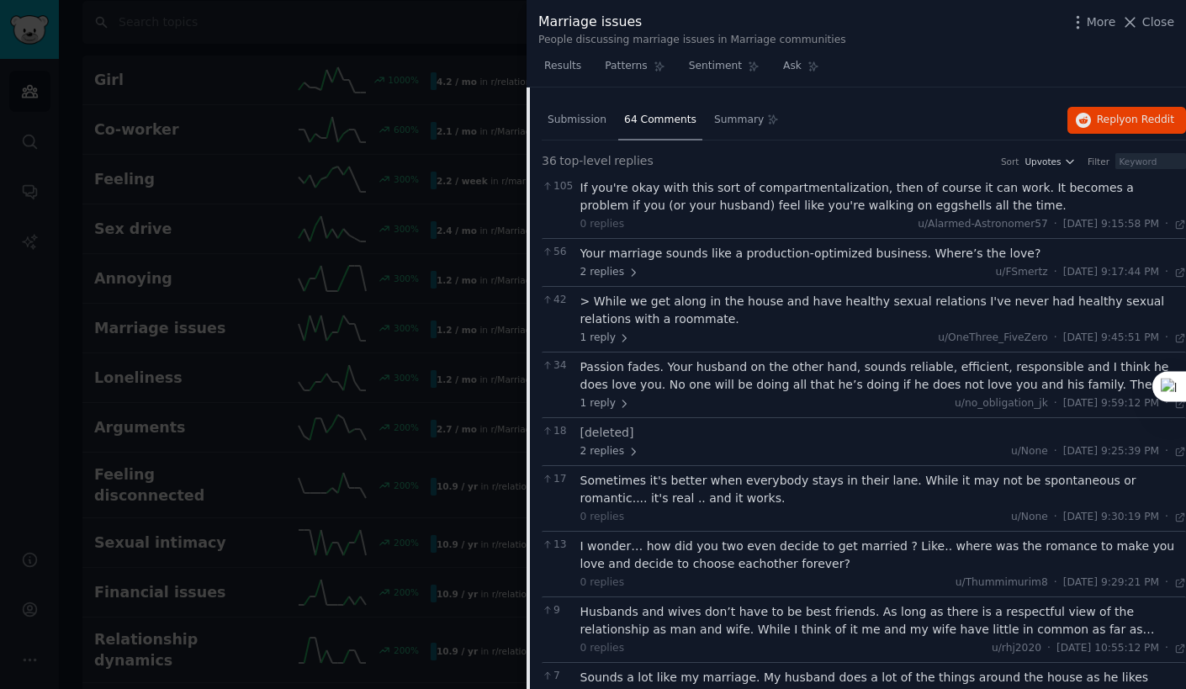
scroll to position [1586, 0]
click at [1155, 21] on span "Close" at bounding box center [1158, 22] width 32 height 18
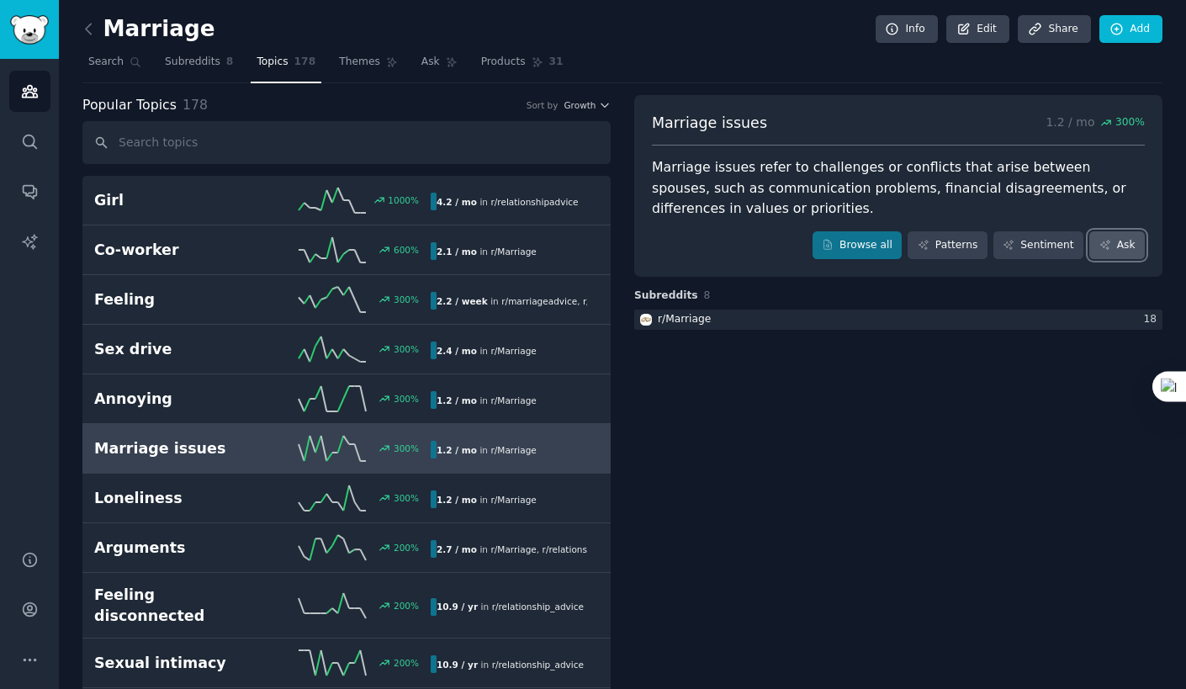
click at [1112, 244] on link "Ask" at bounding box center [1117, 245] width 56 height 29
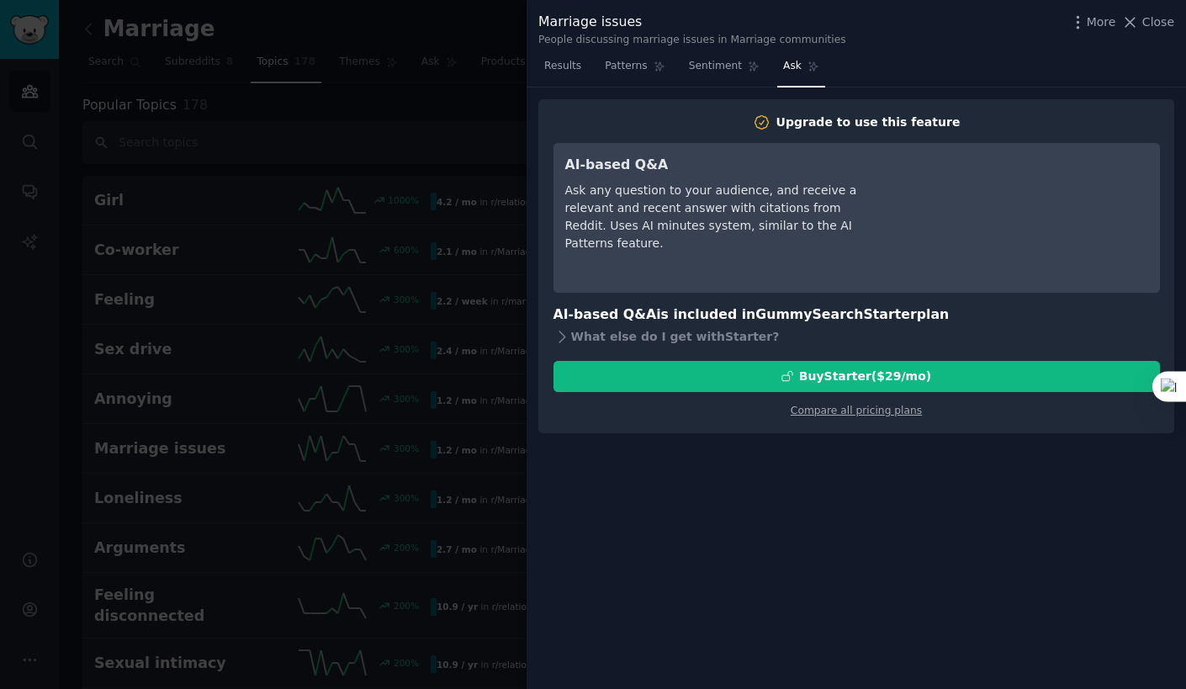
click at [797, 226] on div "Ask any question to your audience, and receive a relevant and recent answer wit…" at bounding box center [718, 217] width 307 height 71
click at [822, 406] on link "Compare all pricing plans" at bounding box center [856, 411] width 131 height 12
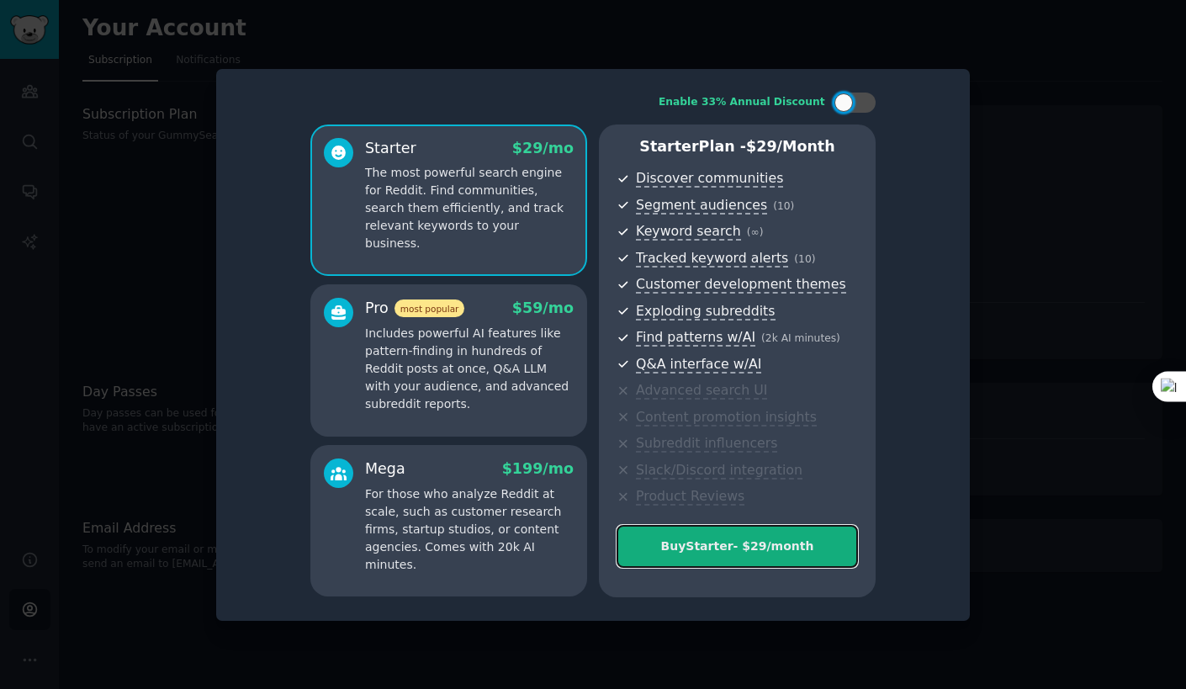
click at [782, 538] on div "Buy Starter - $ 29 /month" at bounding box center [737, 547] width 240 height 18
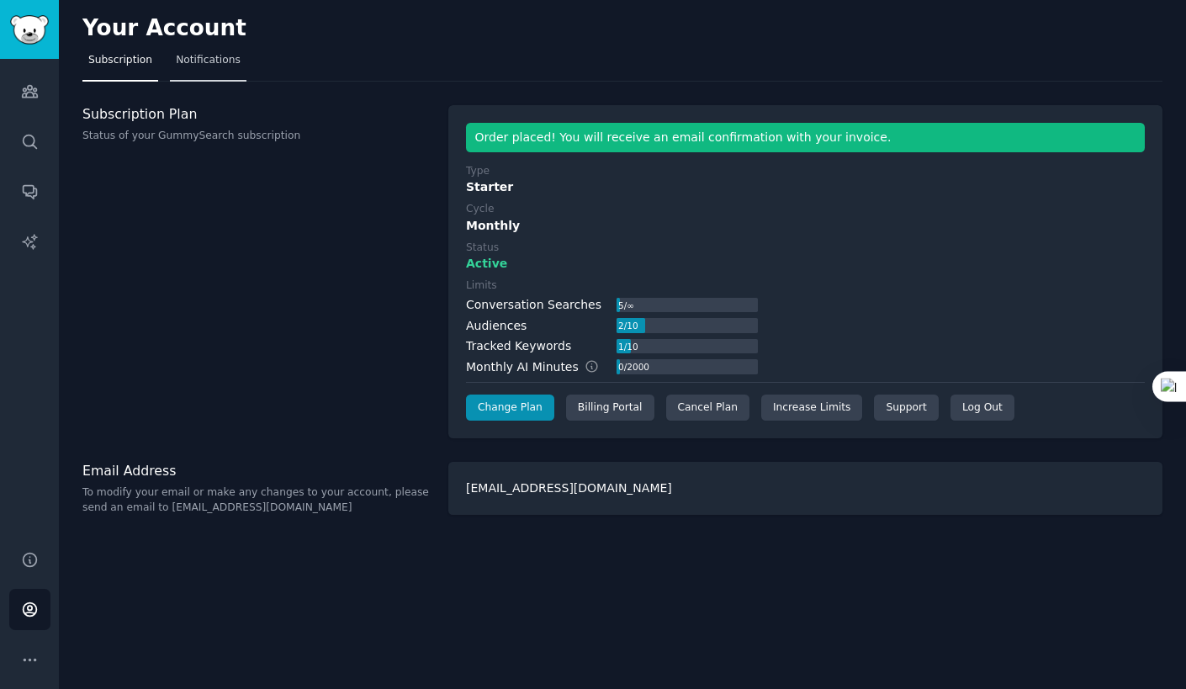
click at [200, 65] on span "Notifications" at bounding box center [208, 60] width 65 height 15
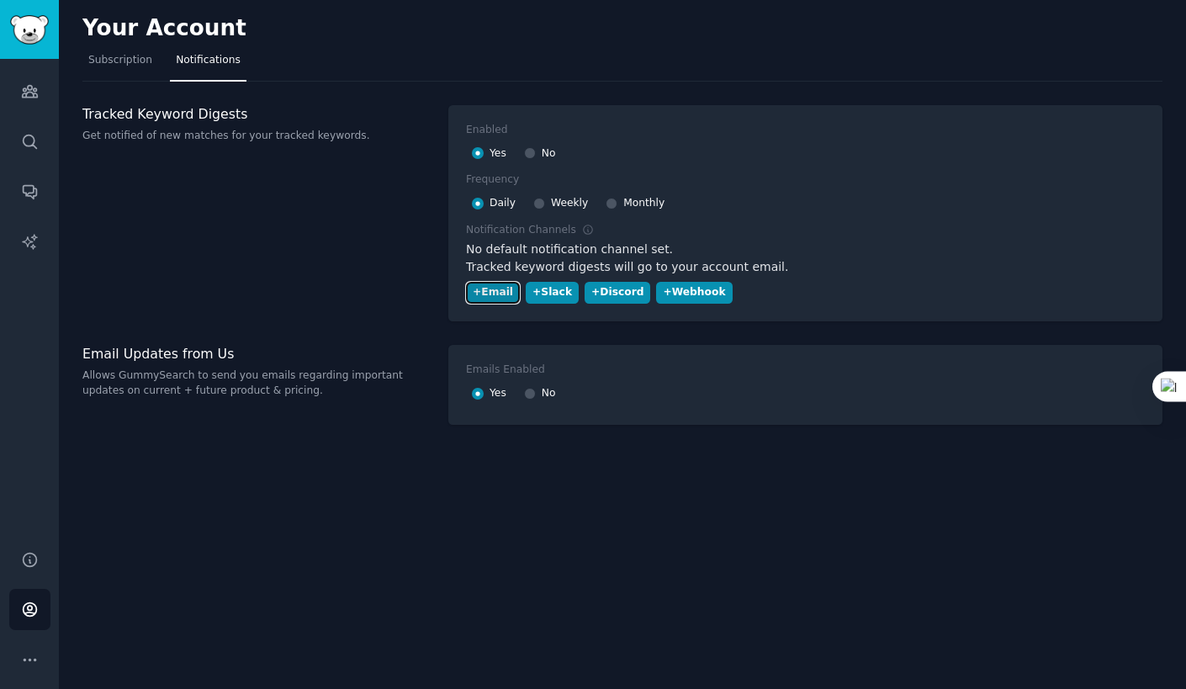
click at [495, 295] on div "+ Email" at bounding box center [493, 292] width 40 height 15
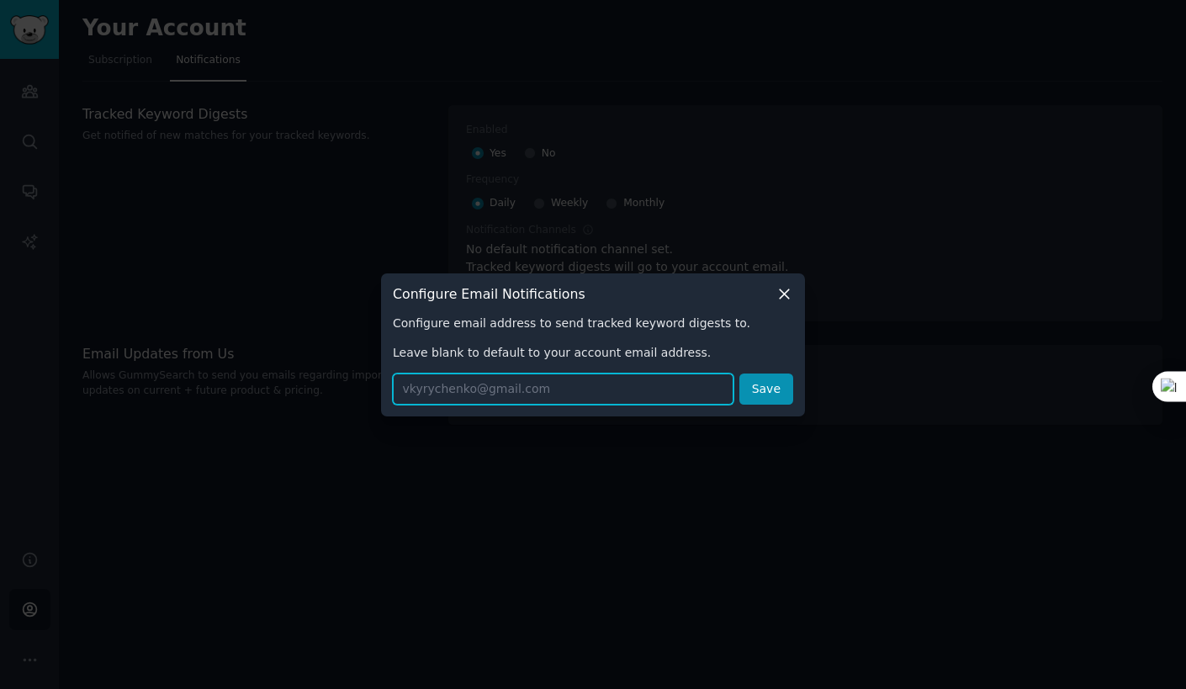
click at [542, 387] on input "text" at bounding box center [563, 389] width 341 height 31
type input "vkyryc"
click at [769, 389] on button "Save" at bounding box center [766, 389] width 54 height 31
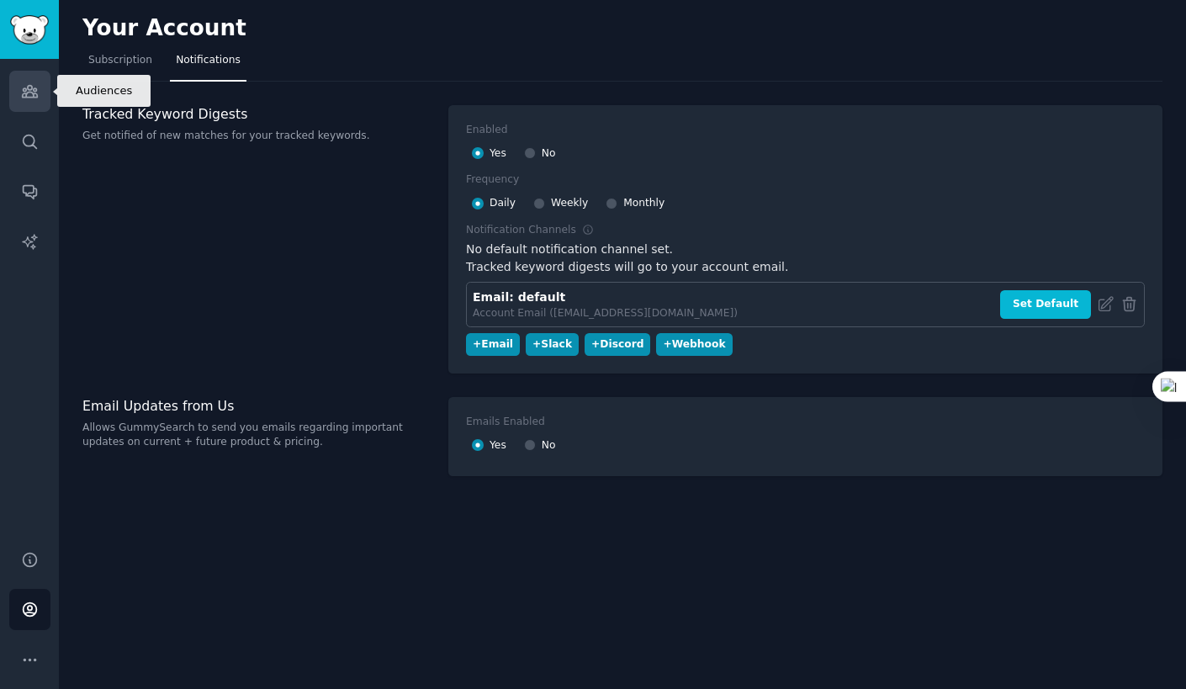
click at [39, 93] on link "Audiences" at bounding box center [29, 91] width 41 height 41
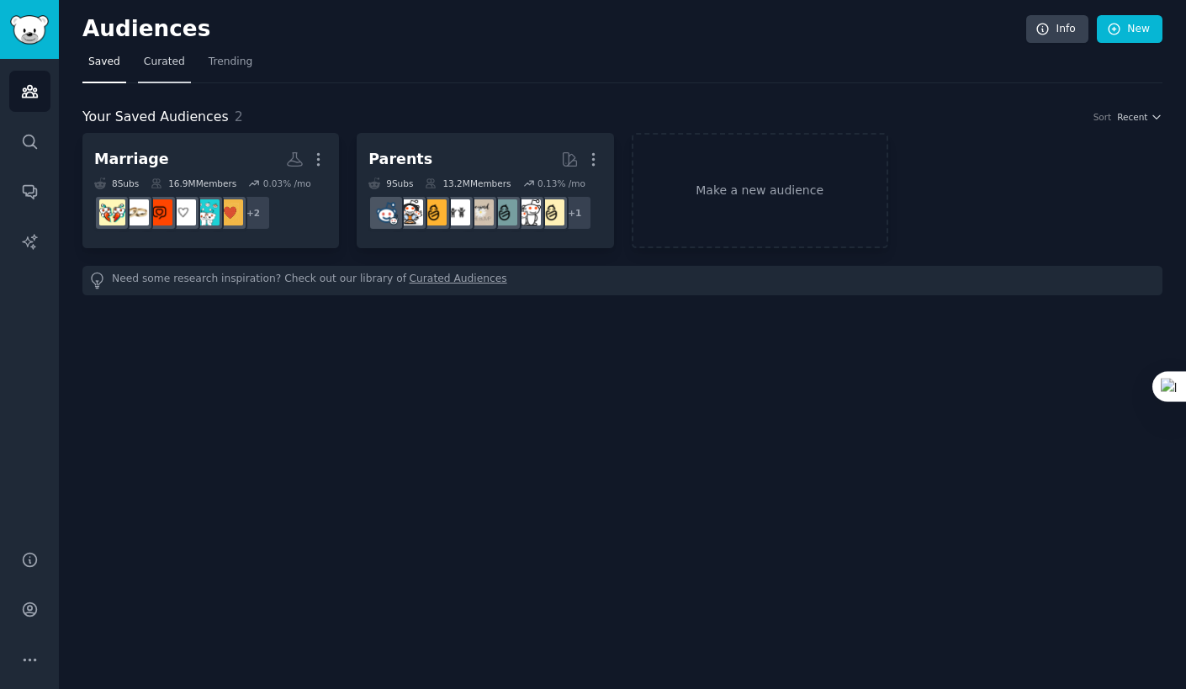
click at [169, 69] on link "Curated" at bounding box center [164, 66] width 53 height 34
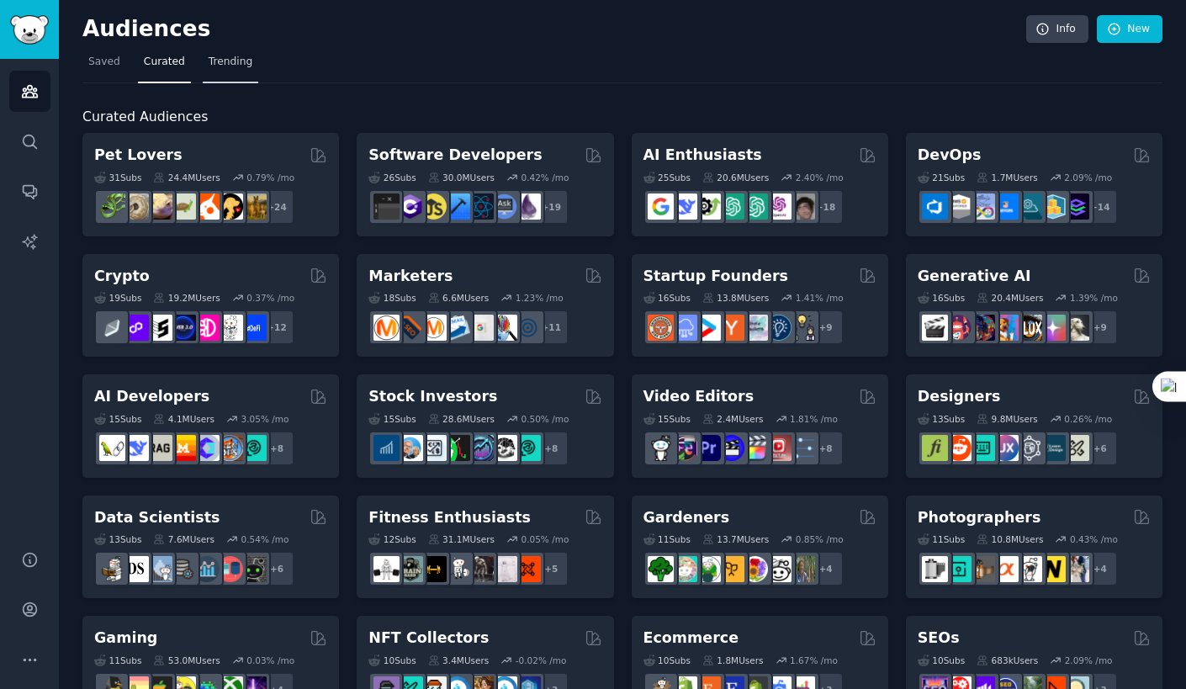
click at [209, 66] on span "Trending" at bounding box center [231, 62] width 44 height 15
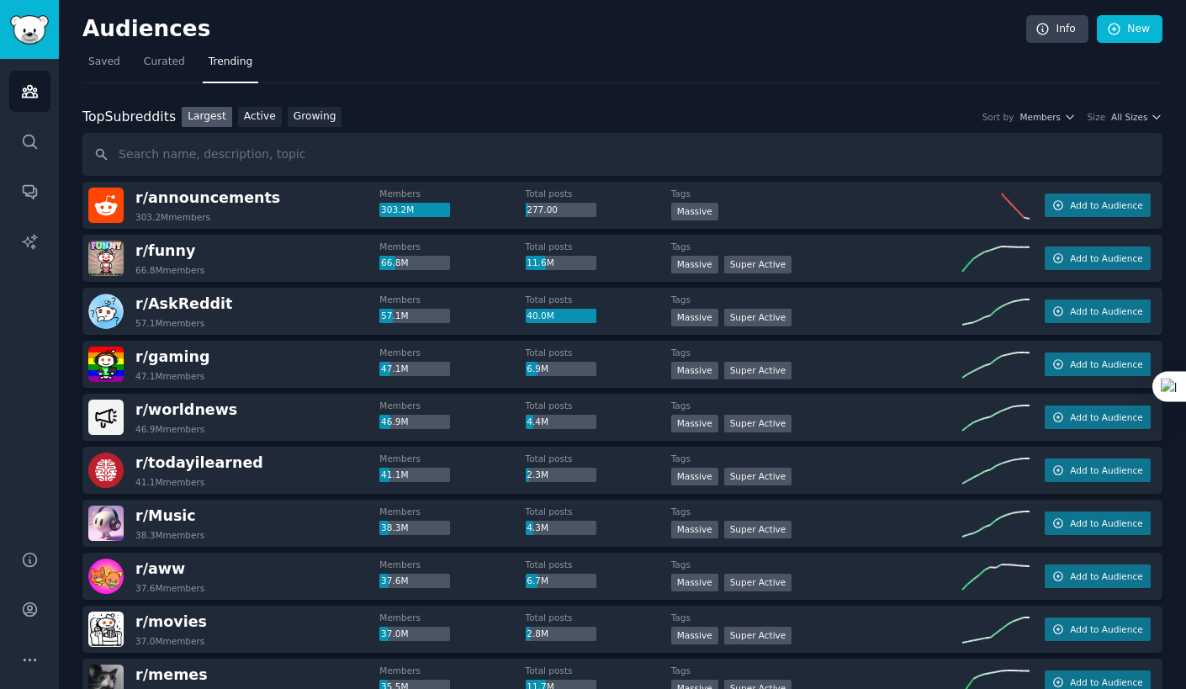
click at [209, 66] on span "Trending" at bounding box center [231, 62] width 44 height 15
click at [305, 119] on link "Growing" at bounding box center [315, 117] width 55 height 21
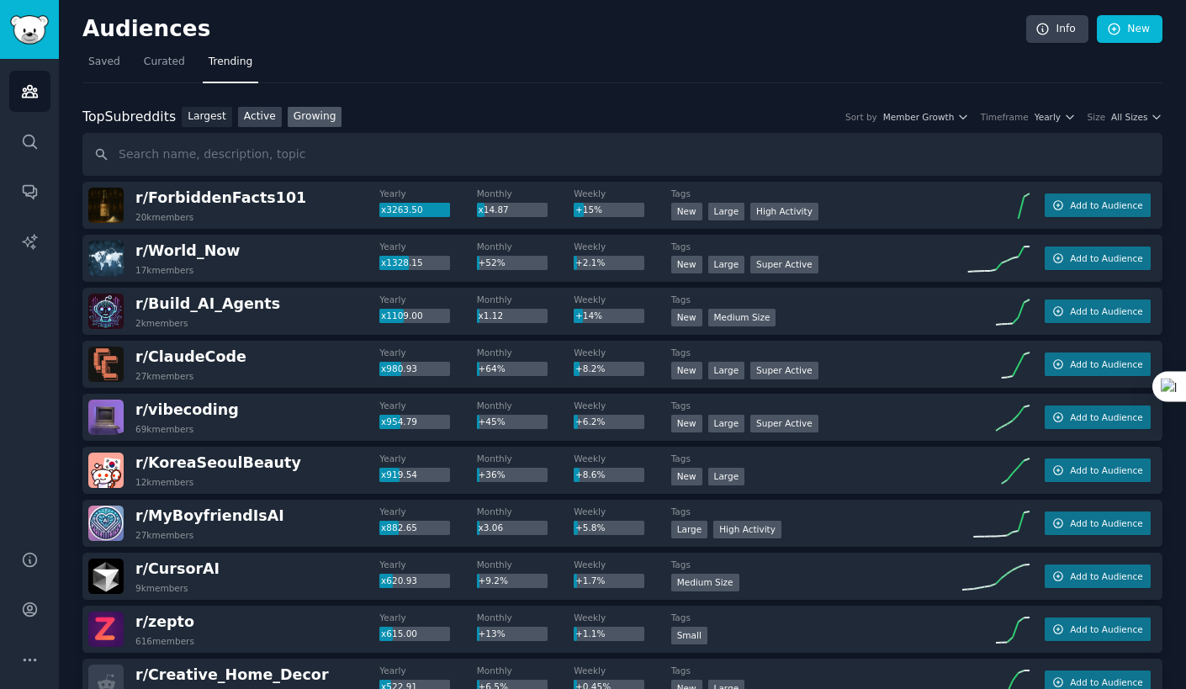
click at [261, 114] on link "Active" at bounding box center [260, 117] width 44 height 21
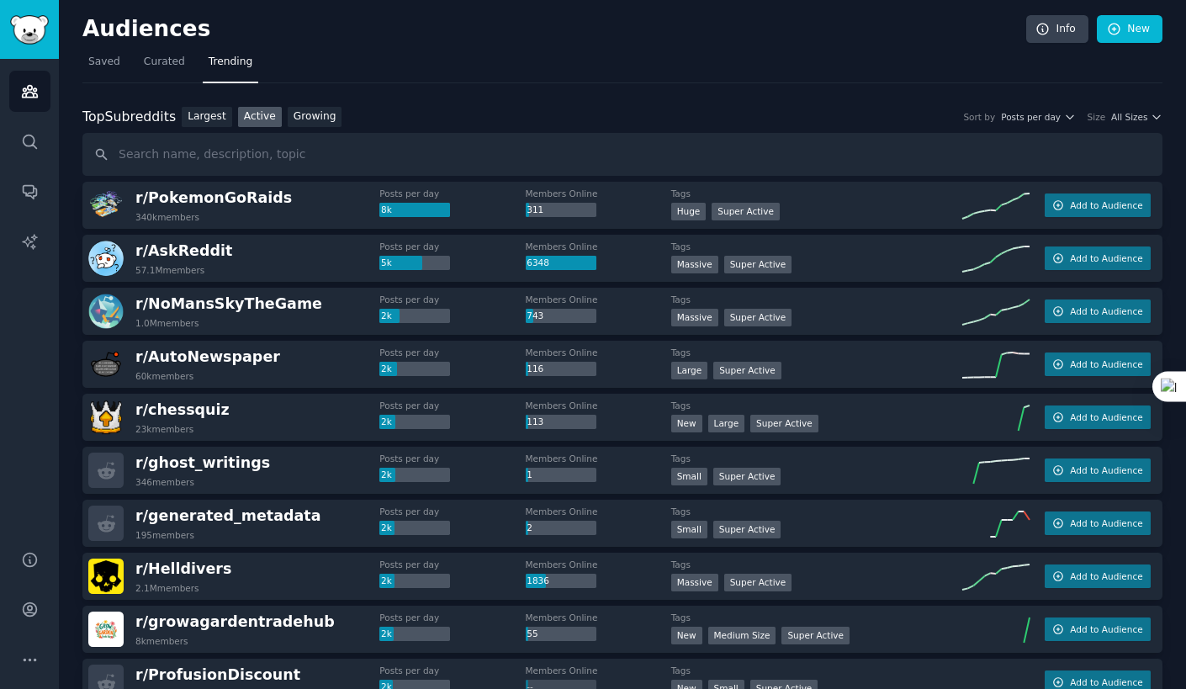
click at [98, 40] on h2 "Audiences" at bounding box center [554, 29] width 944 height 27
click at [102, 58] on span "Saved" at bounding box center [104, 62] width 32 height 15
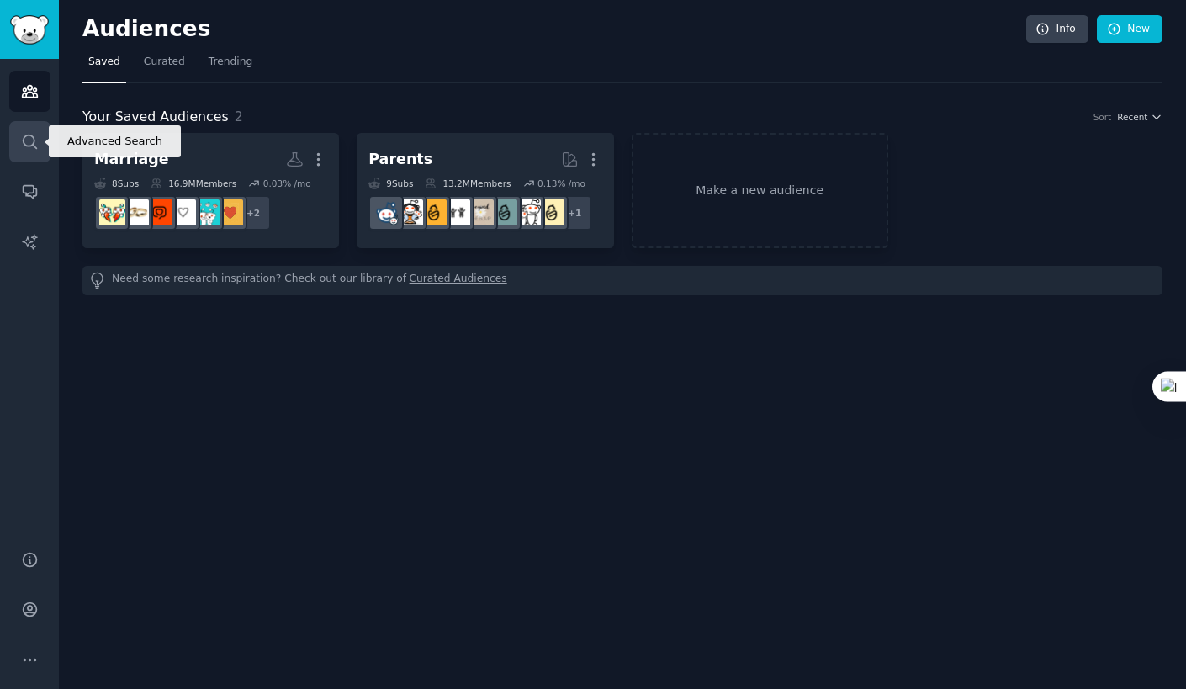
click at [24, 143] on icon "Sidebar" at bounding box center [29, 141] width 13 height 13
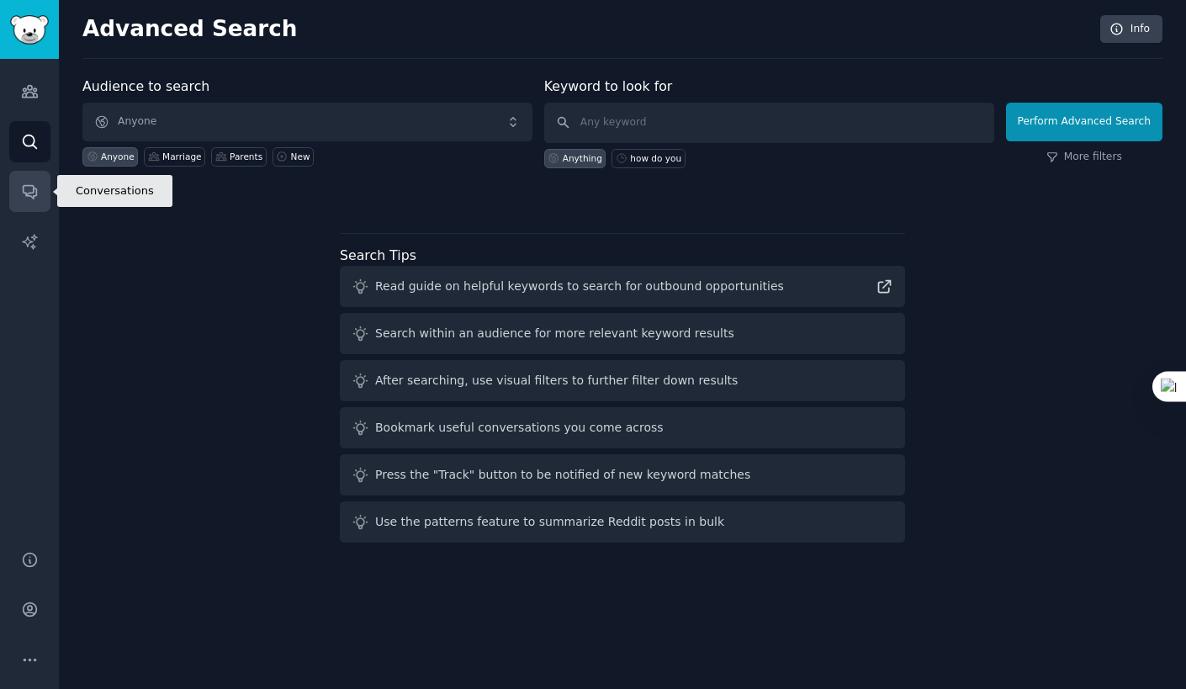
click at [28, 194] on icon "Sidebar" at bounding box center [30, 192] width 18 height 18
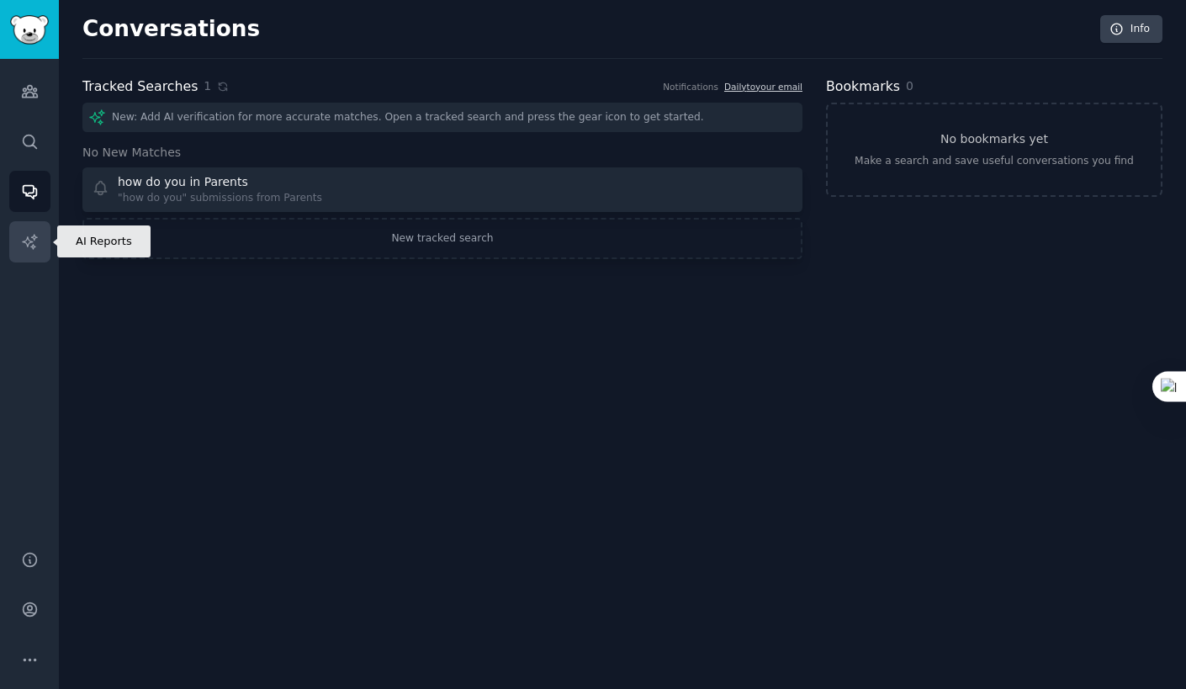
click at [33, 240] on icon "Sidebar" at bounding box center [30, 242] width 18 height 18
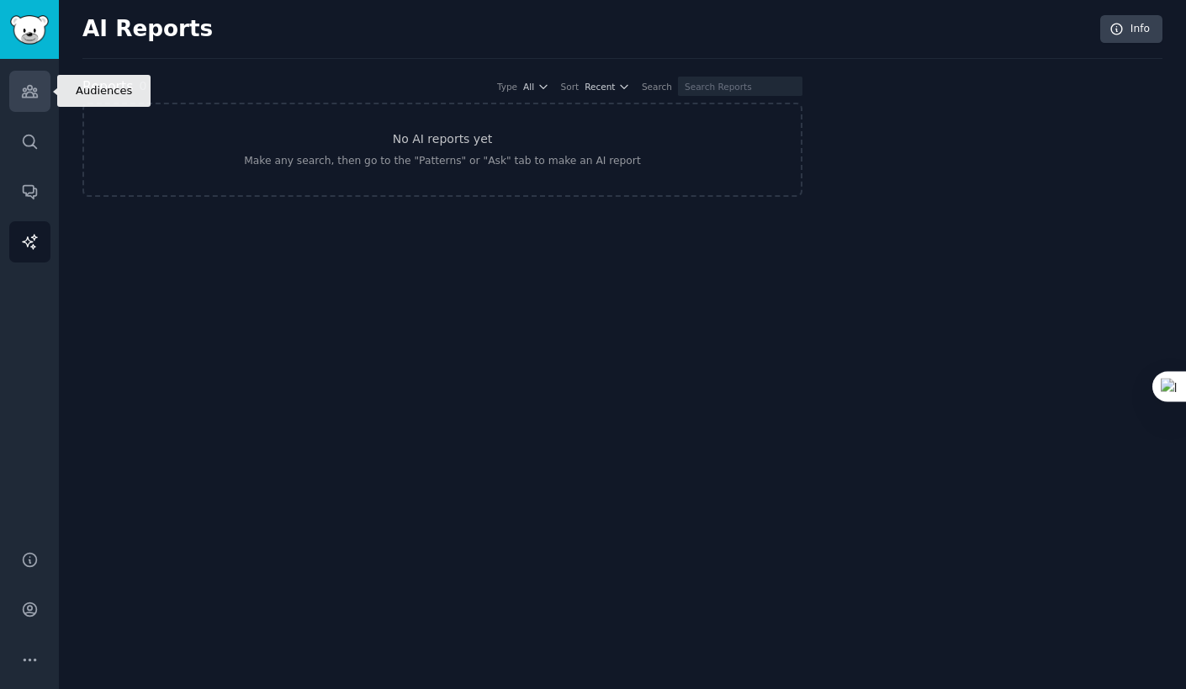
click at [19, 94] on link "Audiences" at bounding box center [29, 91] width 41 height 41
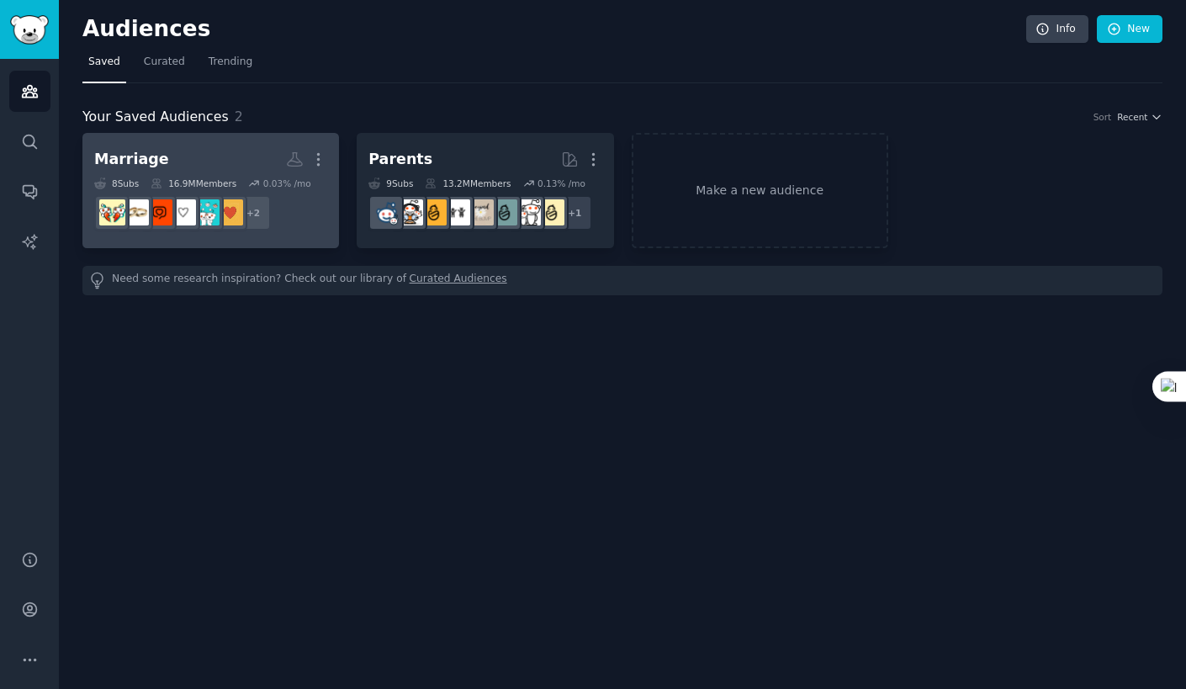
click at [223, 142] on link "Marriage More 8 Sub s 16.9M Members 0.03 % /mo + 2" at bounding box center [210, 190] width 257 height 115
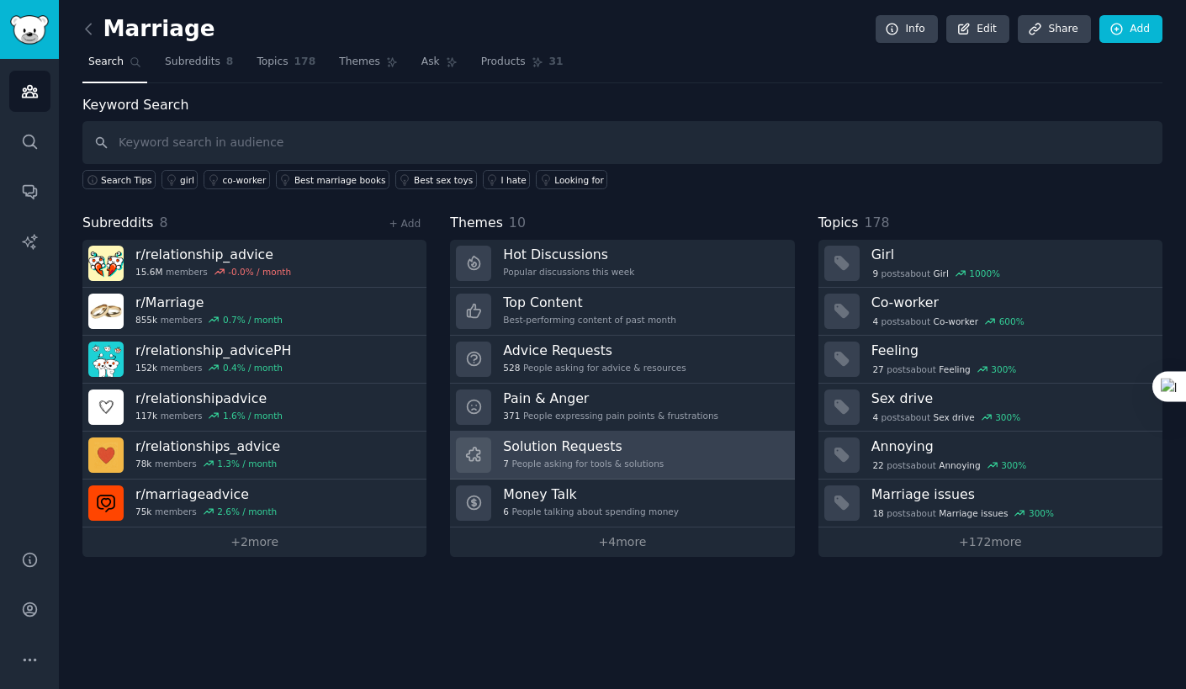
click at [656, 437] on link "Solution Requests 7 People asking for tools & solutions" at bounding box center [622, 456] width 344 height 48
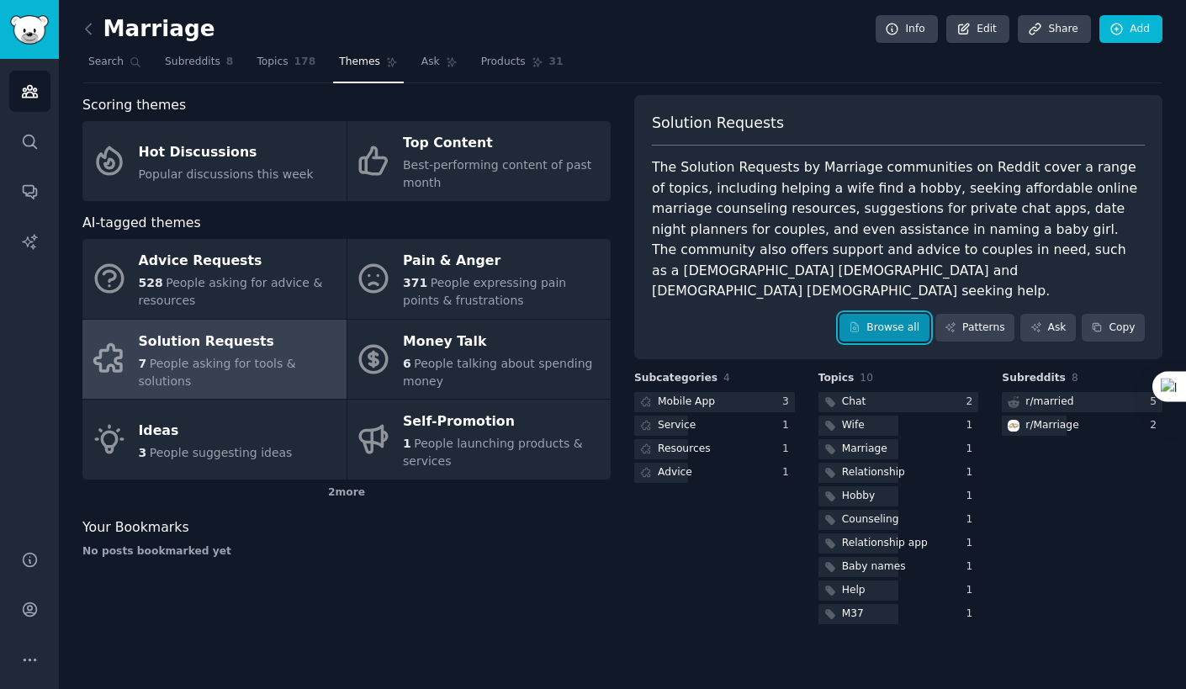
click at [861, 321] on icon at bounding box center [855, 327] width 12 height 12
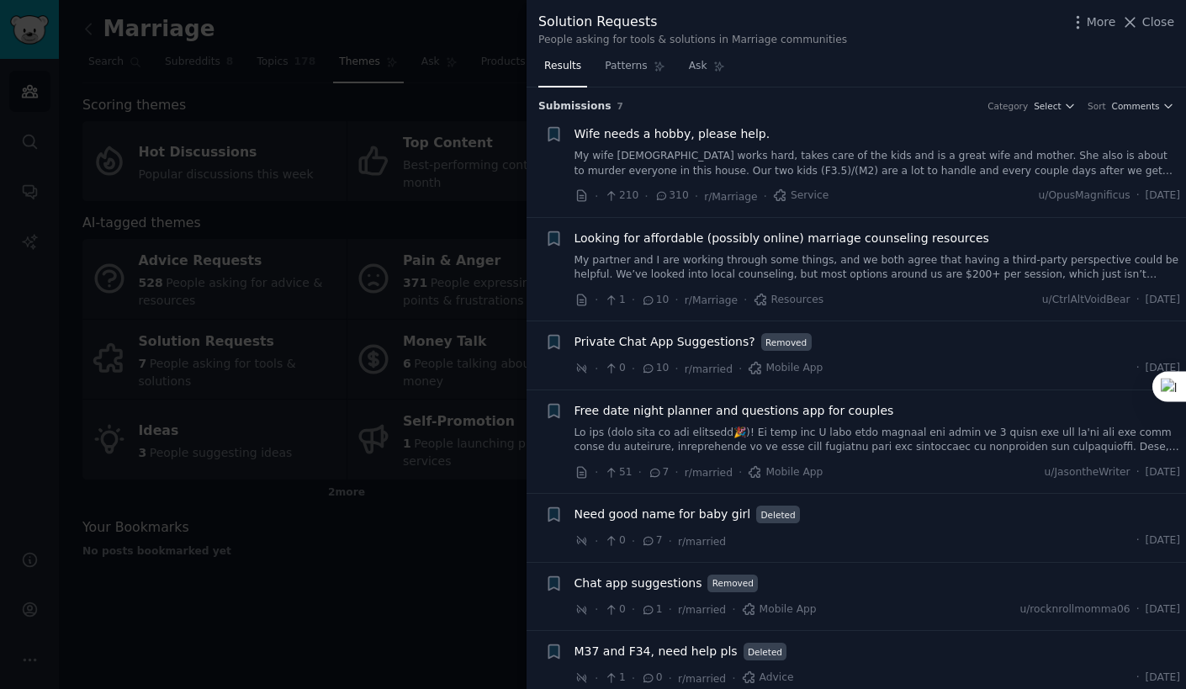
scroll to position [7, 0]
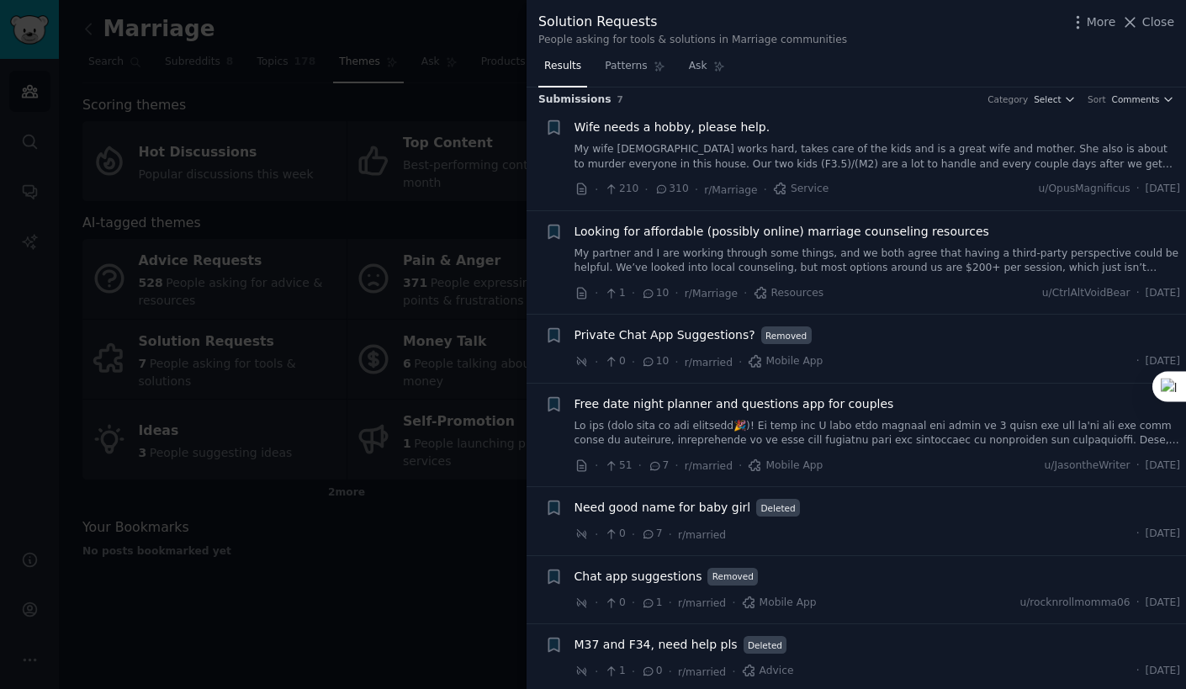
click at [650, 291] on icon at bounding box center [648, 293] width 9 height 8
click at [926, 225] on span "Looking for affordable (possibly online) marriage counseling resources" at bounding box center [782, 232] width 415 height 18
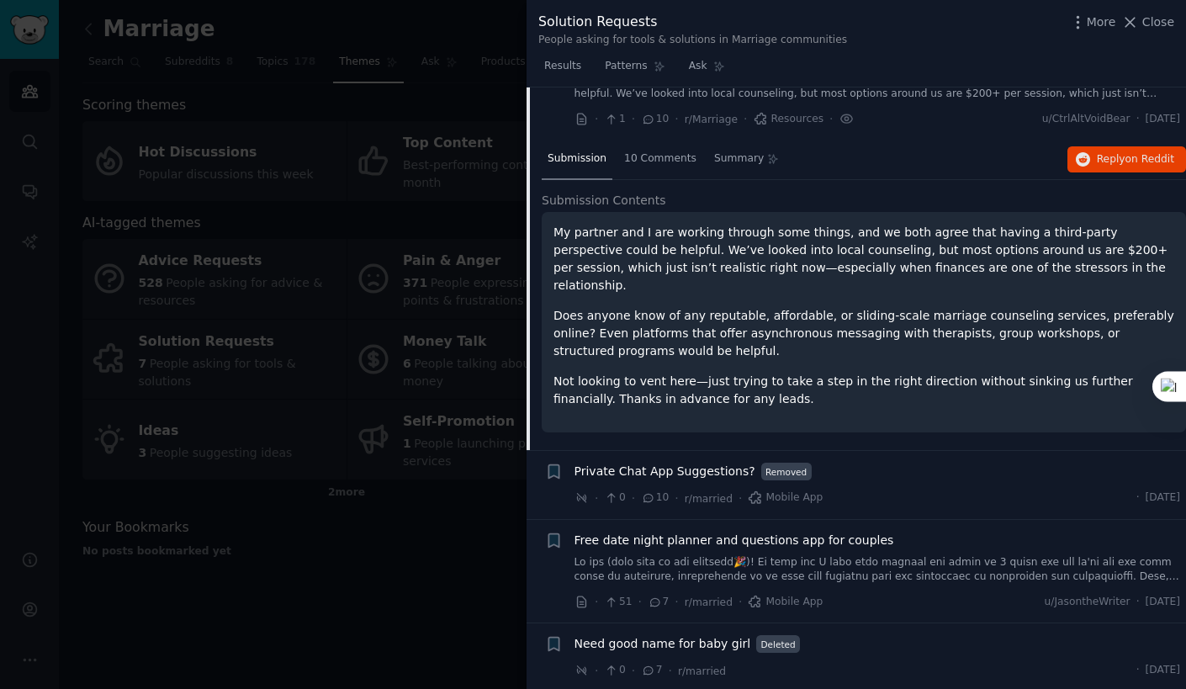
scroll to position [182, 0]
click at [1097, 306] on p "Does anyone know of any reputable, affordable, or sliding-scale marriage counse…" at bounding box center [864, 332] width 621 height 53
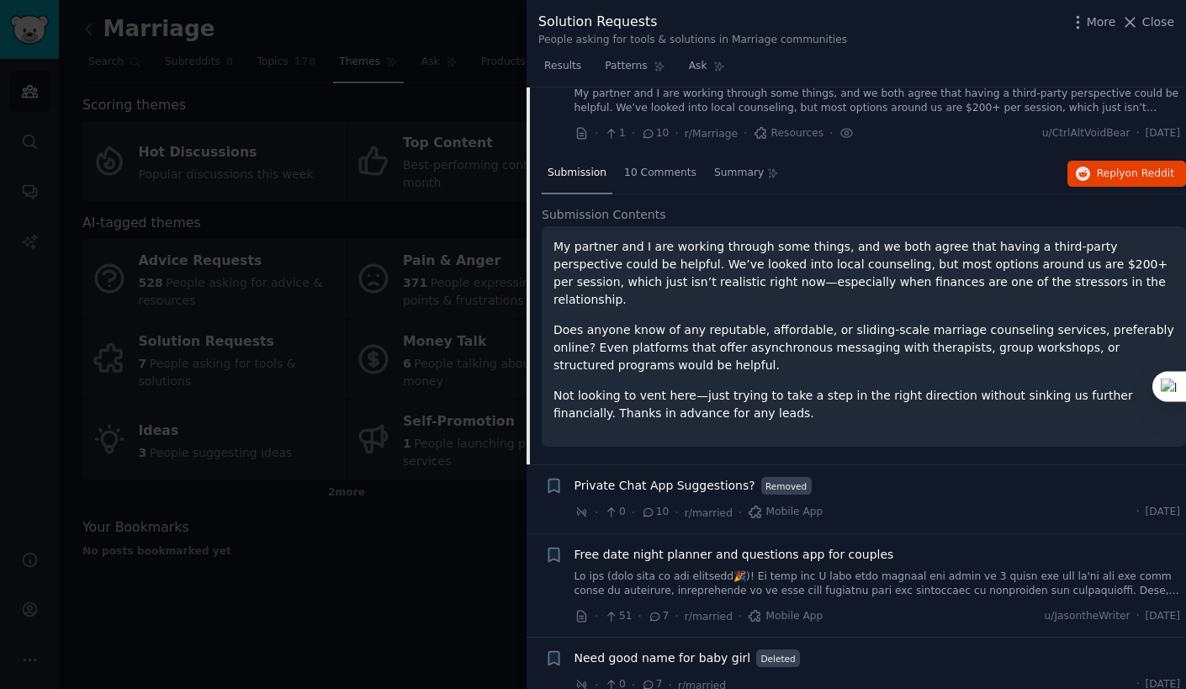
scroll to position [164, 0]
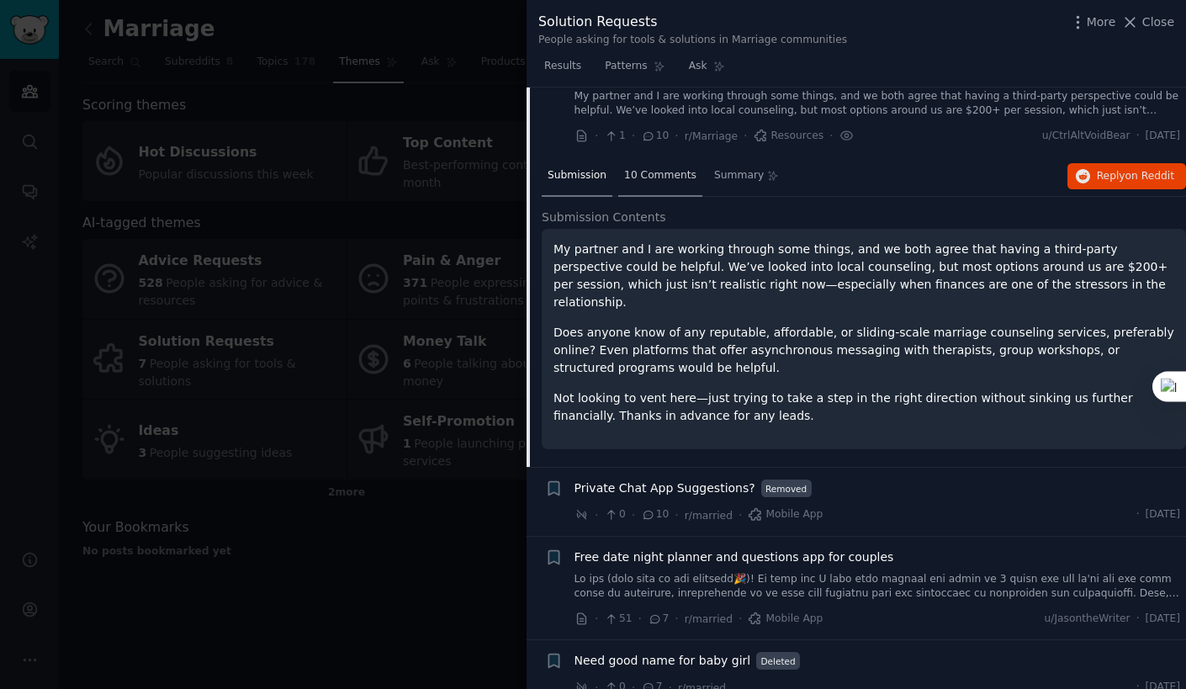
click at [666, 175] on span "10 Comments" at bounding box center [660, 175] width 72 height 15
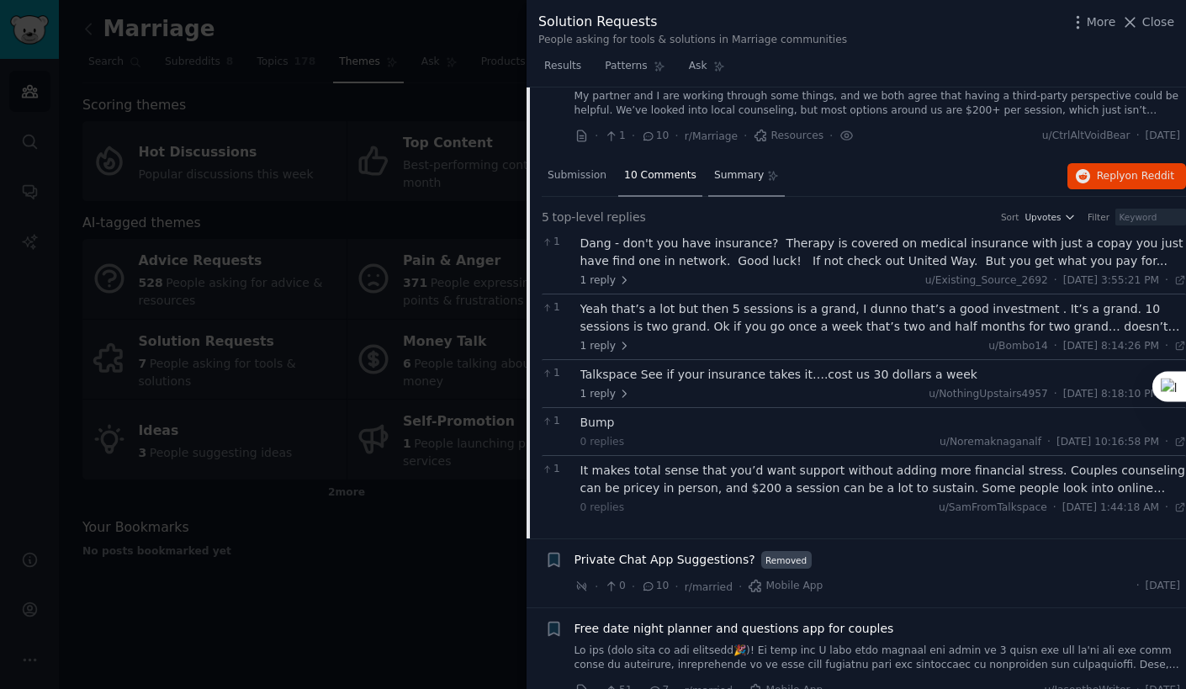
click at [725, 173] on span "Summary" at bounding box center [739, 175] width 50 height 15
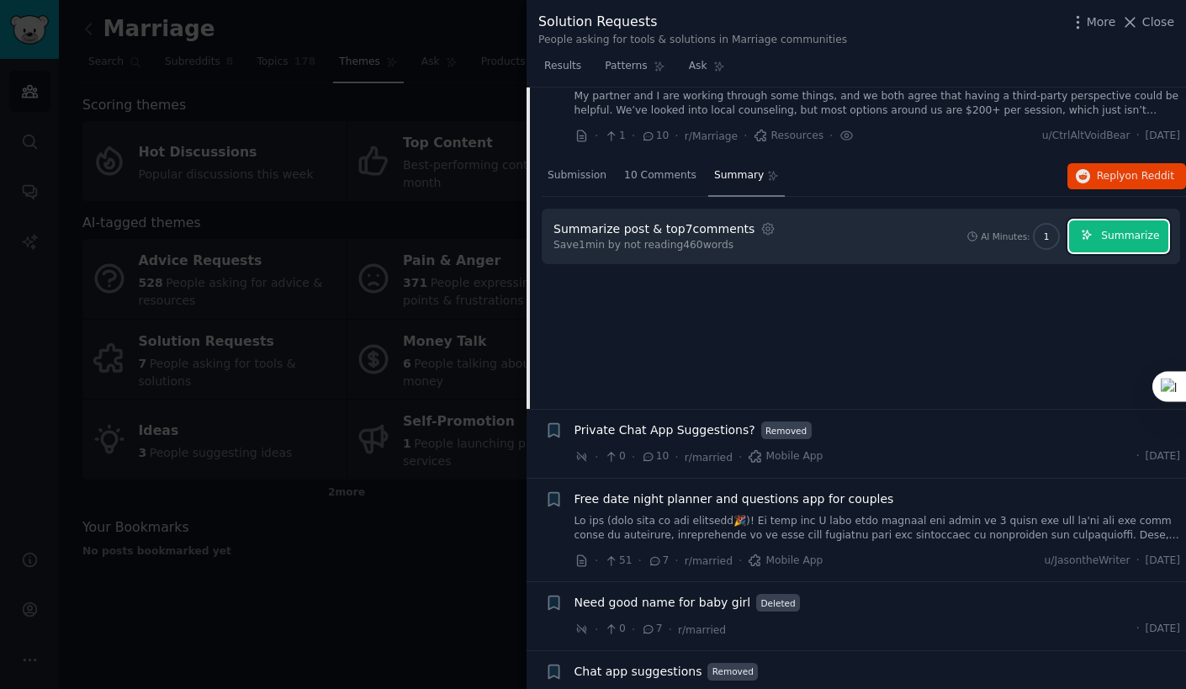
click at [1108, 237] on span "Summarize" at bounding box center [1130, 236] width 58 height 15
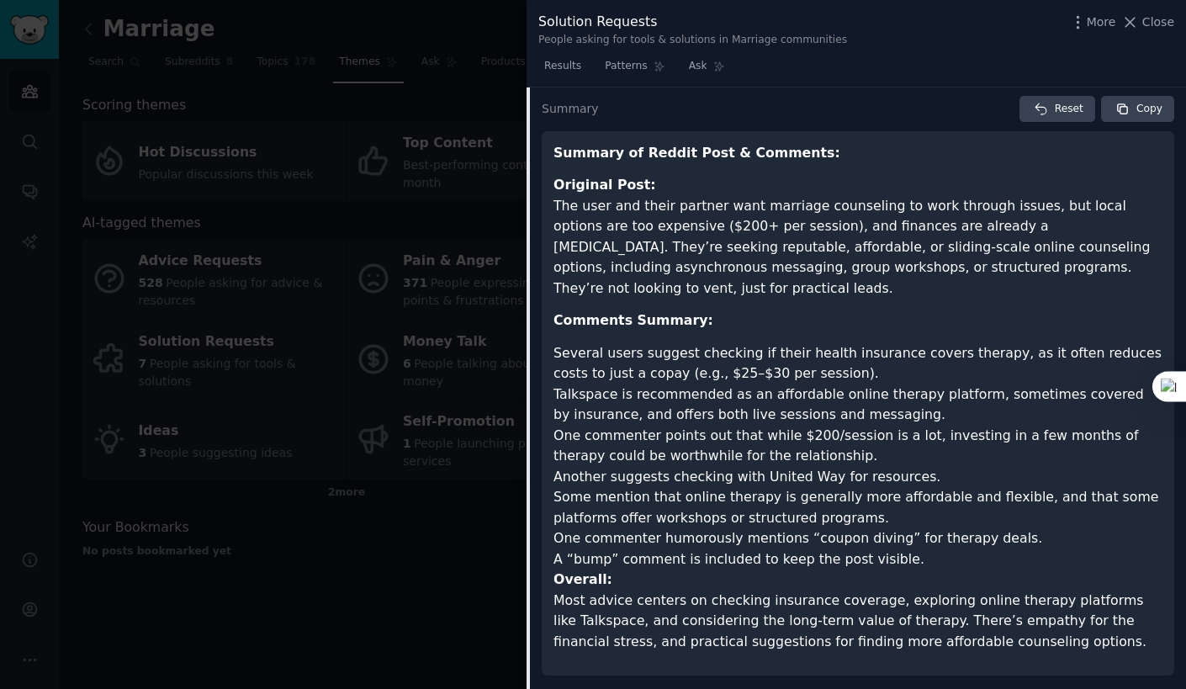
scroll to position [278, 0]
click at [1134, 108] on button "Copy" at bounding box center [1137, 107] width 73 height 27
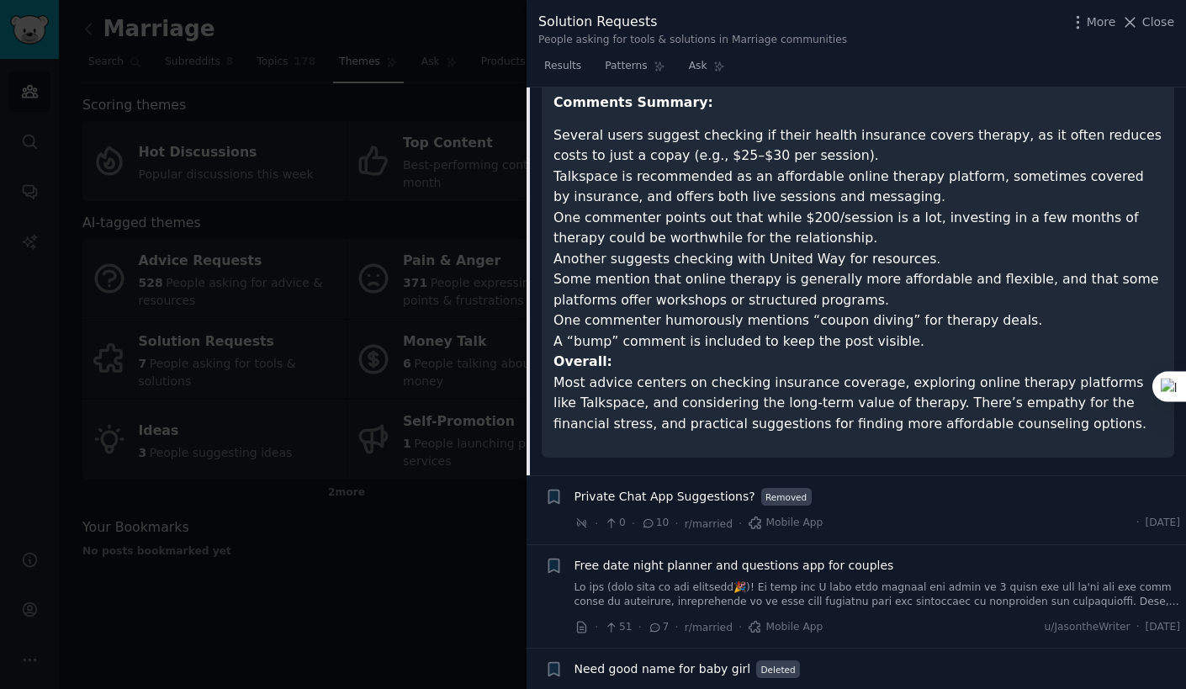
scroll to position [0, 0]
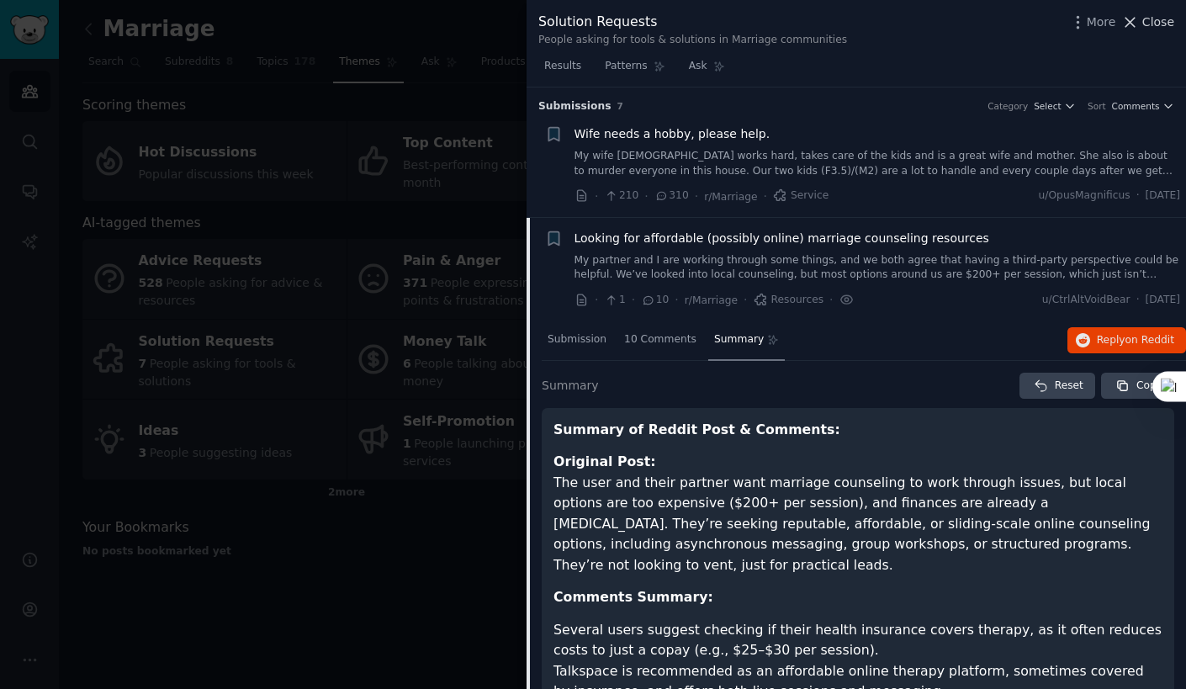
click at [1139, 21] on icon at bounding box center [1130, 22] width 18 height 18
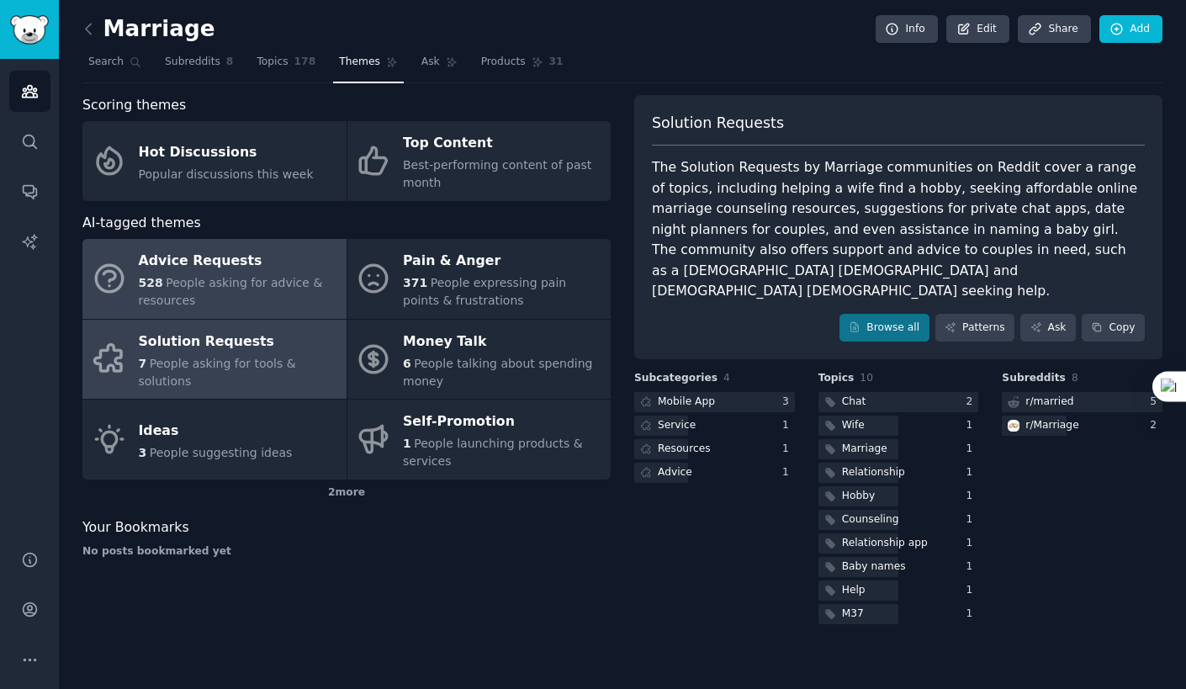
click at [264, 252] on div "Advice Requests" at bounding box center [238, 261] width 199 height 27
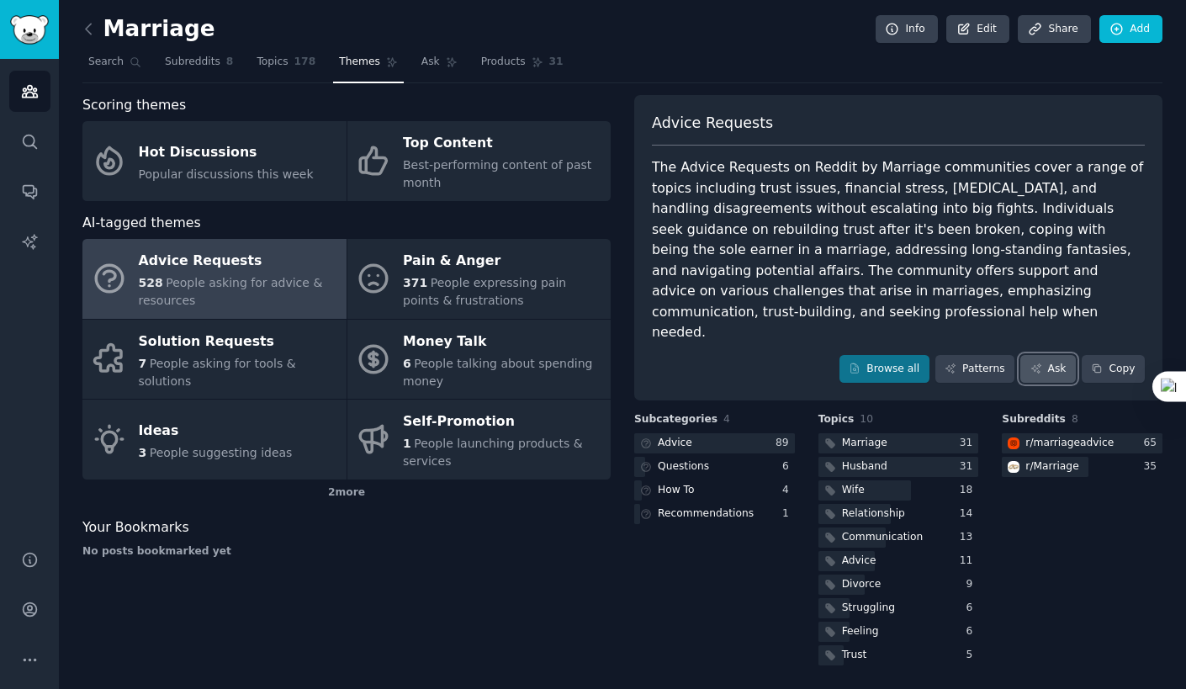
click at [1065, 355] on link "Ask" at bounding box center [1048, 369] width 56 height 29
